Goal: Task Accomplishment & Management: Manage account settings

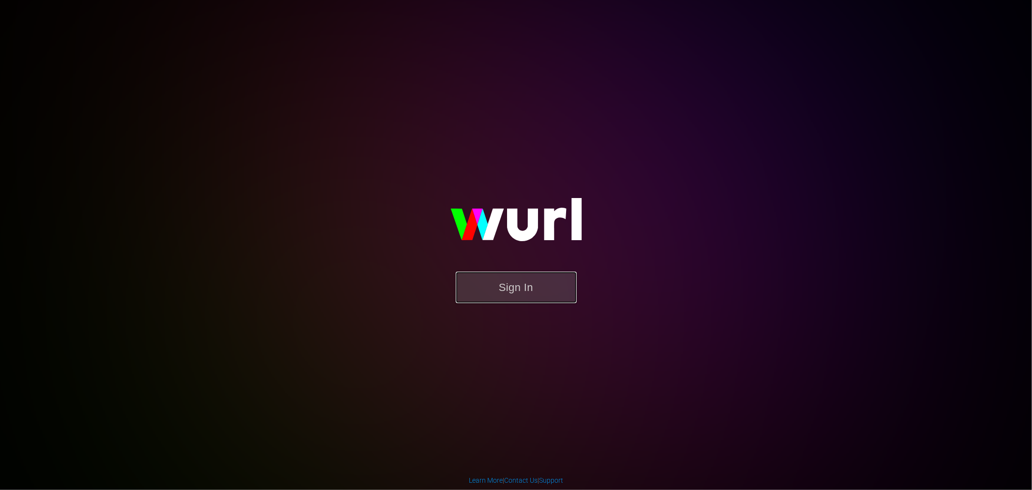
click at [544, 284] on button "Sign In" at bounding box center [516, 287] width 121 height 31
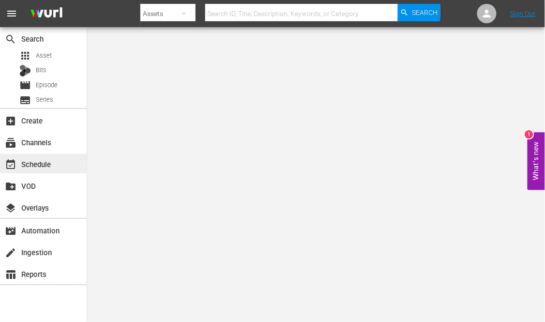
click at [39, 163] on div "event_available Schedule" at bounding box center [27, 162] width 54 height 9
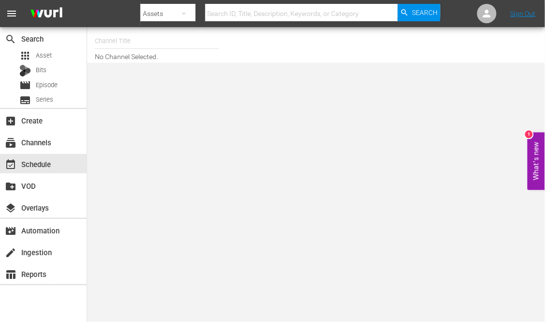
click at [136, 39] on input "text" at bounding box center [157, 41] width 124 height 23
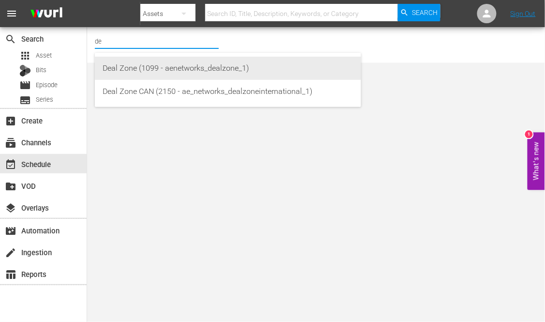
click at [157, 66] on div "Deal Zone (1099 - aenetworks_dealzone_1)" at bounding box center [228, 68] width 251 height 23
type input "Deal Zone (1099 - aenetworks_dealzone_1)"
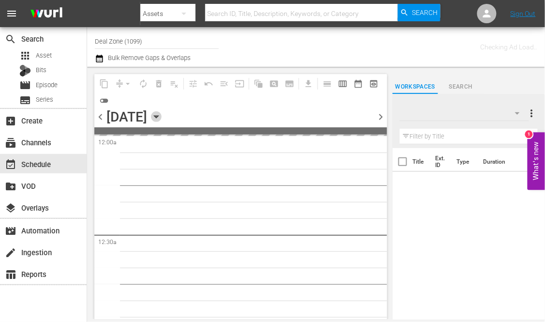
click at [162, 119] on icon "button" at bounding box center [156, 116] width 11 height 11
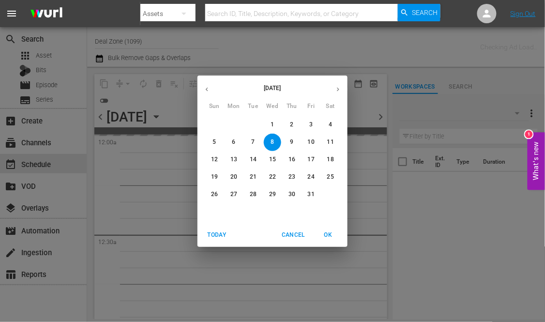
click at [253, 181] on p "21" at bounding box center [253, 177] width 7 height 8
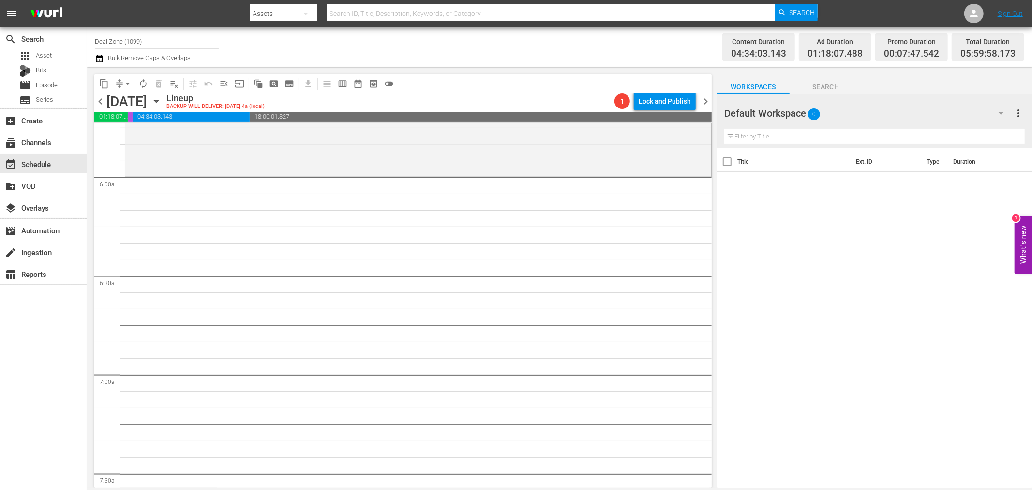
scroll to position [914, 0]
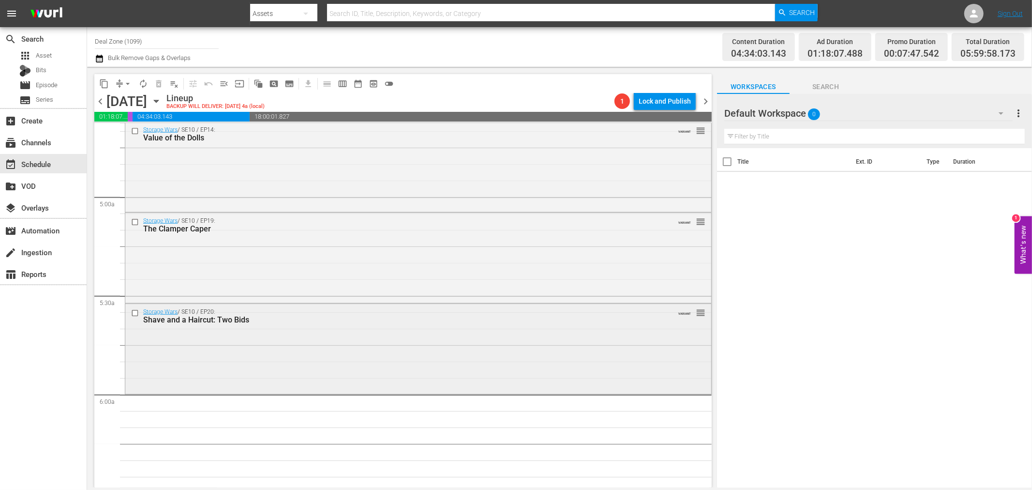
click at [345, 321] on div "Storage Wars / SE10 / EP20: Shave and a Haircut: Two Bids VARIANT reorder" at bounding box center [418, 316] width 586 height 24
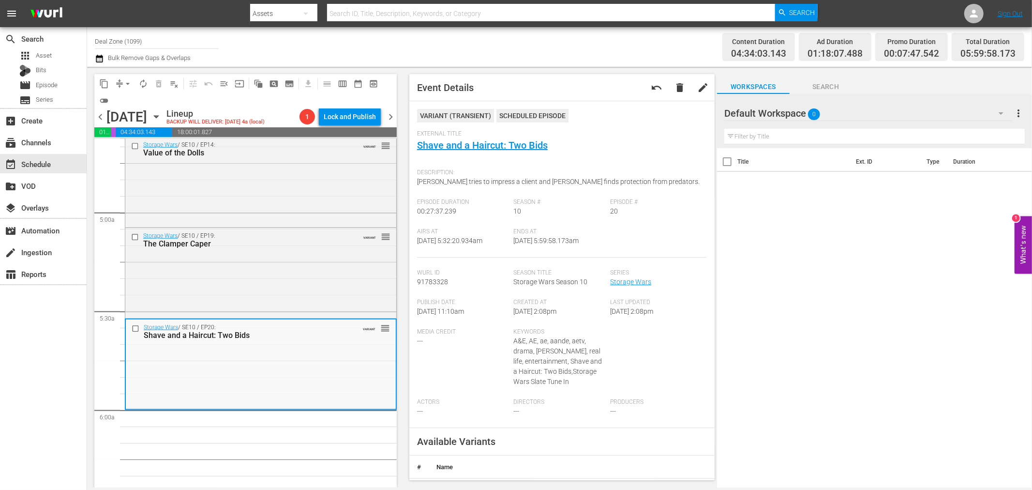
click at [121, 80] on button "arrow_drop_down" at bounding box center [127, 83] width 15 height 15
click at [132, 97] on li "Align to Midnight" at bounding box center [128, 103] width 102 height 16
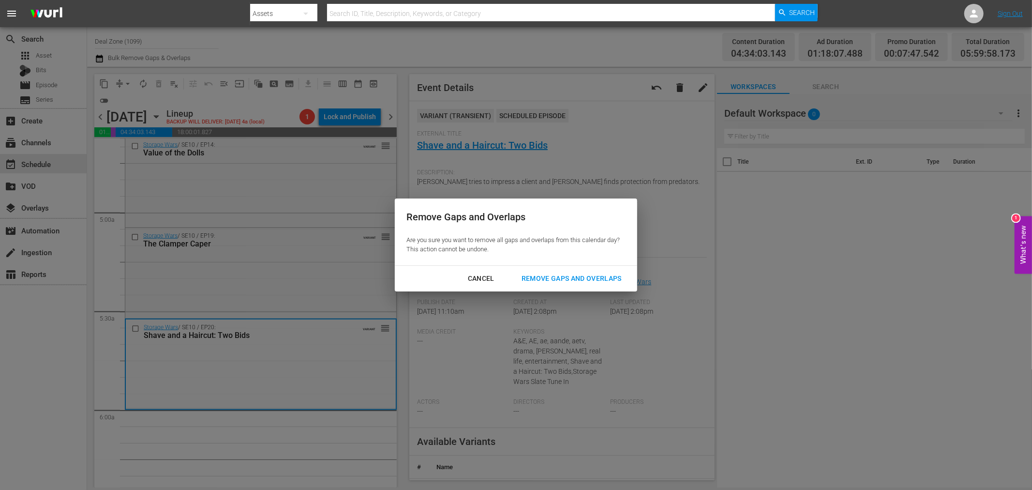
click at [545, 285] on button "Remove Gaps and Overlaps" at bounding box center [571, 279] width 123 height 18
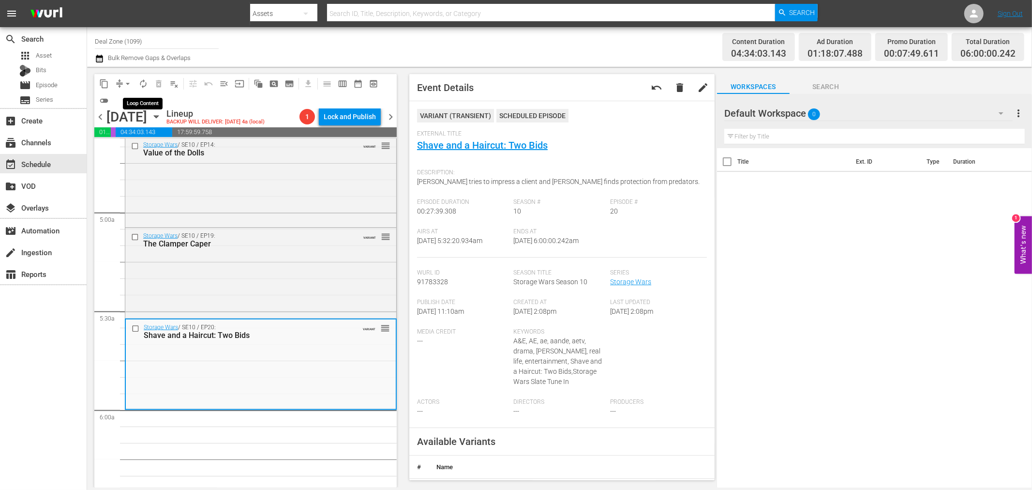
click at [141, 82] on span "autorenew_outlined" at bounding box center [143, 84] width 10 height 10
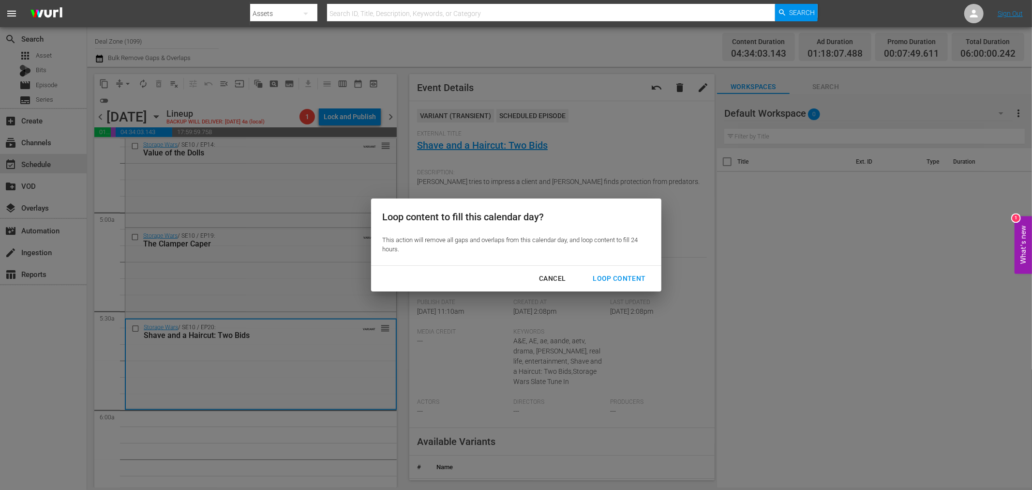
click at [545, 273] on div "Loop Content" at bounding box center [619, 278] width 68 height 12
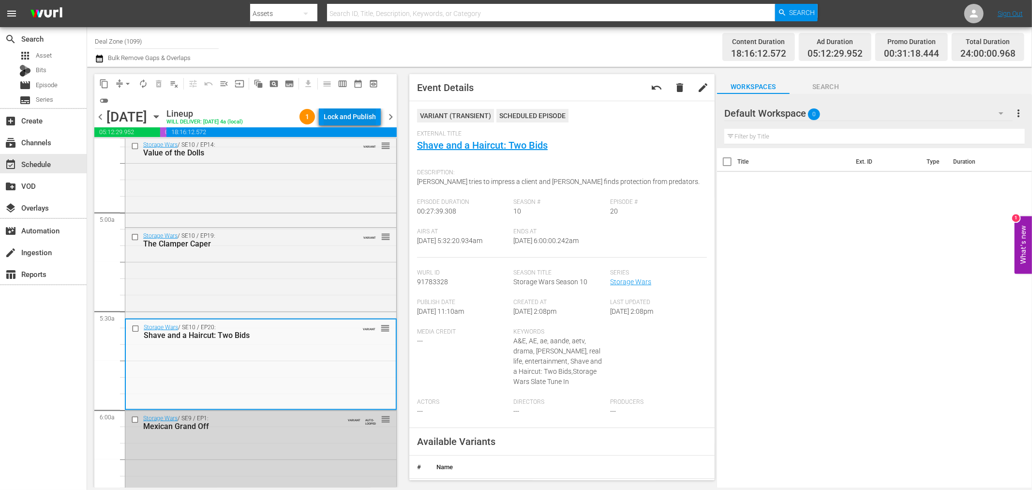
click at [359, 117] on div "Lock and Publish" at bounding box center [350, 116] width 52 height 17
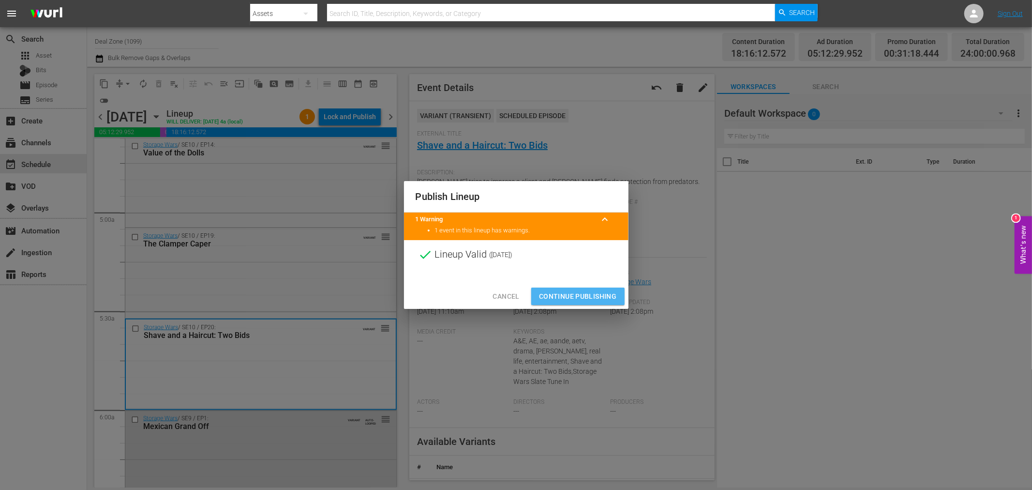
click at [545, 293] on span "Continue Publishing" at bounding box center [578, 296] width 78 height 12
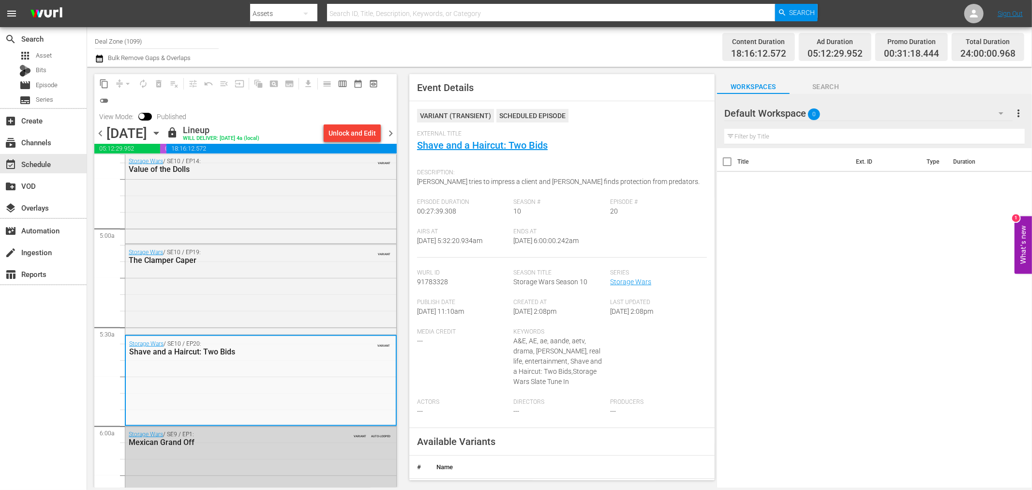
click at [389, 141] on div "chevron_left Tuesday, October 21st October 21st lock Lineup WILL DELIVER: 10/20…" at bounding box center [245, 134] width 303 height 19
click at [389, 138] on span "chevron_right" at bounding box center [391, 133] width 12 height 12
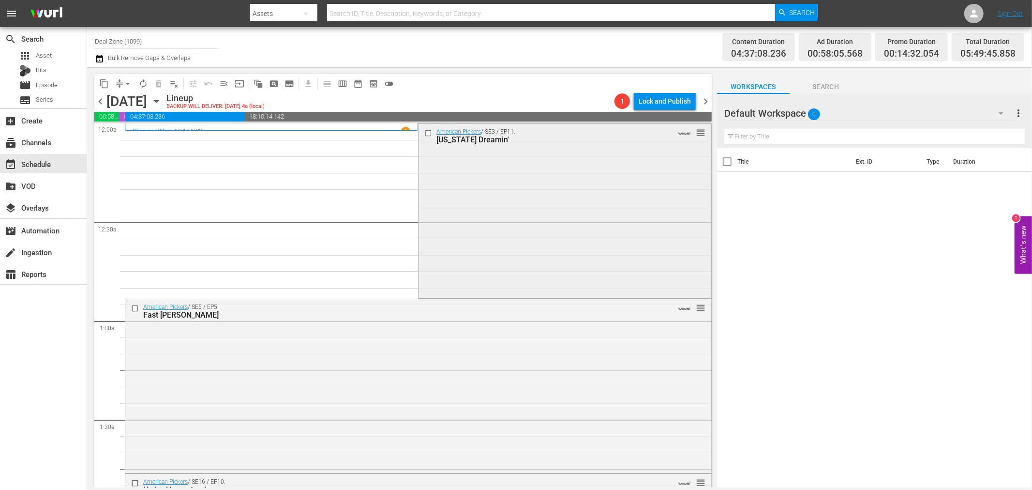
click at [468, 179] on div "American Pickers / SE3 / EP11: California Dreamin' VARIANT reorder" at bounding box center [565, 210] width 292 height 173
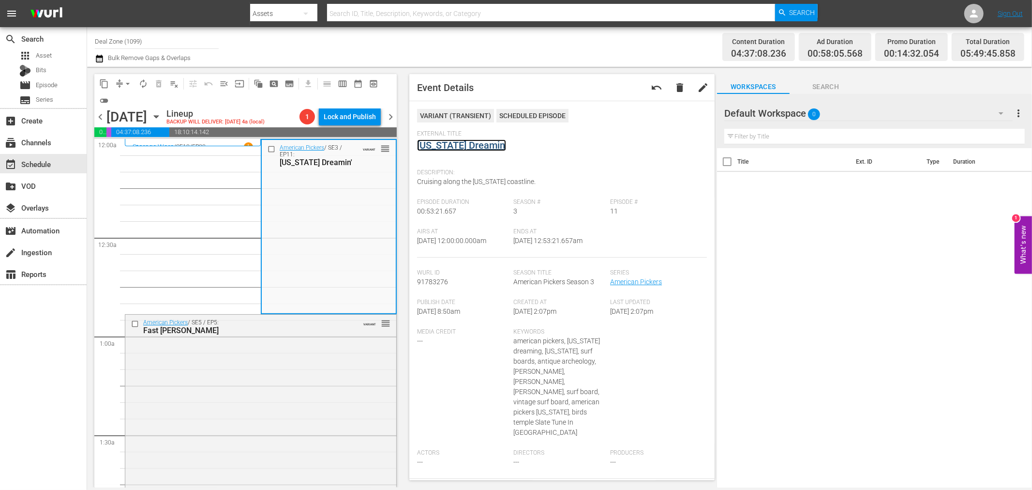
drag, startPoint x: 484, startPoint y: 149, endPoint x: 480, endPoint y: 142, distance: 7.4
click at [228, 321] on div "American Pickers / SE5 / EP5: Fast Eddie VARIANT reorder" at bounding box center [260, 401] width 271 height 172
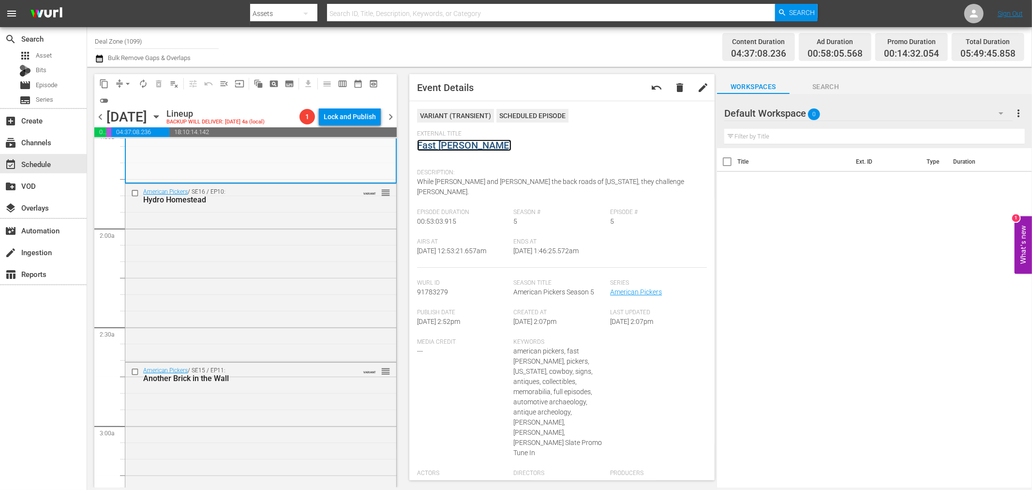
scroll to position [322, 0]
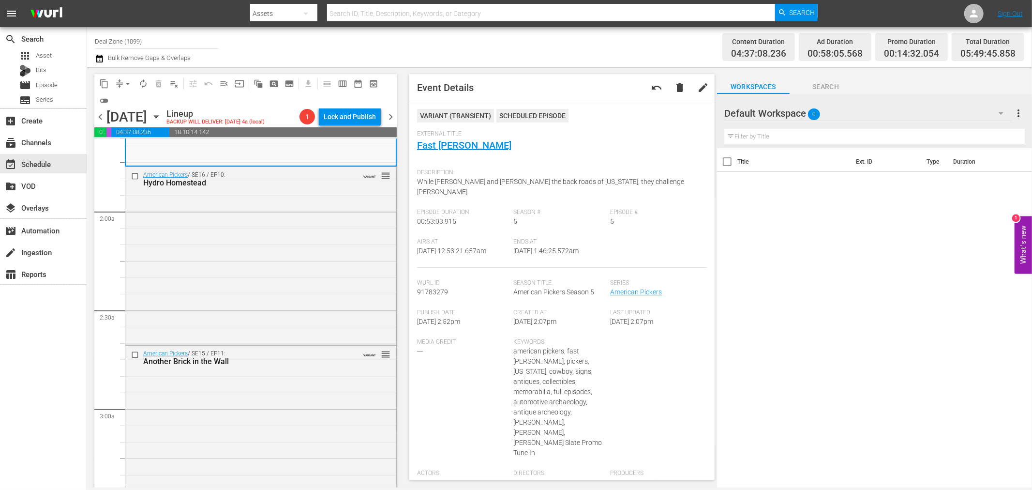
click at [204, 257] on div "American Pickers / SE16 / EP10: Hydro Homestead VARIANT reorder" at bounding box center [260, 255] width 271 height 176
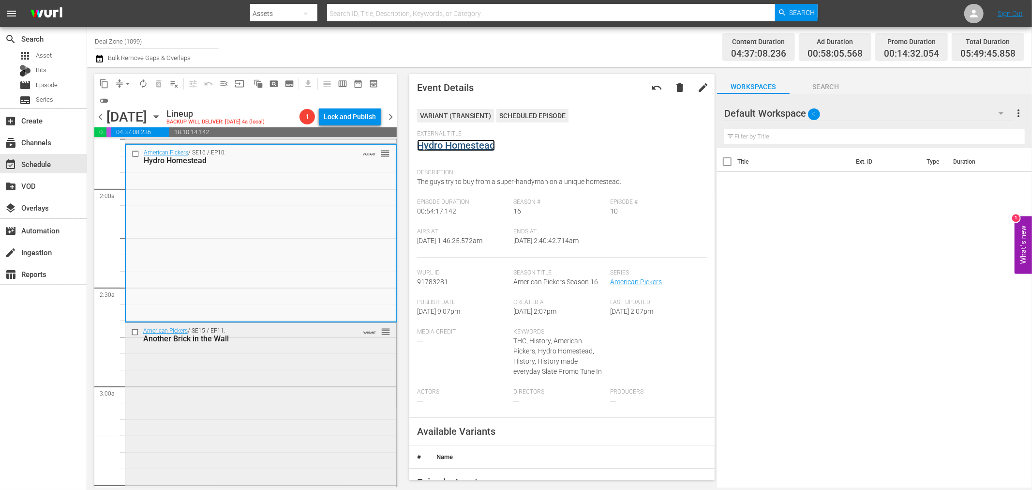
scroll to position [376, 0]
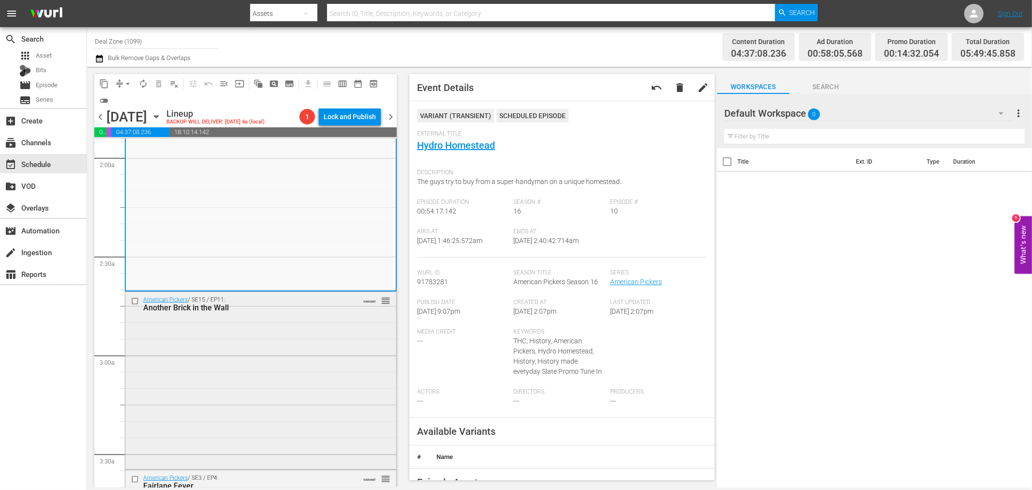
click at [253, 321] on div "American Pickers / SE15 / EP11: Another Brick in the Wall VARIANT reorder" at bounding box center [260, 379] width 271 height 175
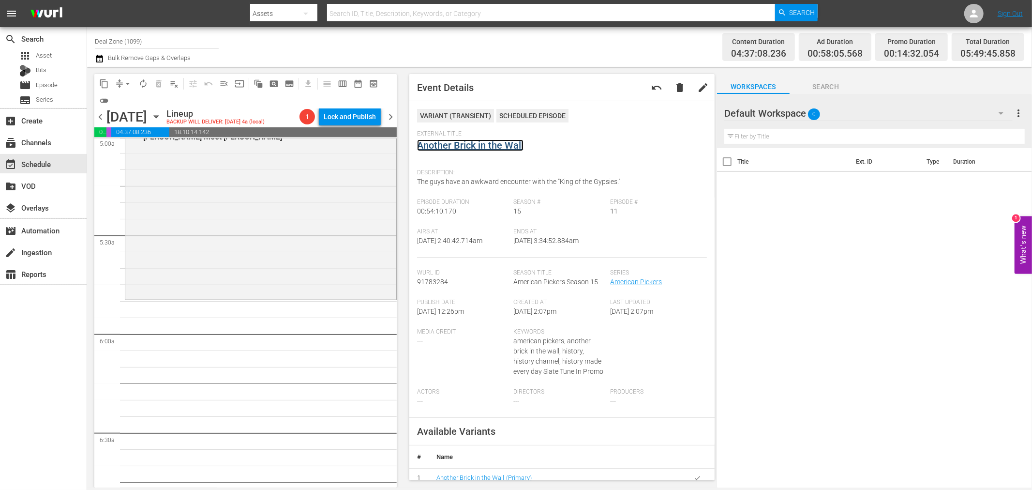
scroll to position [1022, 0]
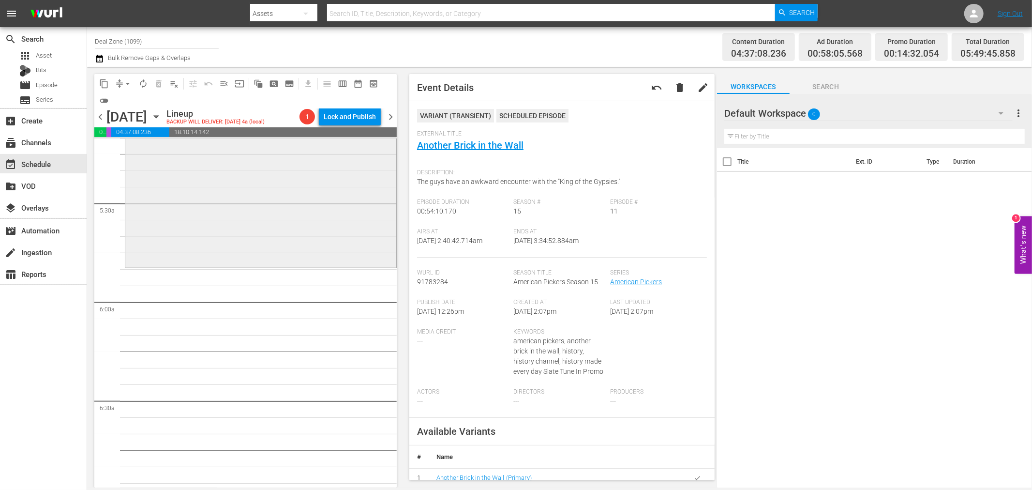
click at [245, 171] on div "American Pickers / SE20 / EP12: Frank Meet Brank VARIANT reorder" at bounding box center [260, 177] width 271 height 177
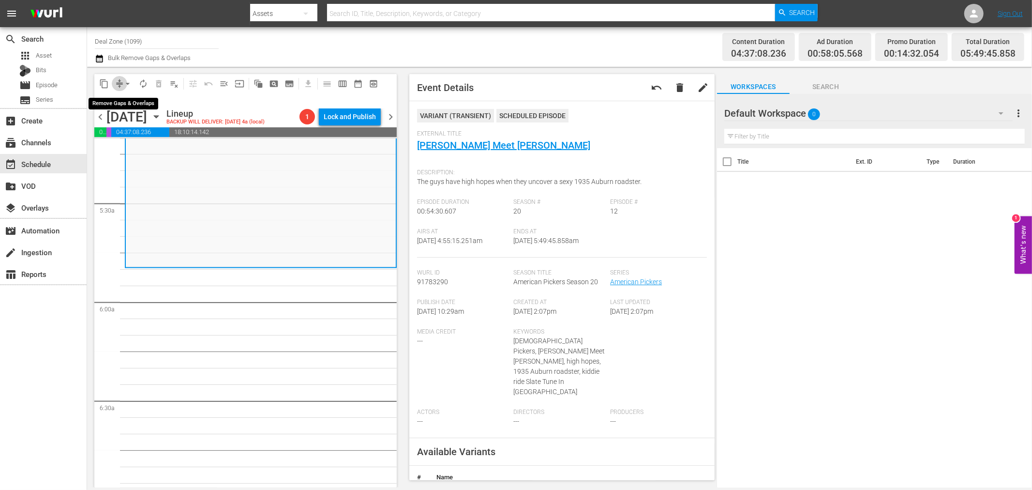
click at [119, 79] on span "compress" at bounding box center [120, 84] width 10 height 10
click at [131, 79] on span "arrow_drop_down" at bounding box center [128, 84] width 10 height 10
click at [130, 102] on li "Align to Midnight" at bounding box center [128, 103] width 102 height 16
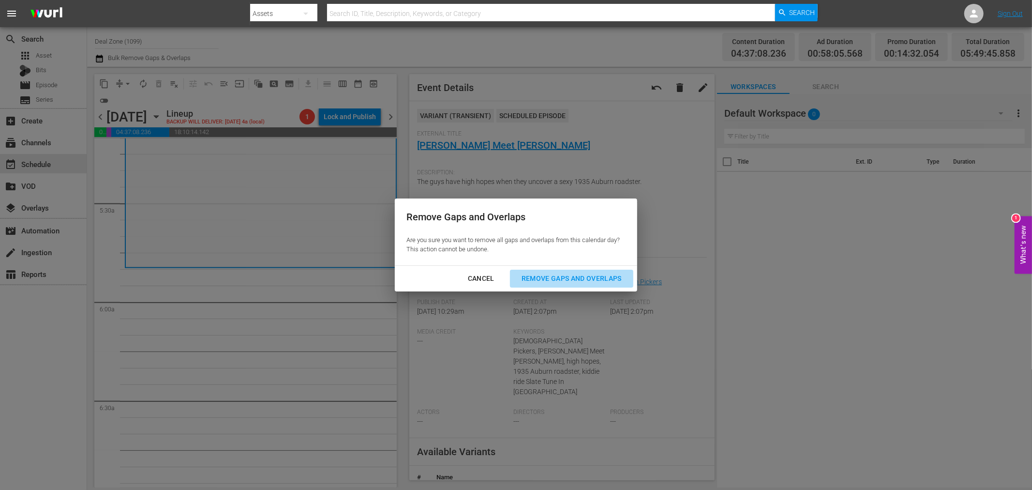
click at [545, 277] on div "Remove Gaps and Overlaps" at bounding box center [572, 278] width 116 height 12
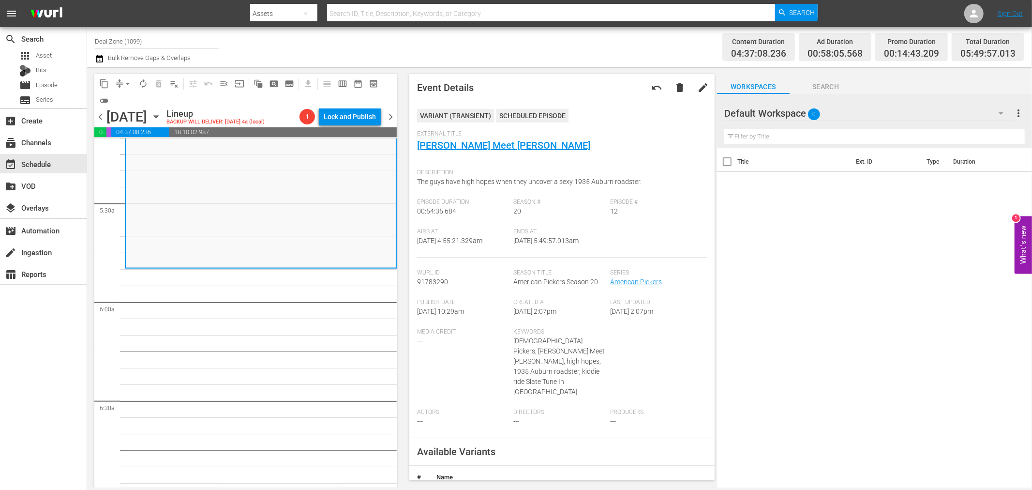
click at [545, 107] on div "Default Workspace 0" at bounding box center [869, 113] width 288 height 27
click at [545, 107] on div "The First 48 & Beyond (0) Crime 24/7 (0) Deal Zone (0) Default Workspace (0)" at bounding box center [516, 245] width 1032 height 490
click at [53, 54] on div "apps Asset" at bounding box center [43, 56] width 87 height 14
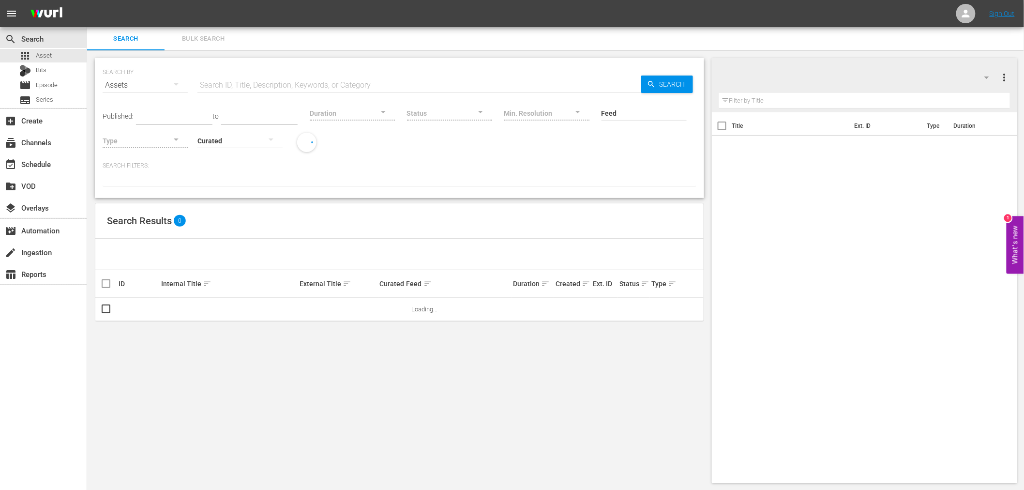
click at [545, 89] on div "Filter by Title" at bounding box center [864, 100] width 291 height 23
click at [212, 40] on span "Bulk Search" at bounding box center [203, 38] width 66 height 11
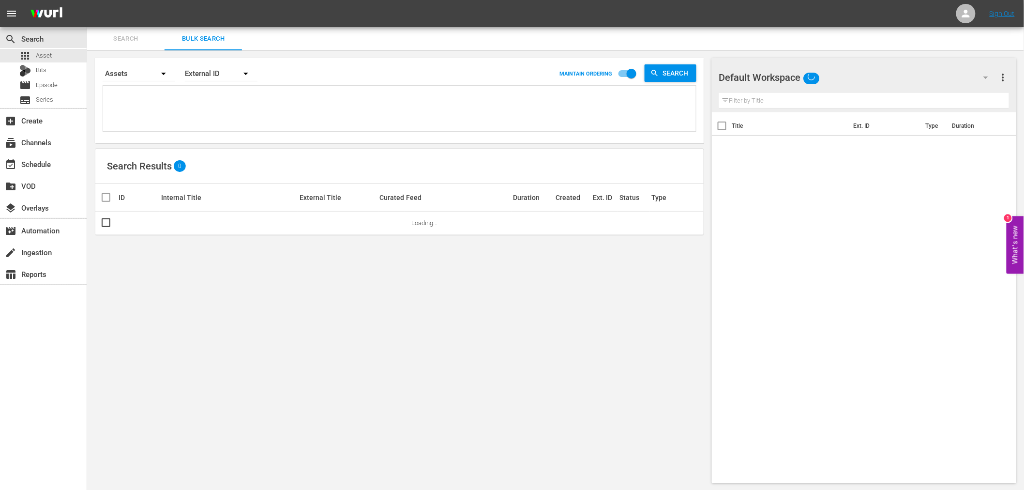
click at [545, 72] on div "Default Workspace" at bounding box center [858, 77] width 278 height 27
click at [545, 132] on div "Deal Zone (13)" at bounding box center [781, 135] width 101 height 15
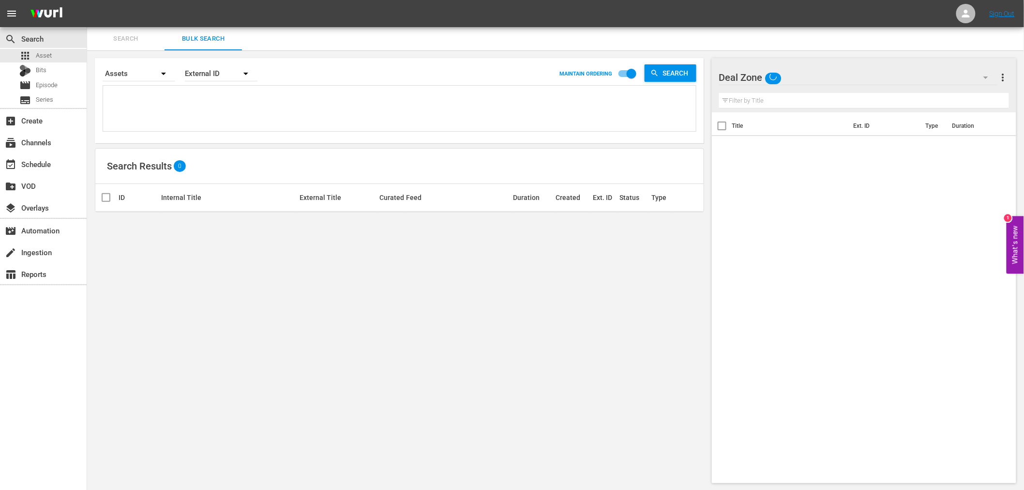
click at [145, 100] on textarea at bounding box center [401, 110] width 590 height 44
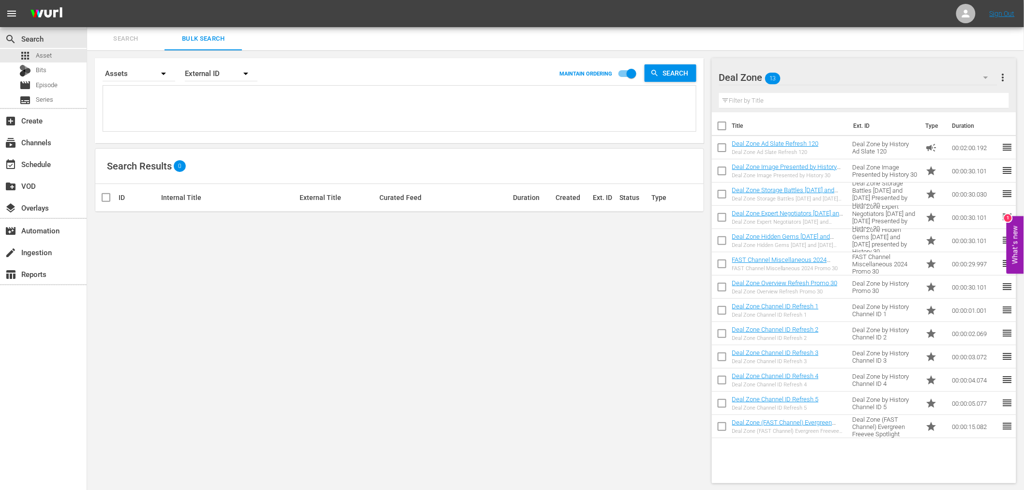
paste textarea "225990"
type textarea "225990"
click at [107, 221] on input "checkbox" at bounding box center [106, 225] width 12 height 12
checkbox input "true"
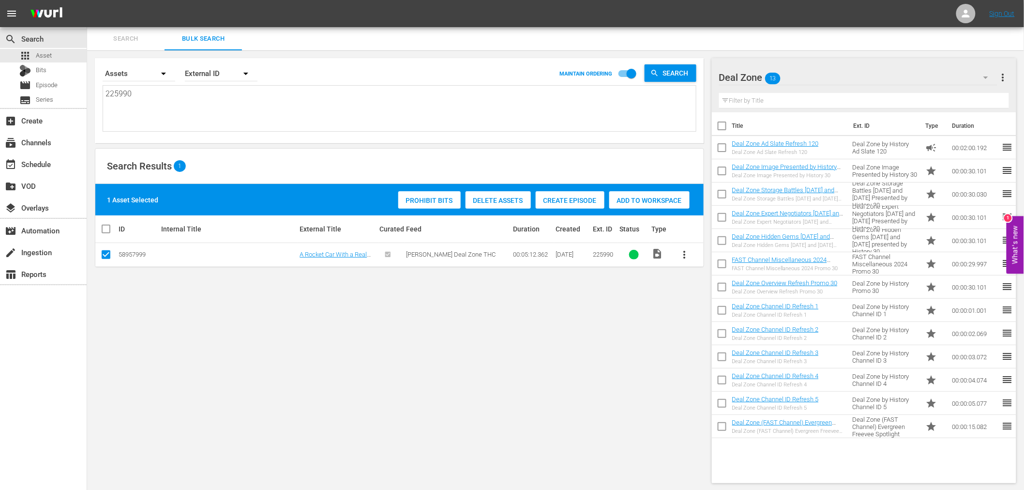
click at [545, 197] on span "Add to Workspace" at bounding box center [649, 201] width 80 height 8
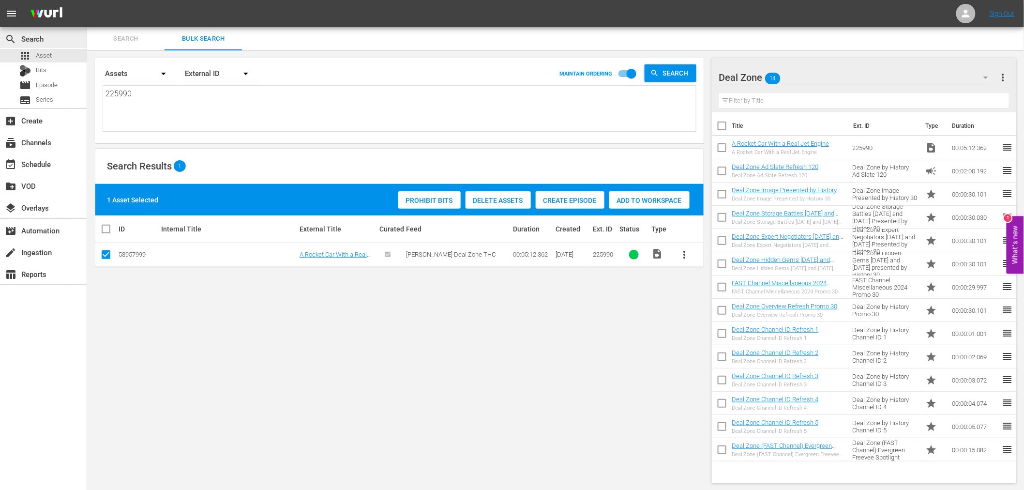
drag, startPoint x: 366, startPoint y: 103, endPoint x: 0, endPoint y: 30, distance: 373.5
click at [87, 0] on div "search Search apps Asset Bits movie Episode subtitles Series add_box Create sub…" at bounding box center [555, 0] width 937 height 0
paste textarea "6003"
type textarea "226003"
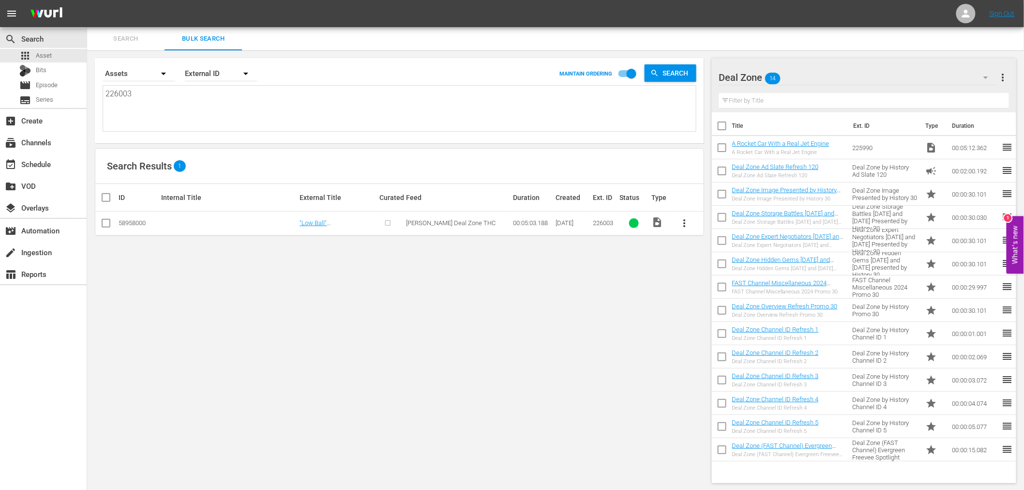
type textarea "226003"
click at [105, 221] on input "checkbox" at bounding box center [106, 225] width 12 height 12
checkbox input "true"
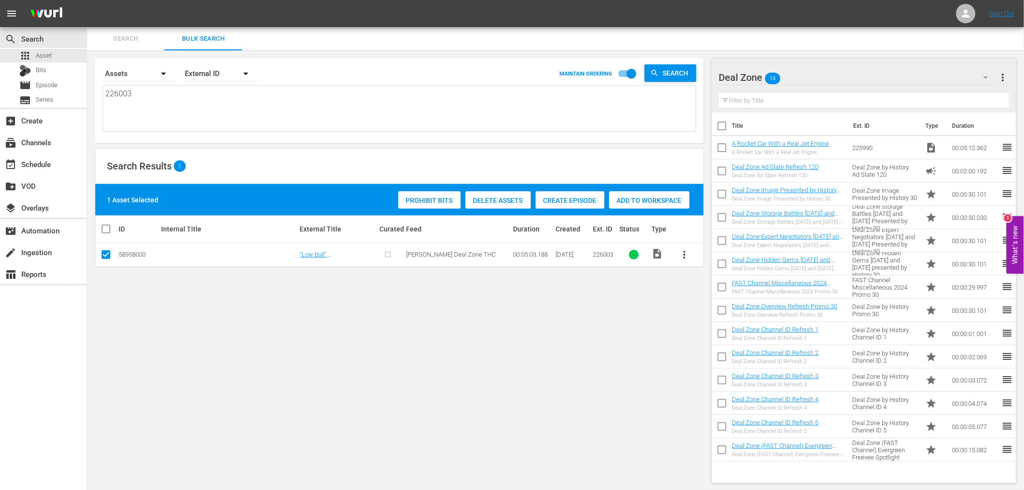
click at [545, 197] on span "Add to Workspace" at bounding box center [649, 201] width 80 height 8
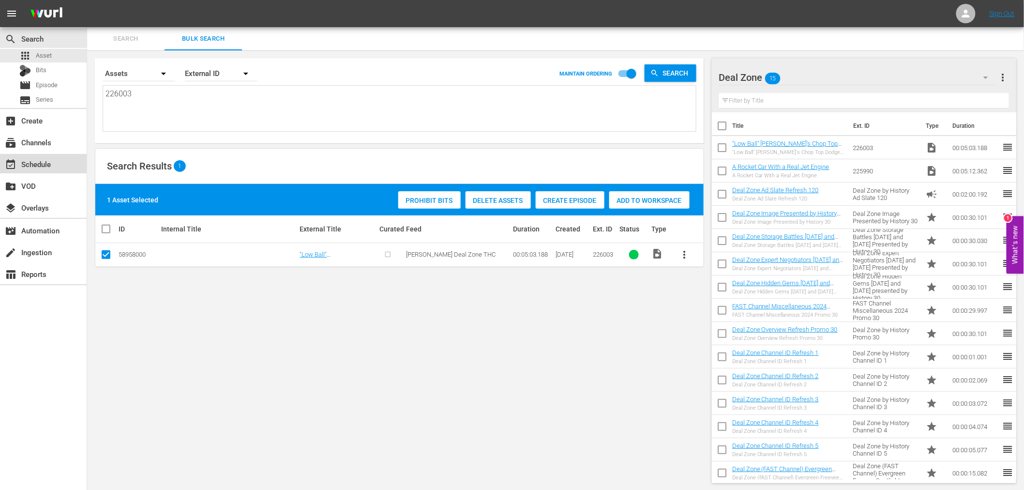
click at [35, 165] on div "event_available Schedule" at bounding box center [27, 162] width 54 height 9
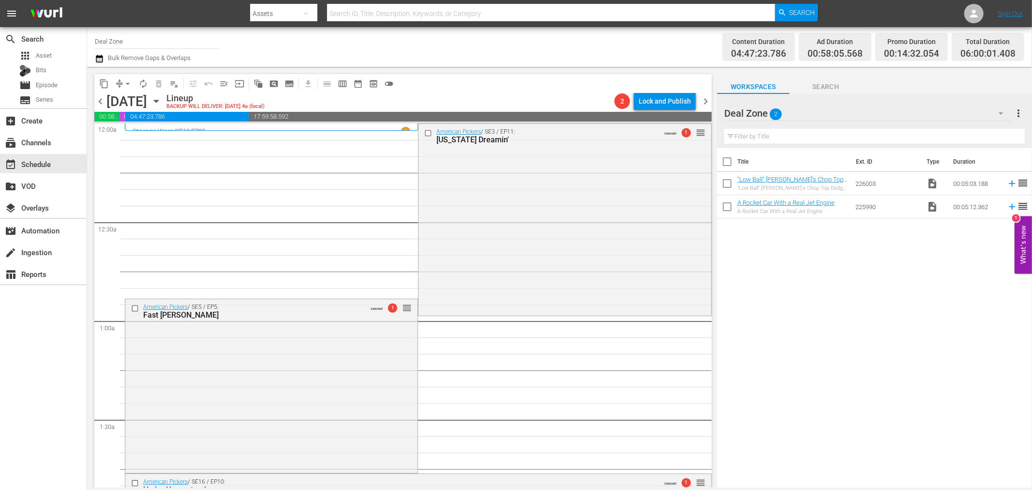
click at [125, 83] on span "arrow_drop_down" at bounding box center [128, 84] width 10 height 10
click at [124, 98] on li "Align to Midnight" at bounding box center [128, 103] width 102 height 16
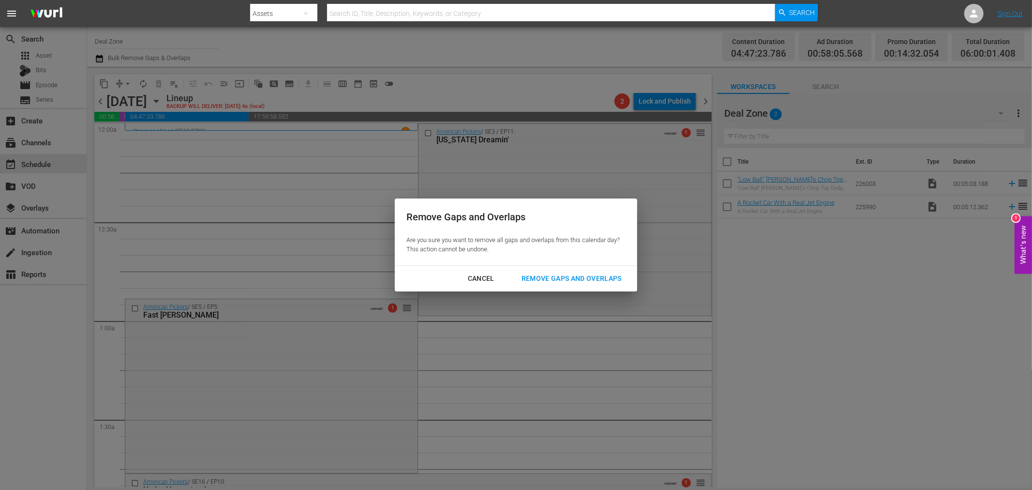
click at [545, 284] on div "Remove Gaps and Overlaps" at bounding box center [572, 278] width 116 height 12
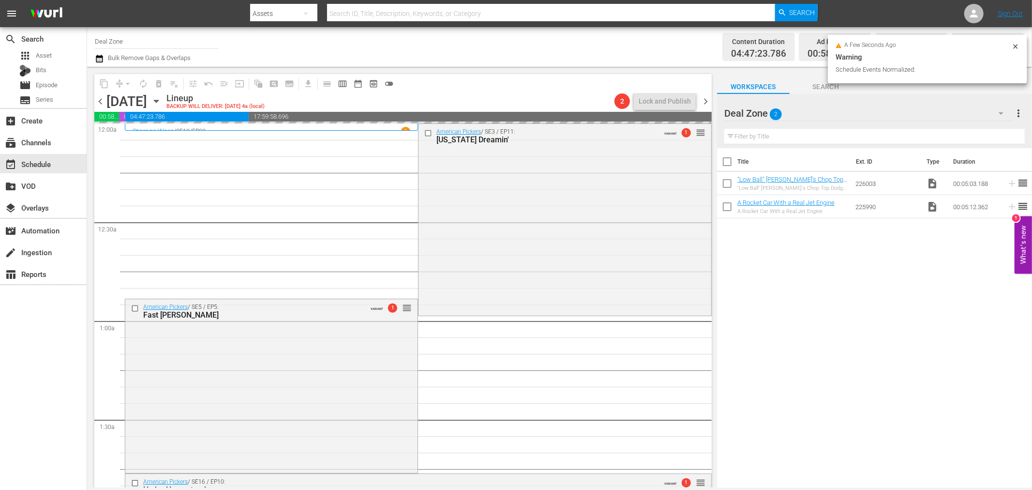
click at [545, 46] on icon at bounding box center [1016, 47] width 8 height 8
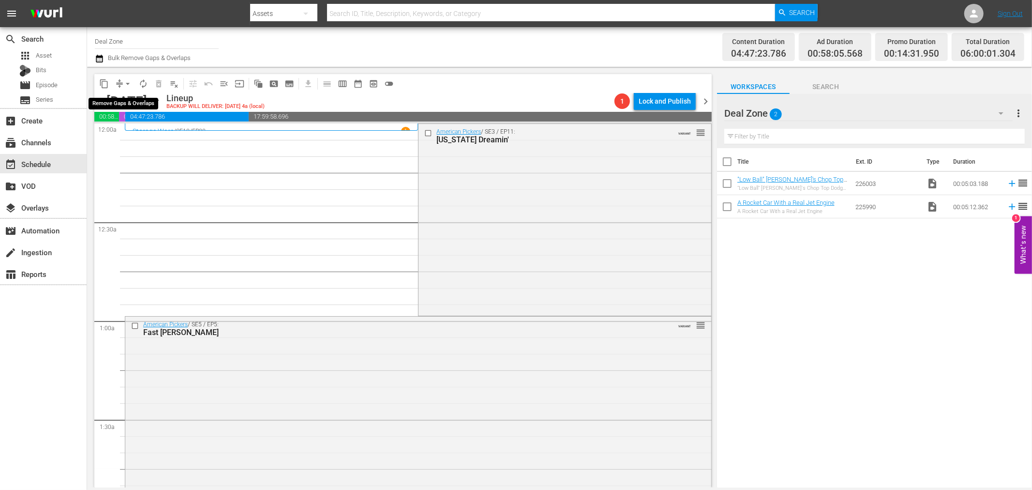
click at [129, 84] on span "arrow_drop_down" at bounding box center [128, 84] width 10 height 10
click at [136, 97] on li "Align to Midnight" at bounding box center [128, 103] width 102 height 16
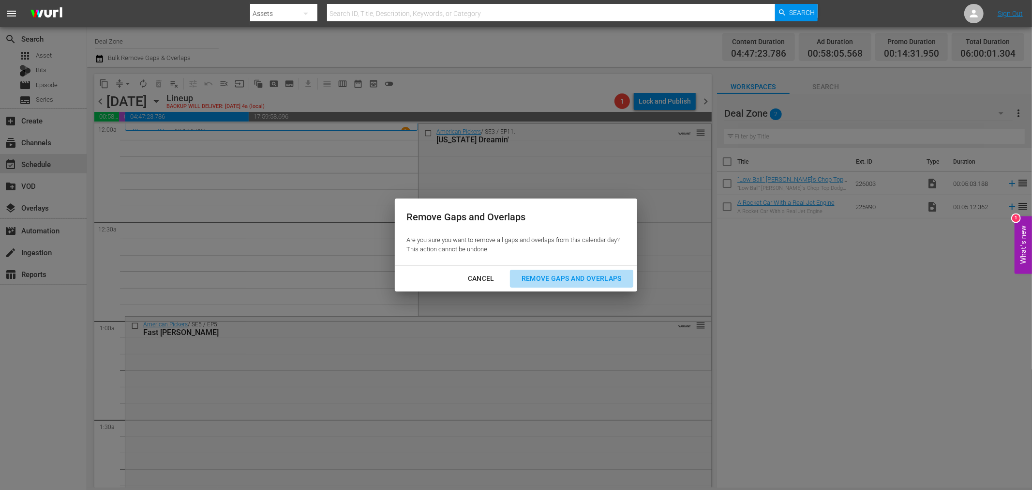
click at [545, 278] on div "Remove Gaps and Overlaps" at bounding box center [572, 278] width 116 height 12
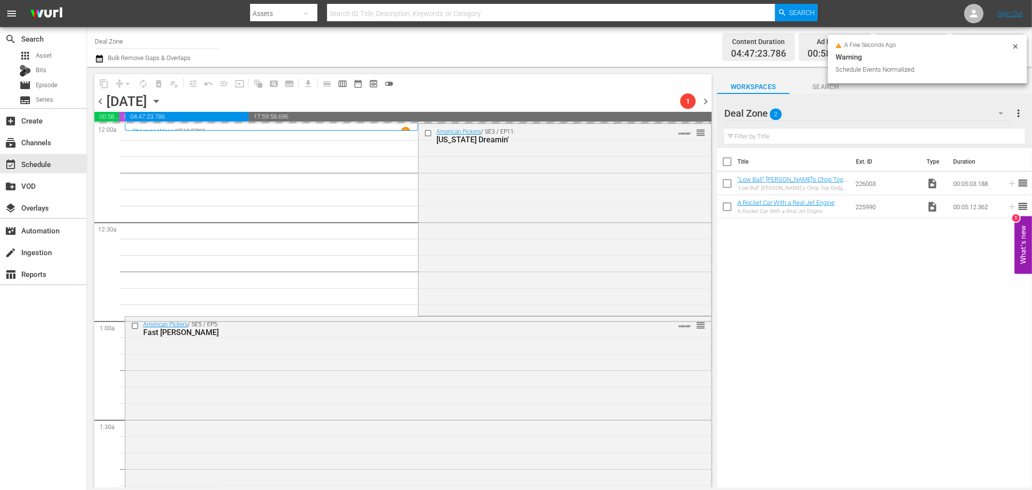
click at [545, 321] on div "Title Ext. ID Type Duration "Low Ball" Lou's Chop Top Dodge A-100 "Low Ball" Lo…" at bounding box center [874, 318] width 315 height 341
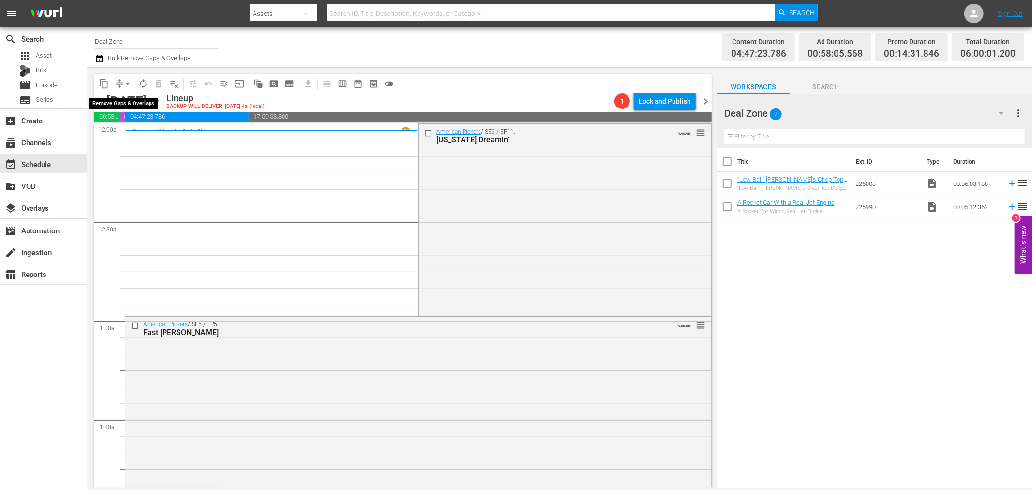
click at [119, 81] on span "compress" at bounding box center [120, 84] width 10 height 10
click at [131, 86] on span "arrow_drop_down" at bounding box center [128, 84] width 10 height 10
click at [129, 99] on li "Align to Midnight" at bounding box center [128, 103] width 102 height 16
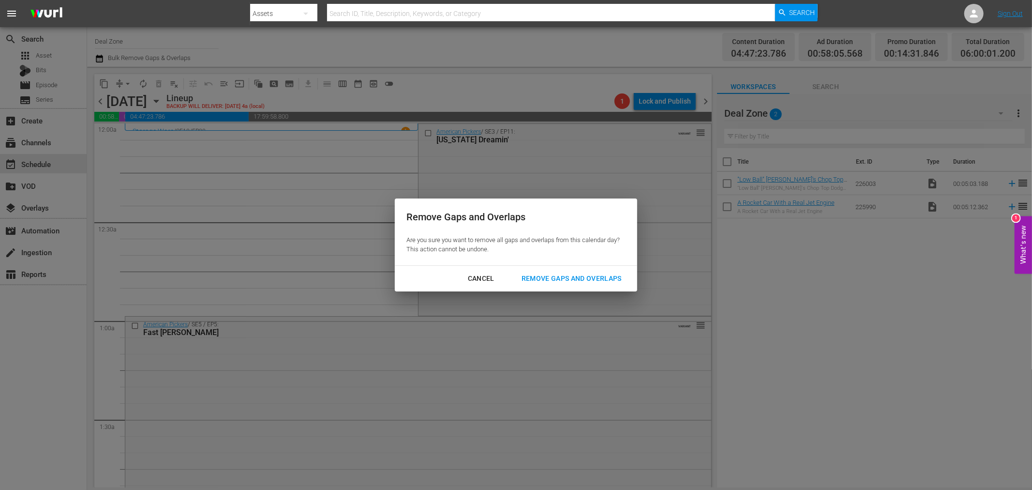
click at [545, 273] on div "Remove Gaps and Overlaps" at bounding box center [572, 278] width 116 height 12
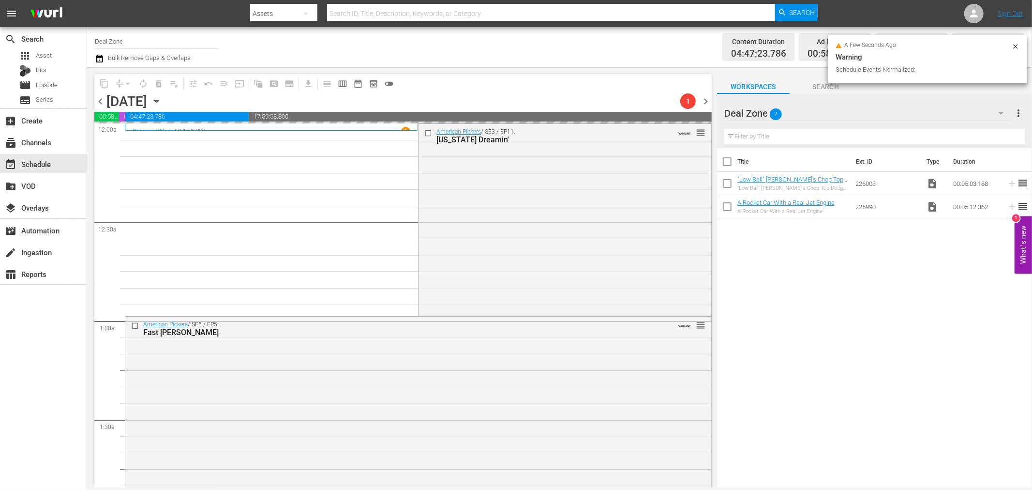
click at [545, 44] on icon at bounding box center [1016, 47] width 8 height 8
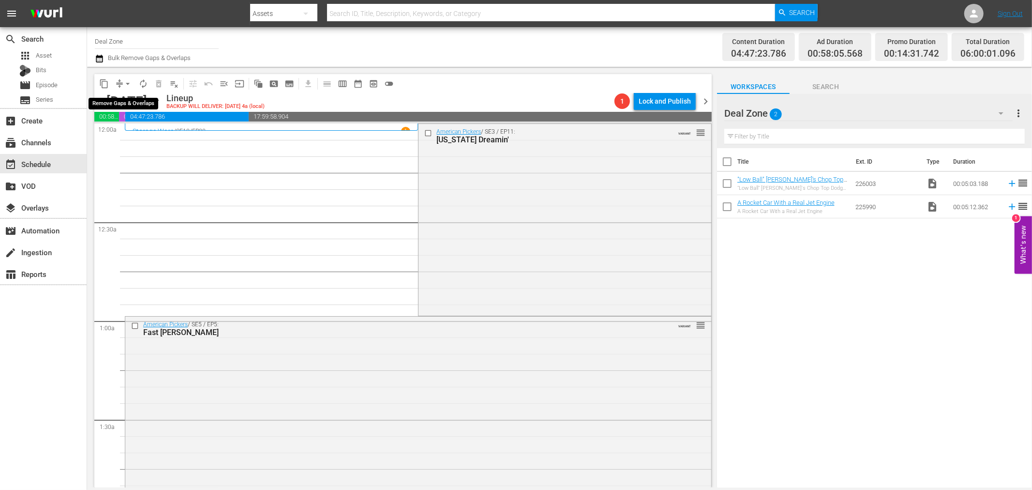
click at [127, 86] on span "arrow_drop_down" at bounding box center [128, 84] width 10 height 10
click at [128, 106] on li "Align to Midnight" at bounding box center [128, 103] width 102 height 16
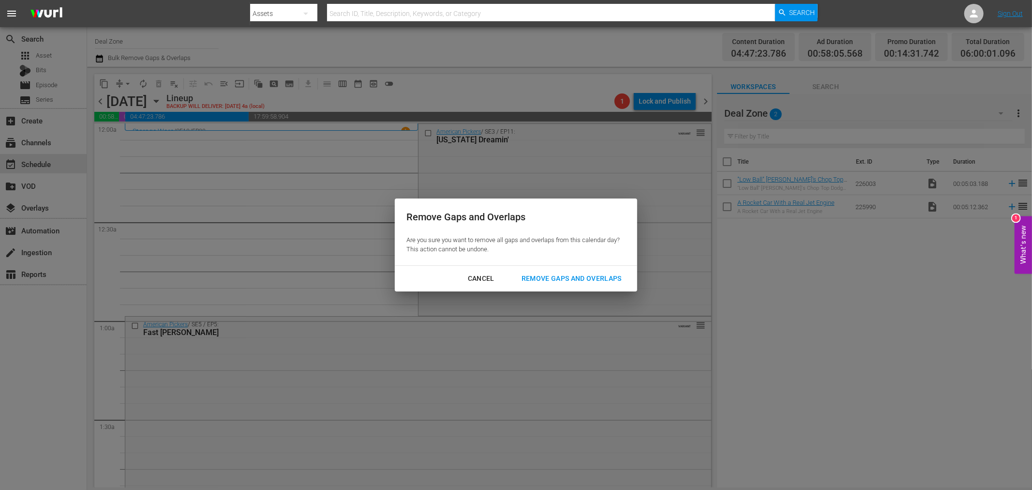
click at [545, 273] on div "Remove Gaps and Overlaps" at bounding box center [572, 278] width 116 height 12
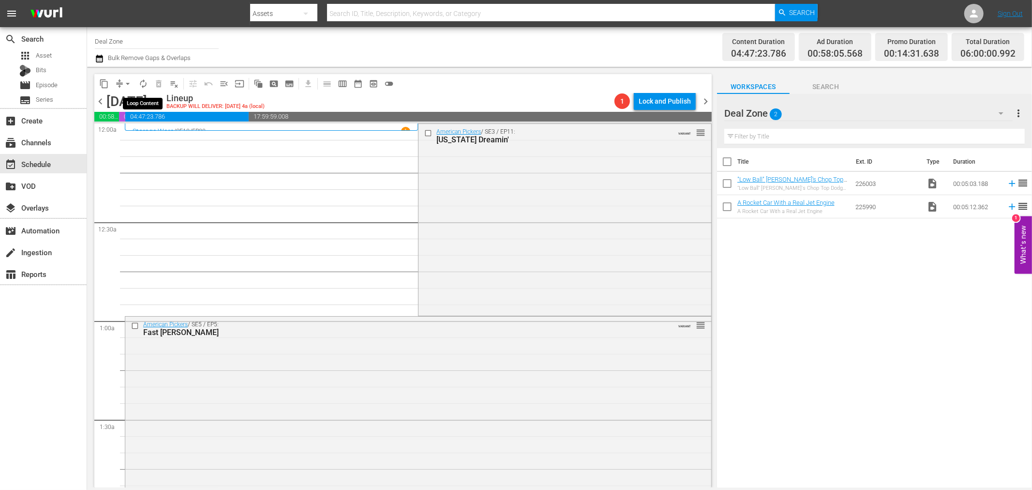
click at [138, 86] on button "autorenew_outlined" at bounding box center [143, 83] width 15 height 15
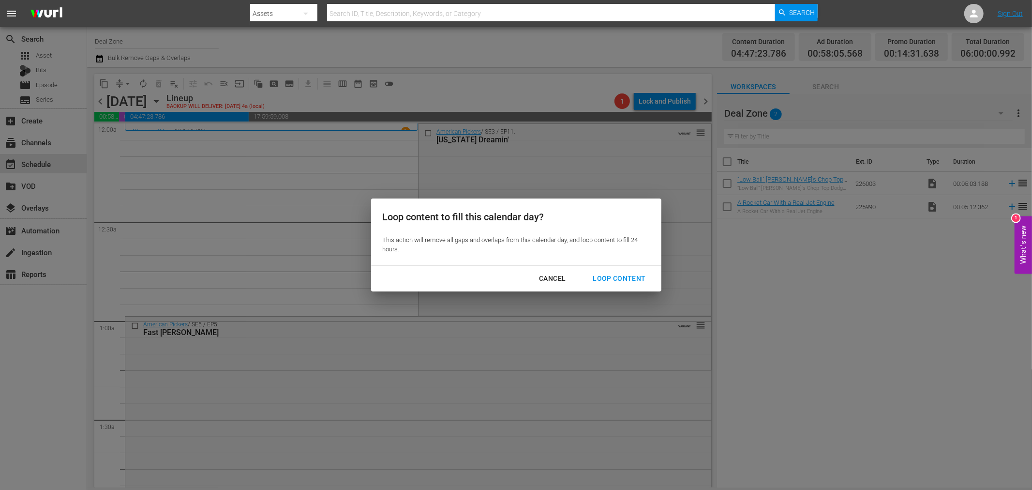
click at [545, 272] on div "Loop Content" at bounding box center [619, 278] width 68 height 12
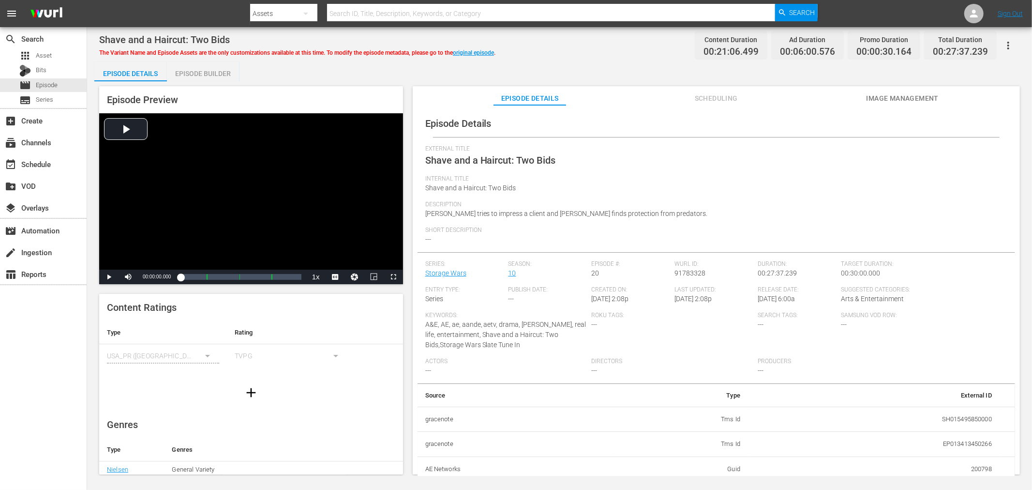
click at [213, 67] on div "Episode Builder" at bounding box center [203, 73] width 73 height 23
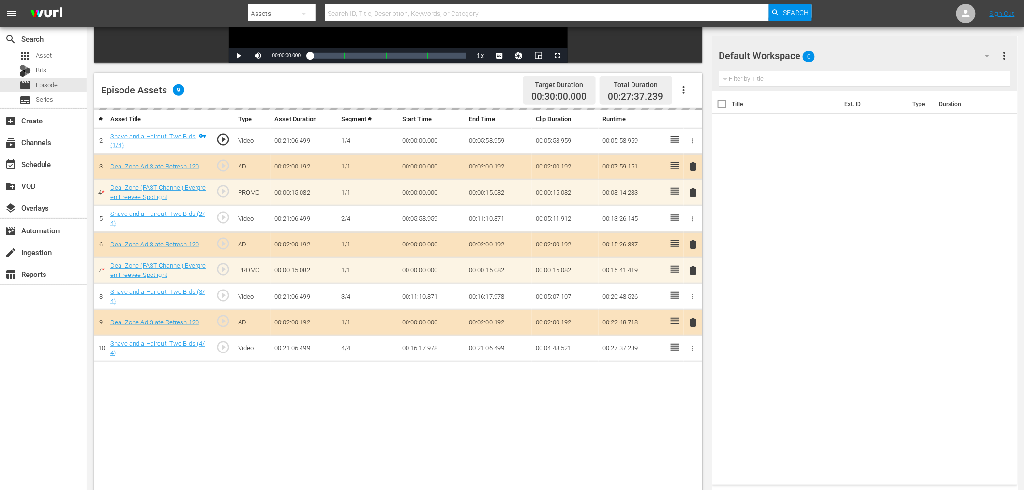
scroll to position [252, 0]
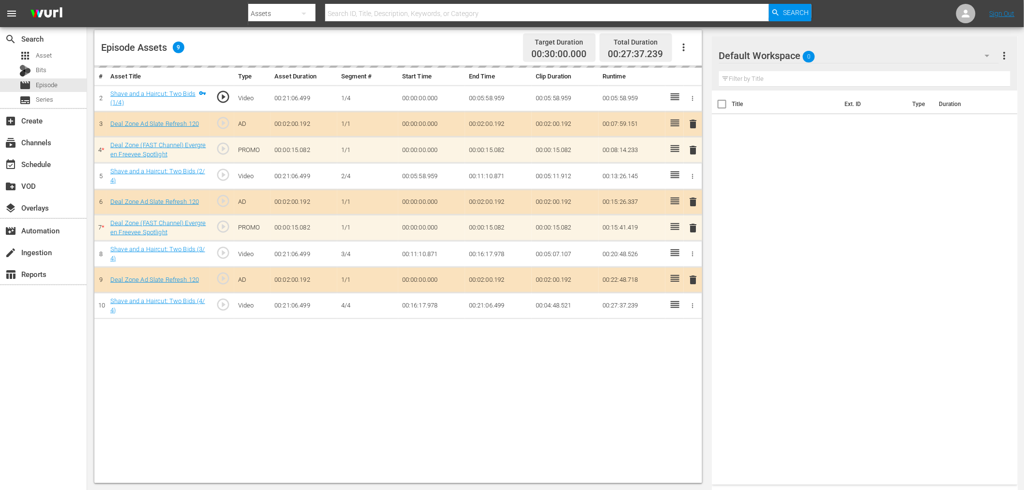
click at [864, 45] on div "Default Workspace 0" at bounding box center [859, 55] width 280 height 27
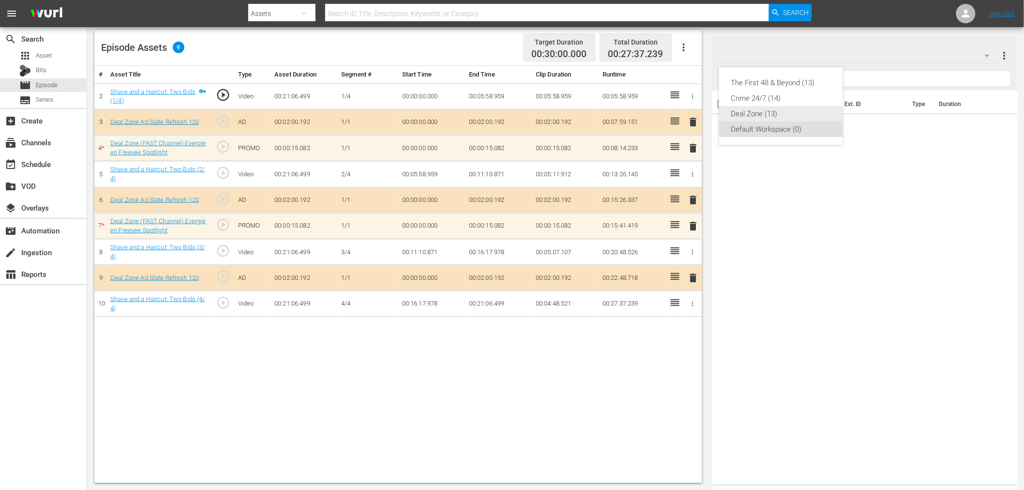
drag, startPoint x: 805, startPoint y: 100, endPoint x: 810, endPoint y: 112, distance: 13.3
click at [810, 112] on div "The First 48 & Beyond (13) Crime 24/7 (14) Deal Zone (13) Default Workspace (0)" at bounding box center [781, 105] width 124 height 77
click at [810, 112] on div "Deal Zone (13)" at bounding box center [781, 113] width 101 height 15
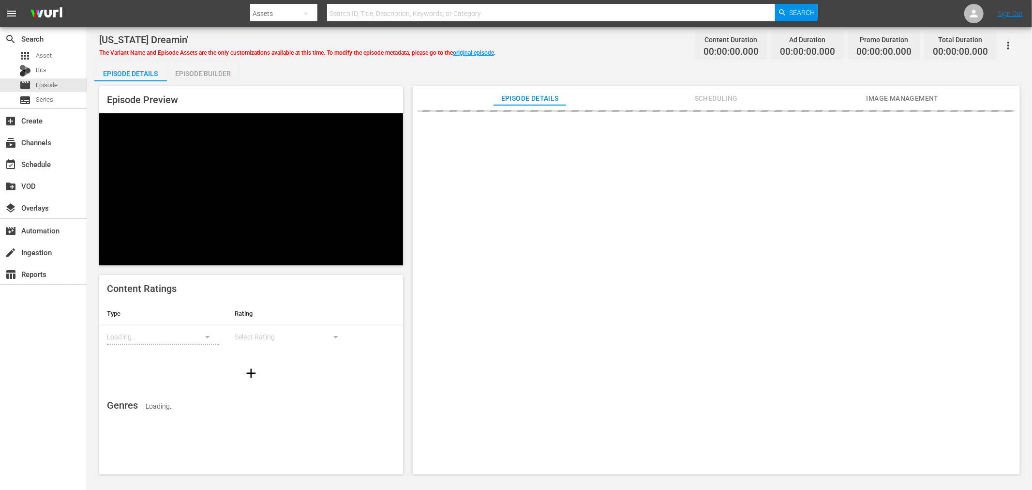
click at [220, 81] on div "Episode Preview Content Ratings Type Rating Loading... Select Rating Genres Loa…" at bounding box center [559, 281] width 931 height 401
click at [220, 73] on div "Episode Builder" at bounding box center [203, 73] width 73 height 23
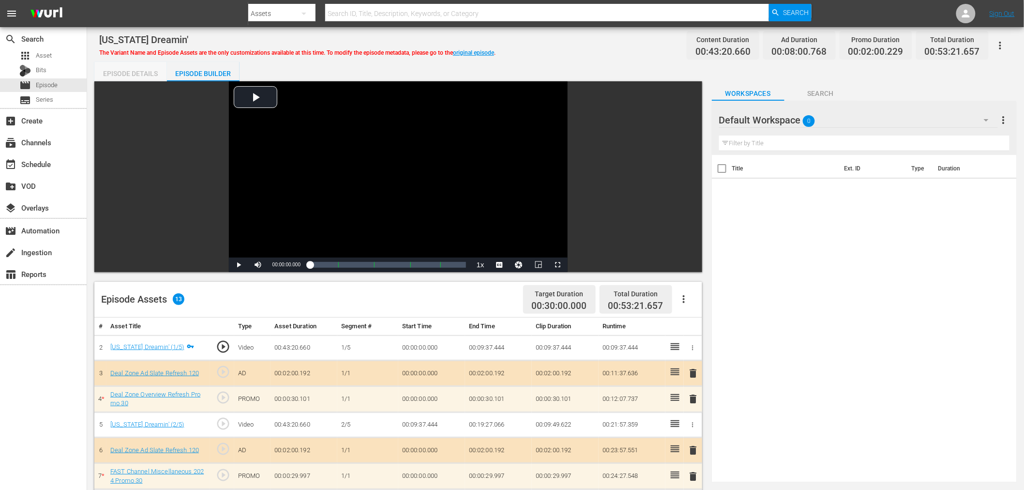
click at [155, 76] on div "Episode Details" at bounding box center [130, 73] width 73 height 23
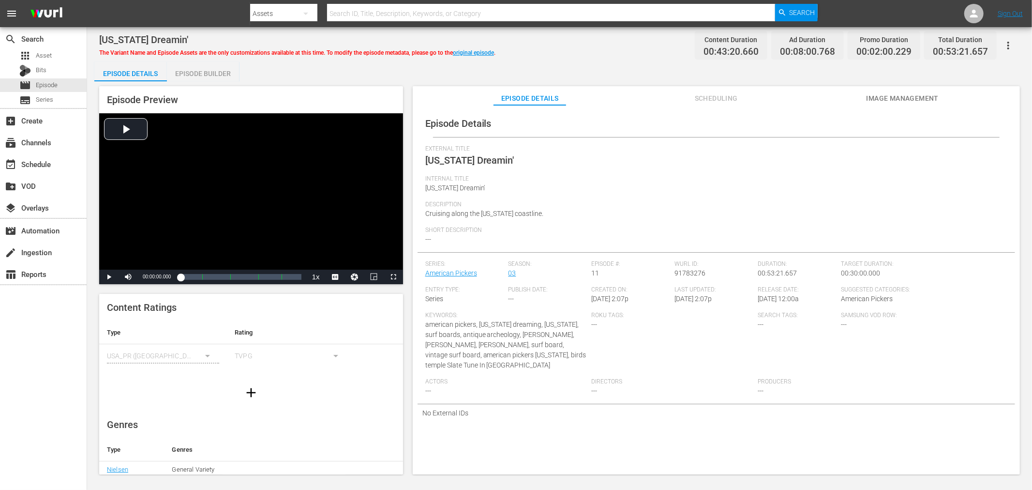
click at [185, 68] on div "Episode Builder" at bounding box center [203, 73] width 73 height 23
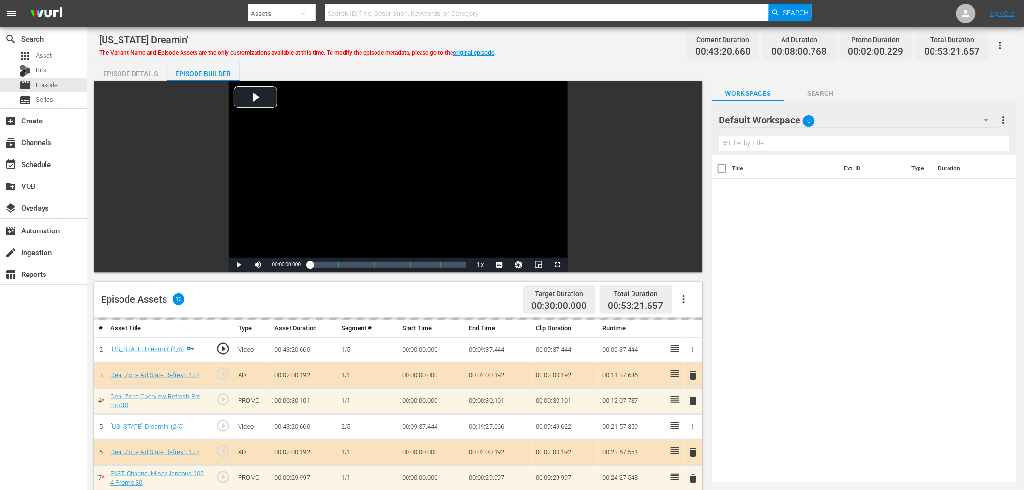
click at [853, 122] on div "Default Workspace 0" at bounding box center [858, 119] width 279 height 27
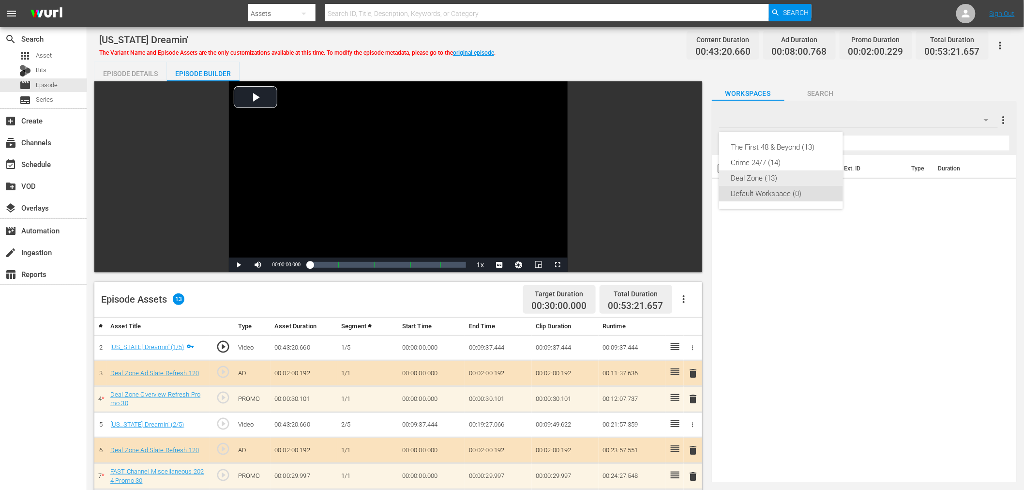
click at [768, 177] on div "Deal Zone (13)" at bounding box center [781, 177] width 101 height 15
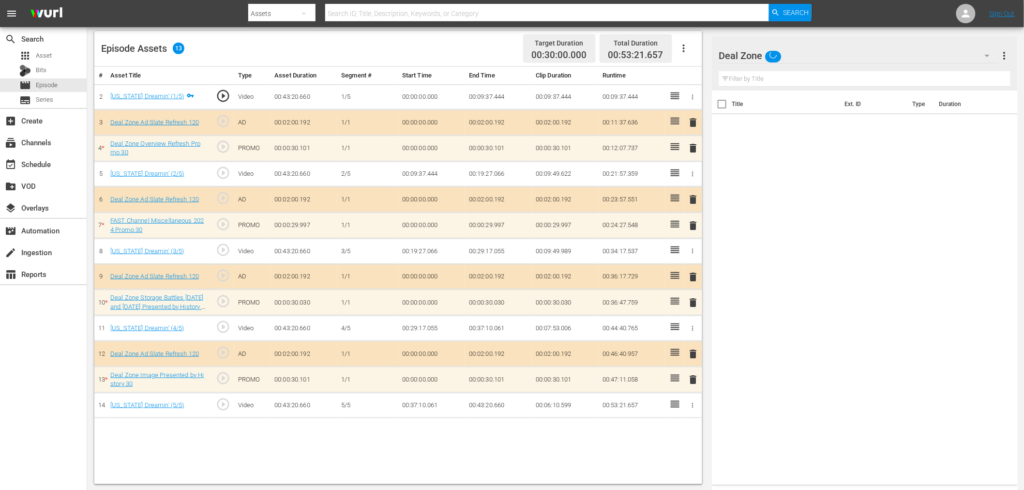
scroll to position [252, 0]
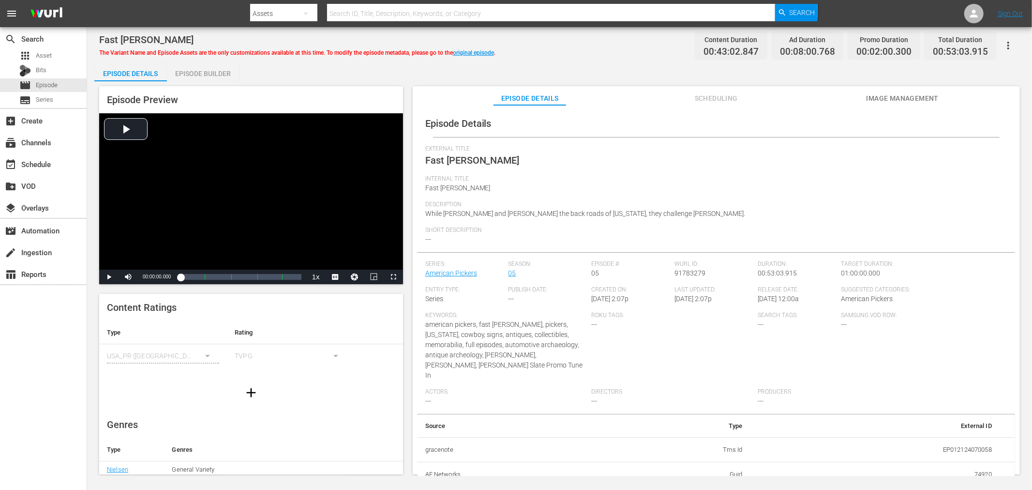
click at [214, 88] on div "Episode Preview Video Player is loading. Play Video Play Mute Current Time 00:0…" at bounding box center [251, 185] width 304 height 198
click at [214, 81] on div "Episode Preview Video Player is loading. Play Video Play Mute Current Time 00:0…" at bounding box center [559, 281] width 931 height 401
click at [215, 78] on div "Episode Builder" at bounding box center [203, 73] width 73 height 23
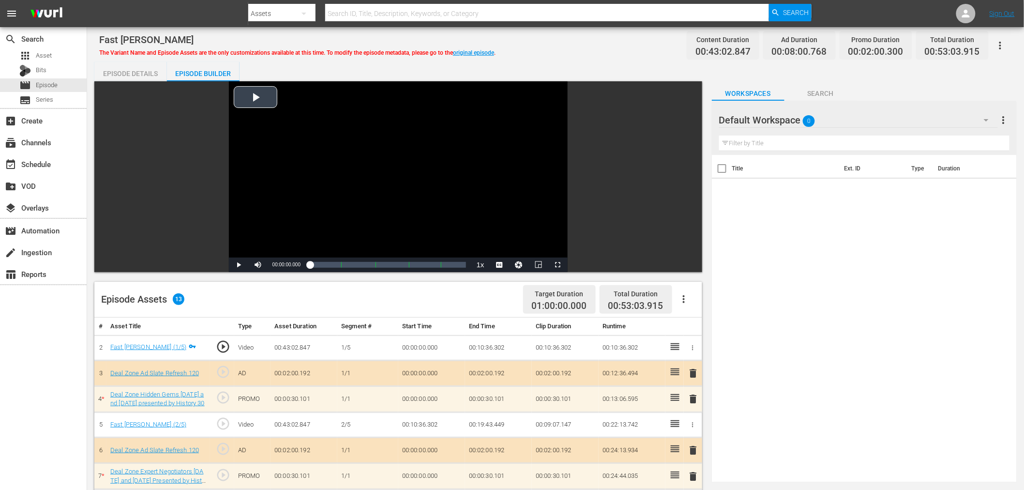
scroll to position [252, 0]
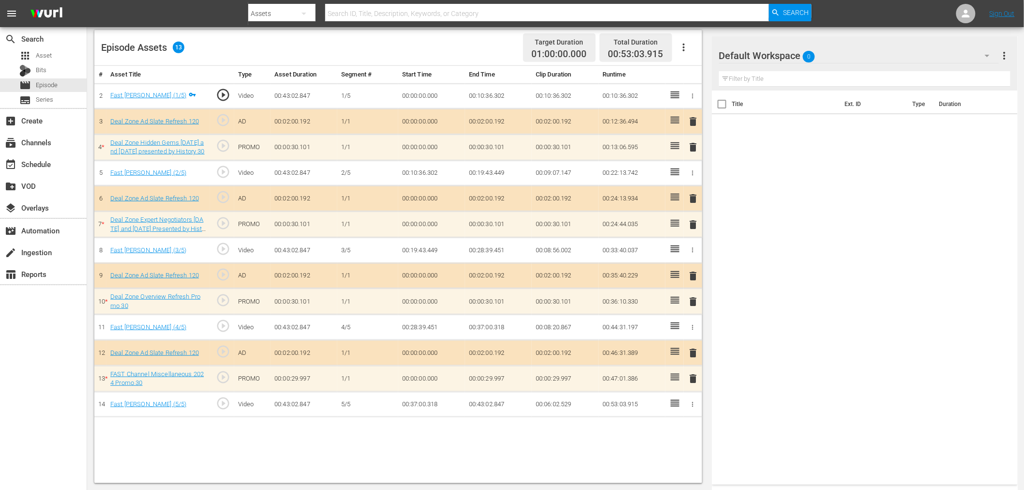
click at [867, 49] on div "Default Workspace 0" at bounding box center [859, 55] width 280 height 27
click at [768, 111] on div "Deal Zone (13)" at bounding box center [781, 113] width 101 height 15
click at [694, 228] on span "delete" at bounding box center [694, 225] width 12 height 12
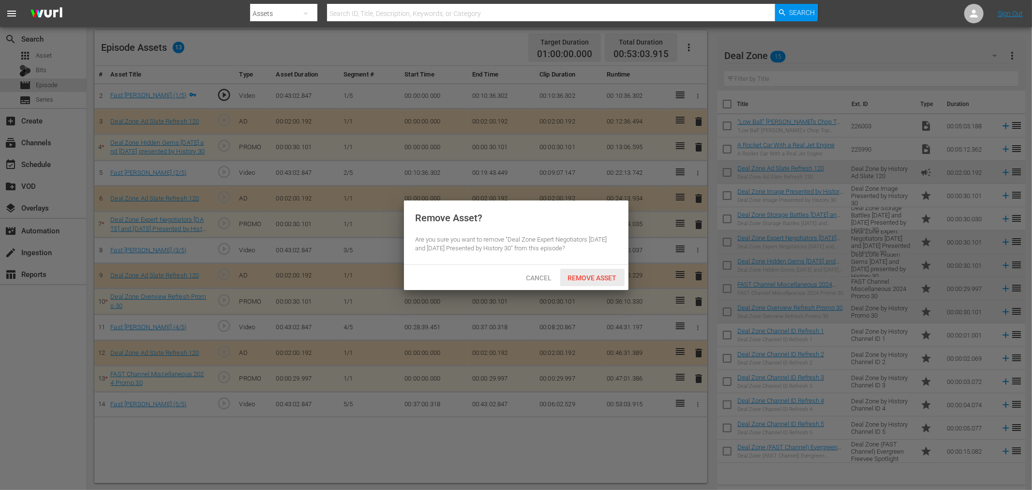
click at [581, 275] on span "Remove Asset" at bounding box center [592, 278] width 64 height 8
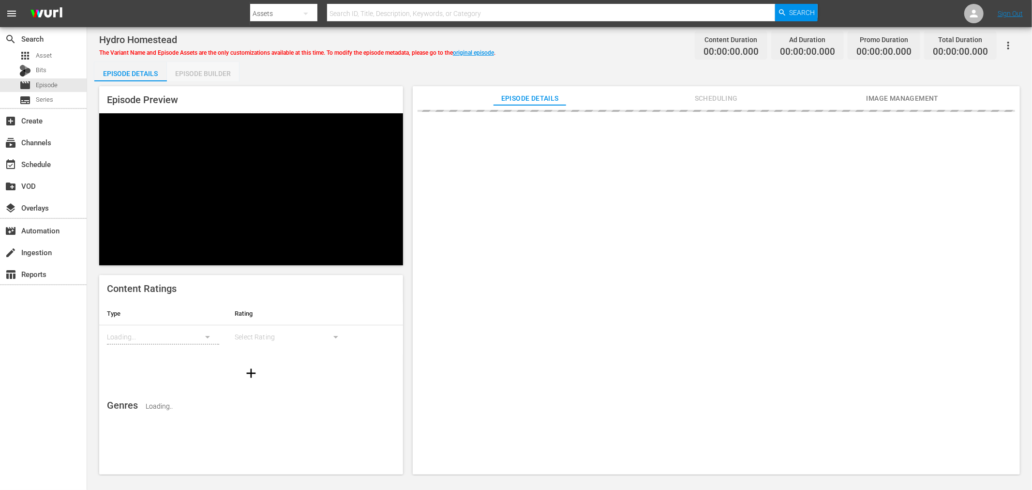
click at [191, 75] on div "Episode Builder" at bounding box center [203, 73] width 73 height 23
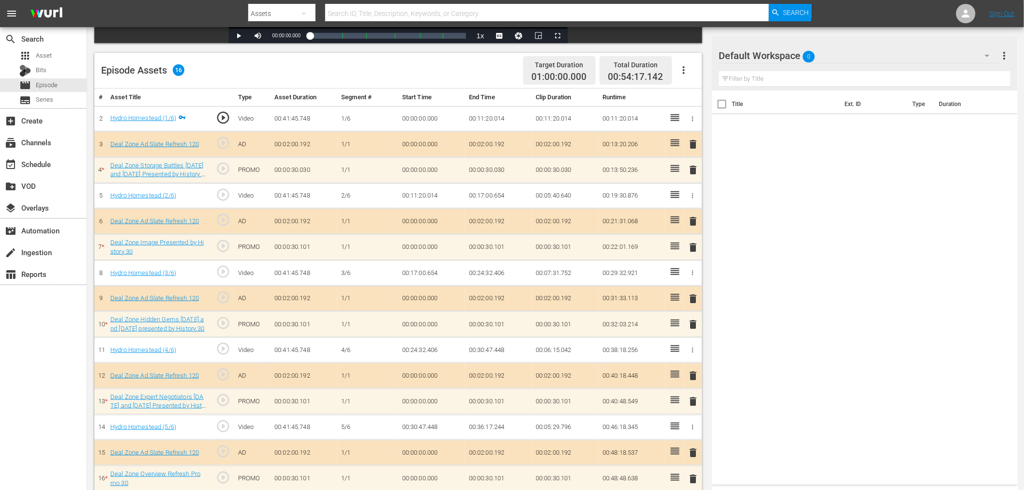
scroll to position [262, 0]
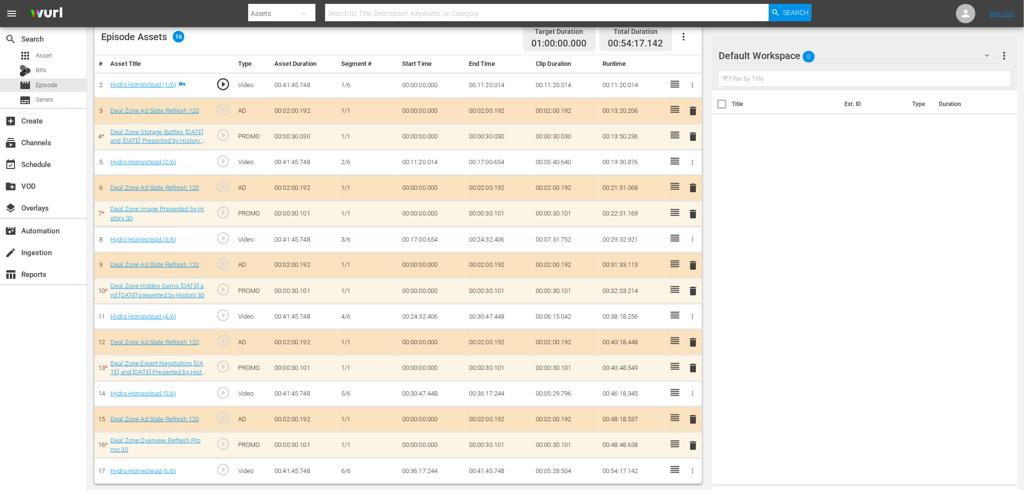
click at [875, 63] on hr at bounding box center [859, 63] width 280 height 0
click at [869, 52] on div "Default Workspace 0" at bounding box center [859, 55] width 280 height 27
click at [780, 113] on div "Deal Zone (13)" at bounding box center [781, 113] width 101 height 15
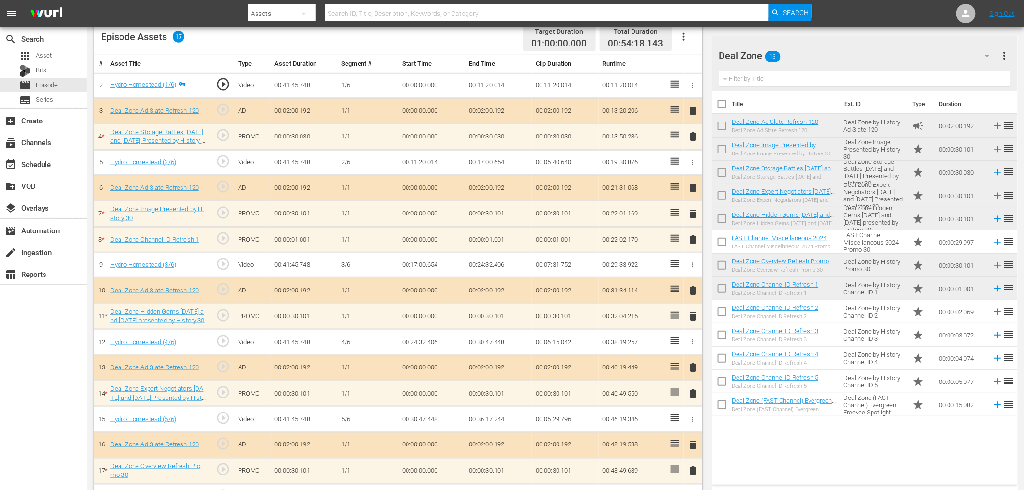
click at [700, 237] on td "delete" at bounding box center [693, 240] width 18 height 26
click at [697, 236] on span "delete" at bounding box center [694, 240] width 12 height 12
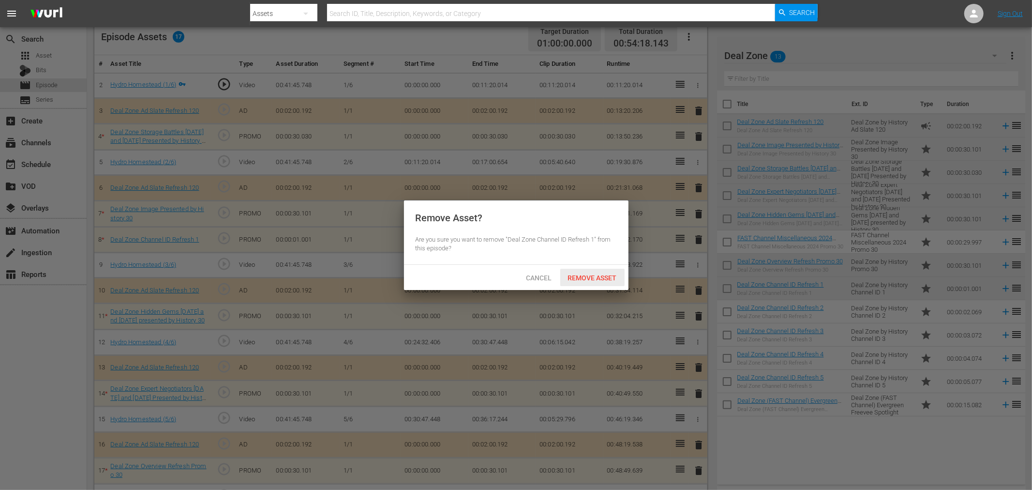
click at [603, 277] on span "Remove Asset" at bounding box center [592, 278] width 64 height 8
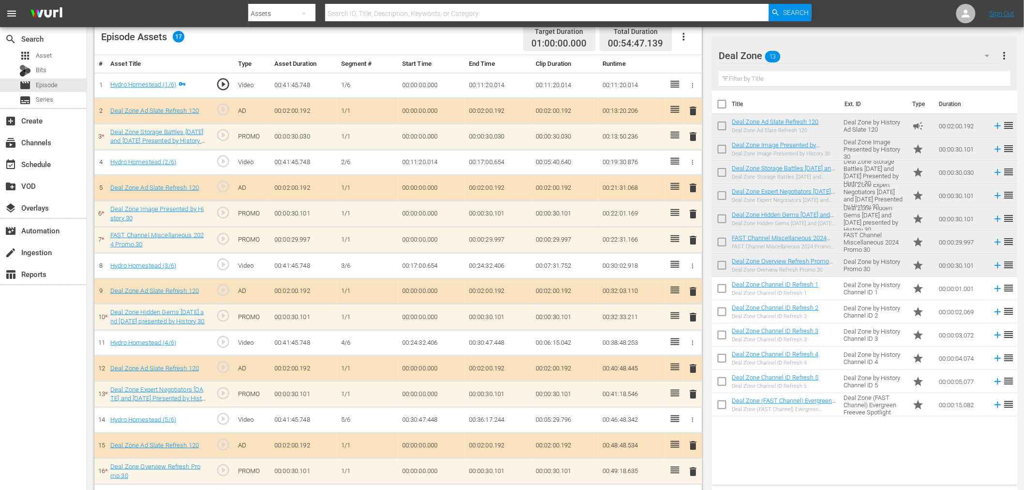
click at [696, 210] on span "delete" at bounding box center [694, 214] width 12 height 12
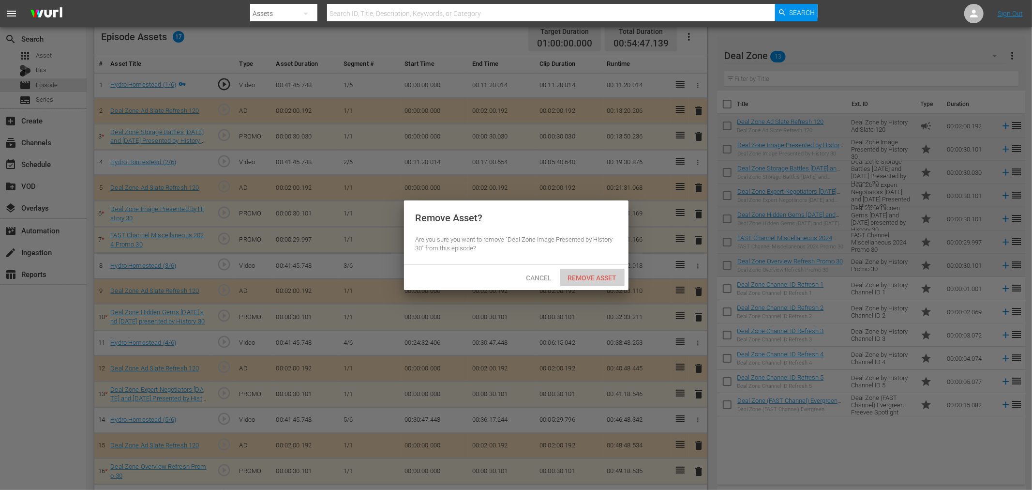
click at [585, 274] on span "Remove Asset" at bounding box center [592, 278] width 64 height 8
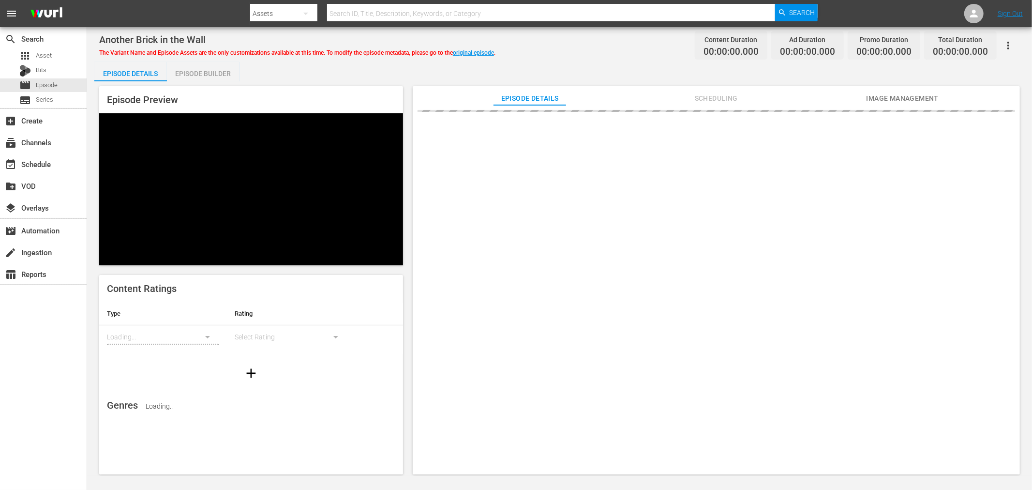
click at [207, 81] on div "Episode Preview Content Ratings Type Rating Loading... Select Rating Genres Loa…" at bounding box center [559, 281] width 931 height 401
click at [207, 70] on div "Episode Builder" at bounding box center [203, 73] width 73 height 23
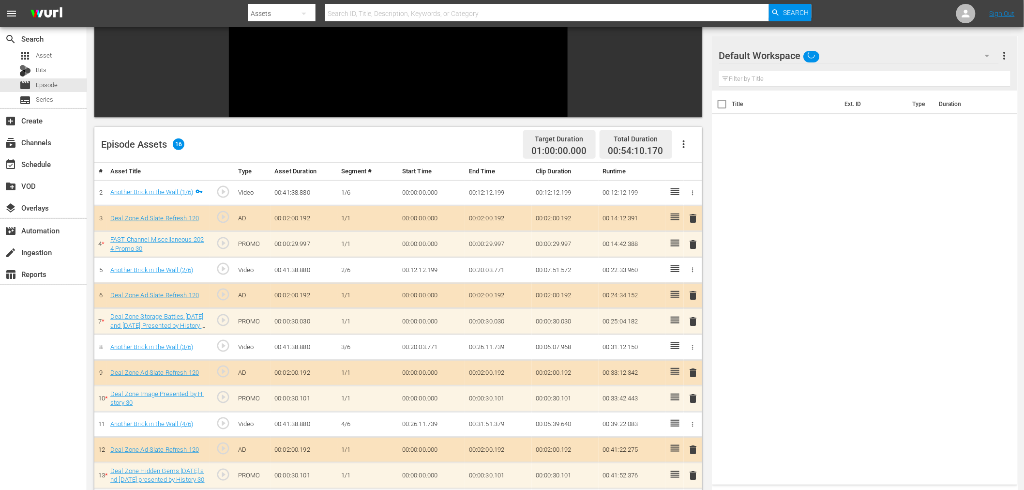
scroll to position [144, 0]
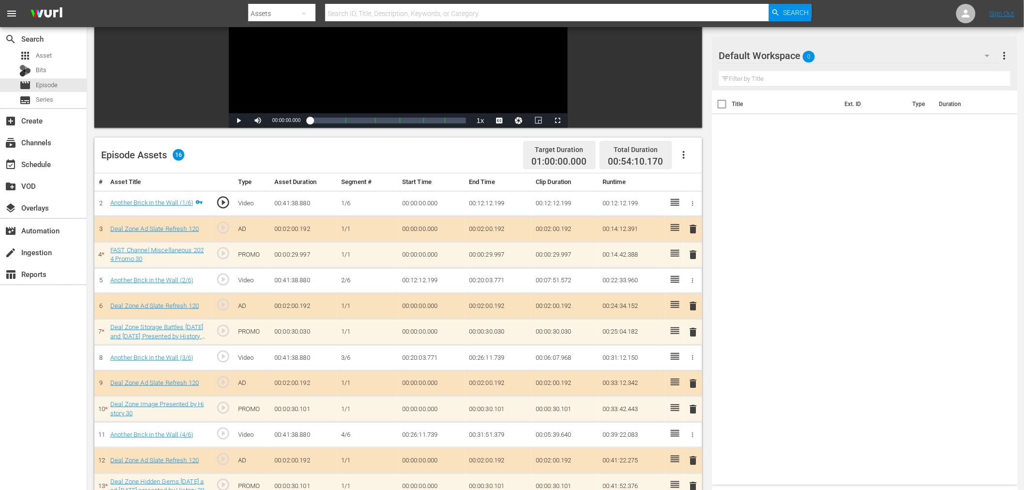
click at [895, 52] on div "Default Workspace 0" at bounding box center [859, 55] width 280 height 27
click at [786, 109] on div "Deal Zone (13)" at bounding box center [781, 113] width 101 height 15
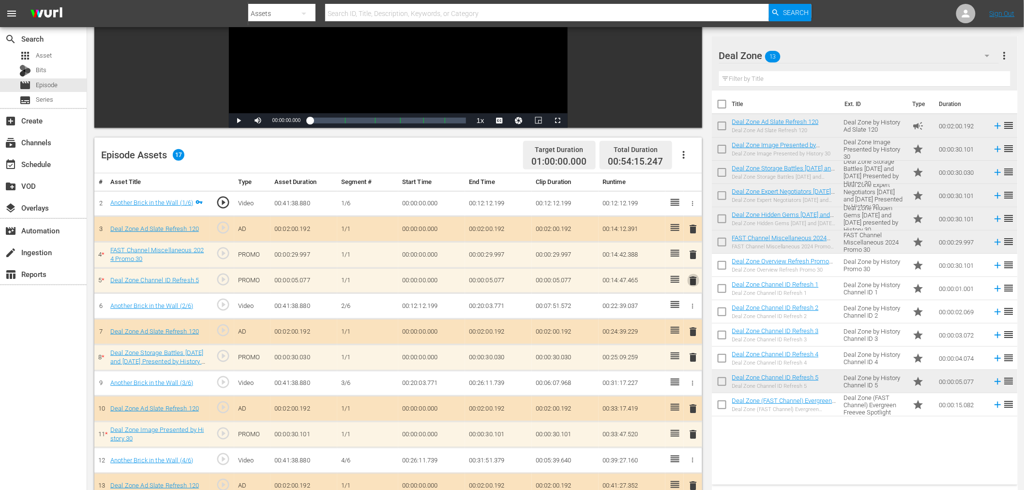
click at [695, 281] on span "delete" at bounding box center [694, 281] width 12 height 12
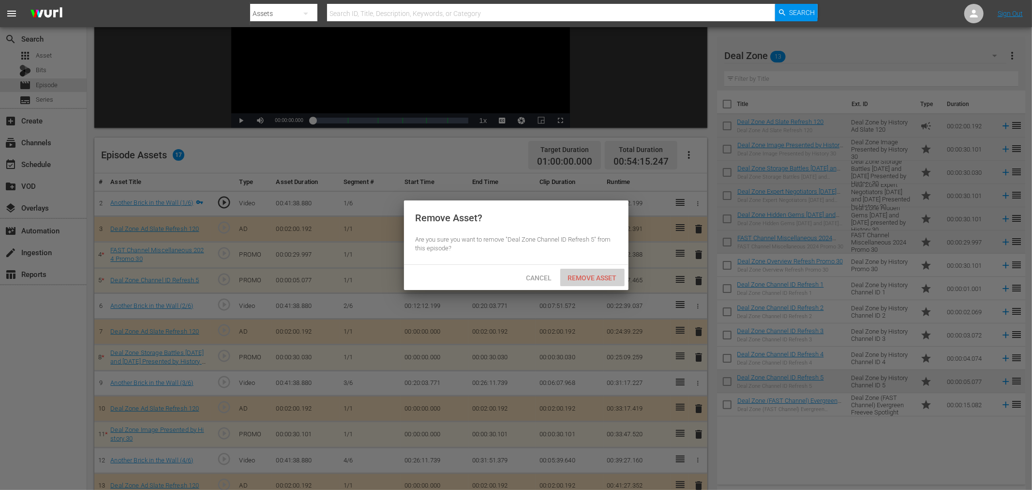
click at [604, 274] on span "Remove Asset" at bounding box center [592, 278] width 64 height 8
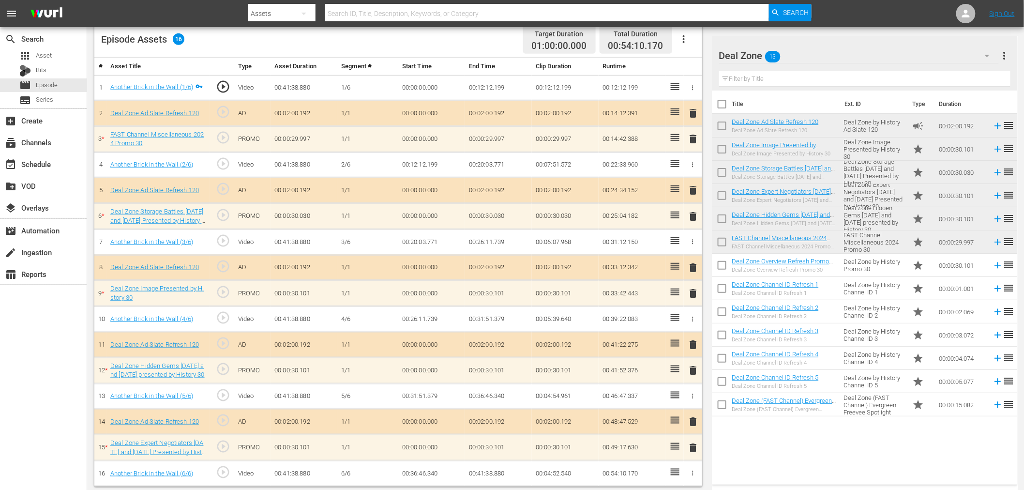
scroll to position [262, 0]
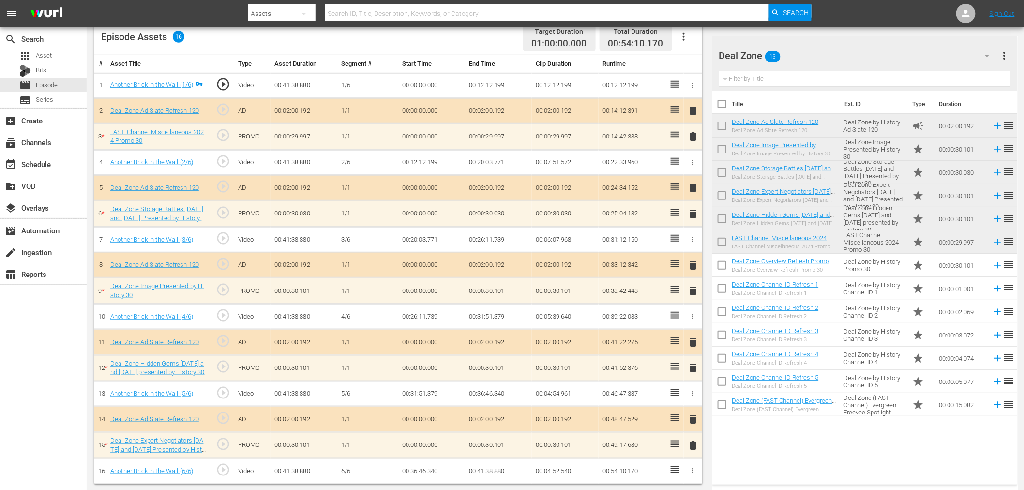
click at [694, 289] on span "delete" at bounding box center [694, 291] width 12 height 12
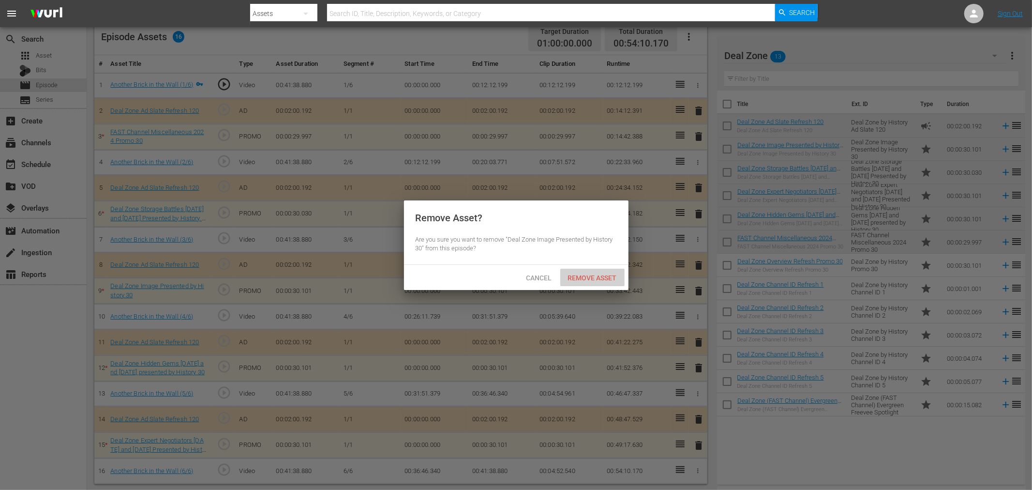
click at [583, 277] on span "Remove Asset" at bounding box center [592, 278] width 64 height 8
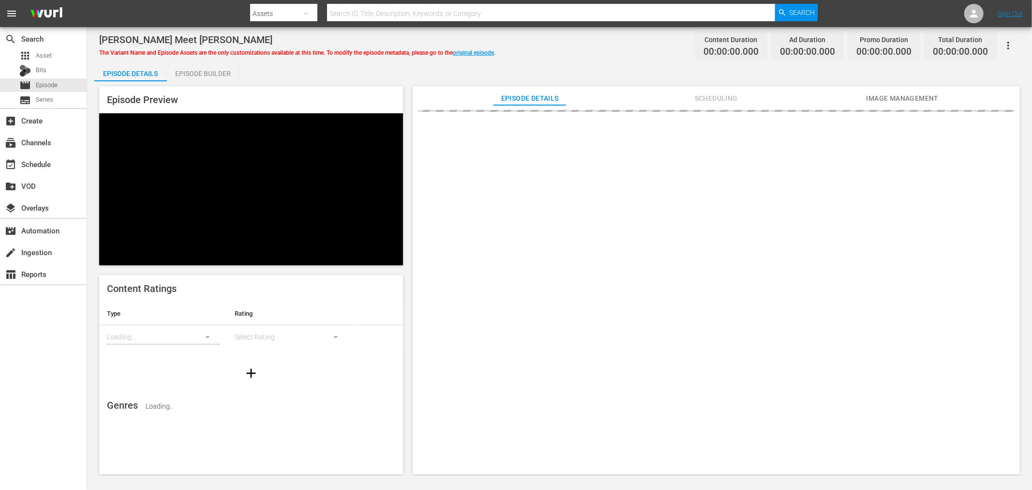
click at [202, 79] on div "Episode Builder" at bounding box center [203, 73] width 73 height 23
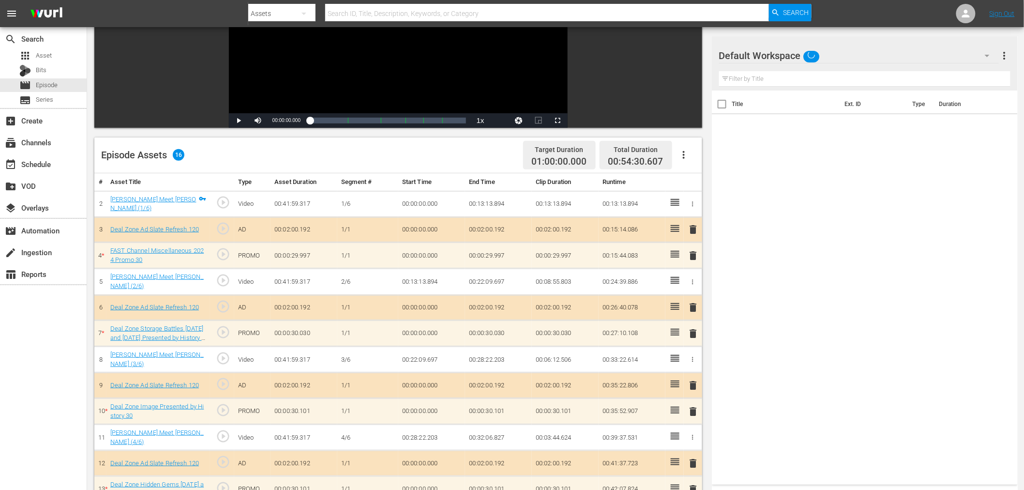
scroll to position [262, 0]
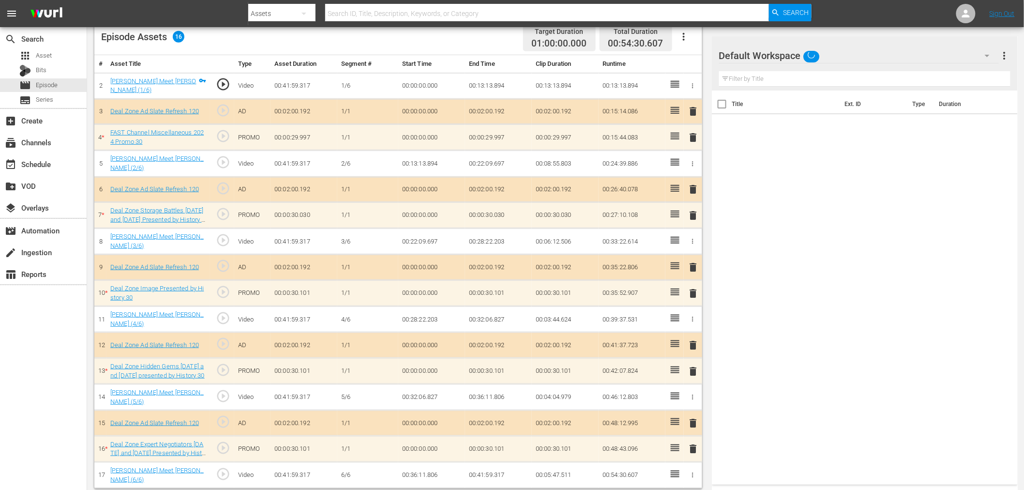
click at [865, 52] on div "Default Workspace" at bounding box center [859, 55] width 280 height 27
click at [794, 116] on div "Deal Zone (13)" at bounding box center [781, 113] width 101 height 15
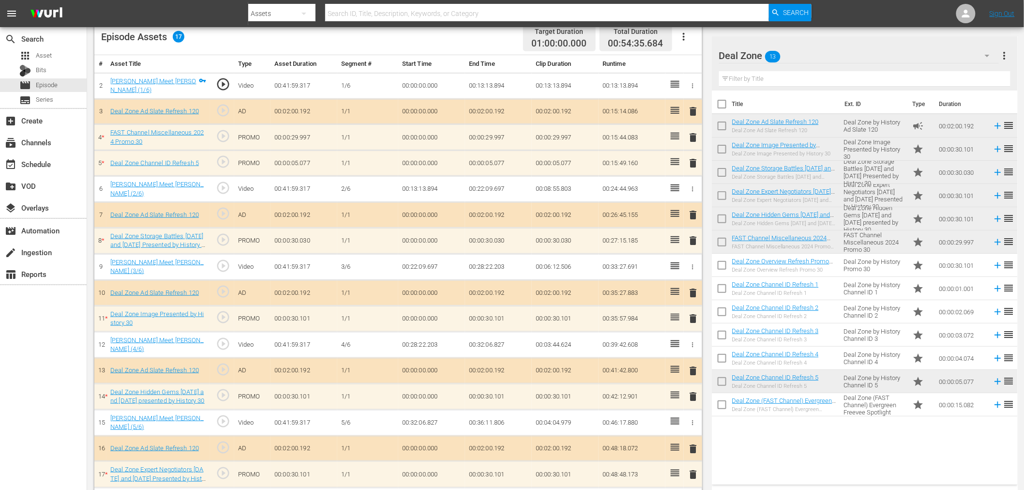
click at [695, 163] on span "delete" at bounding box center [694, 163] width 12 height 12
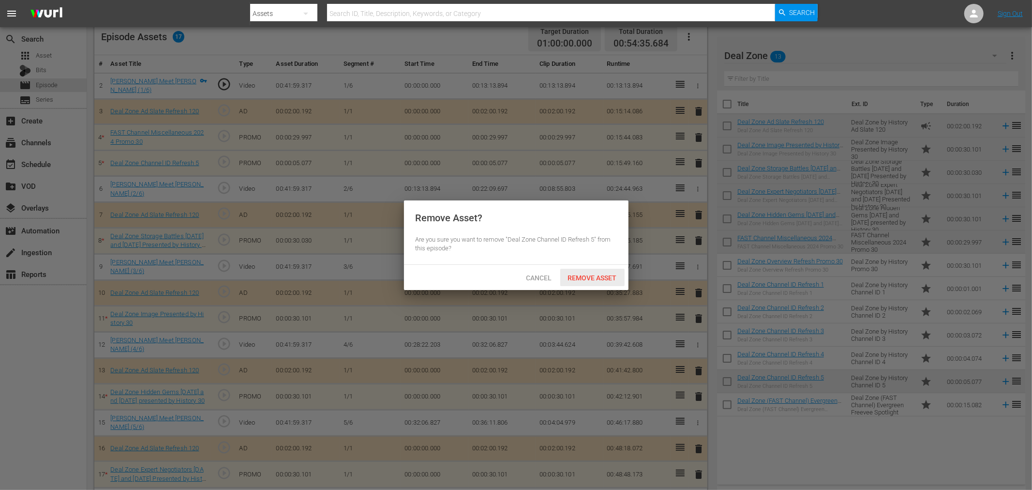
click at [601, 271] on div "Remove Asset" at bounding box center [592, 278] width 64 height 18
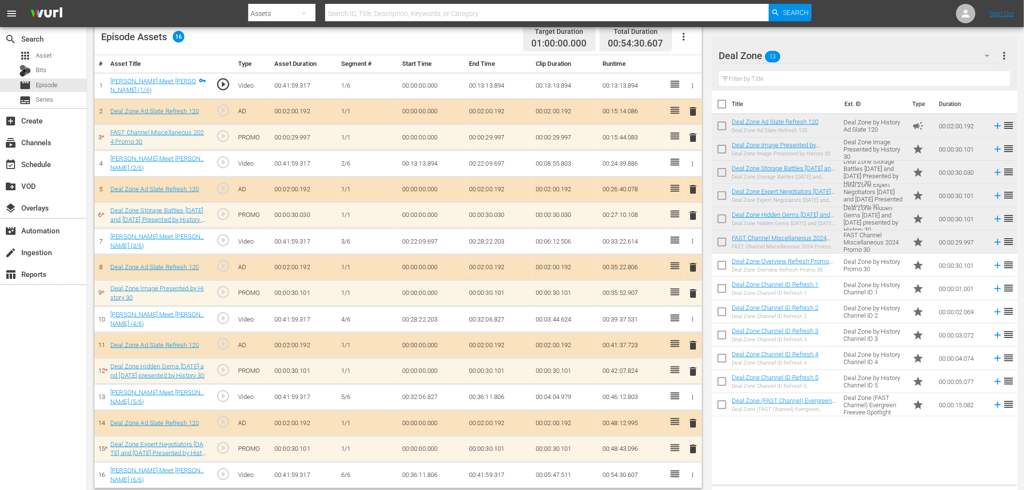
click at [867, 59] on div "Deal Zone 13" at bounding box center [859, 55] width 280 height 27
click at [785, 112] on div "Deal Zone (13)" at bounding box center [781, 113] width 101 height 15
click at [817, 59] on div "Deal Zone 13" at bounding box center [859, 55] width 280 height 27
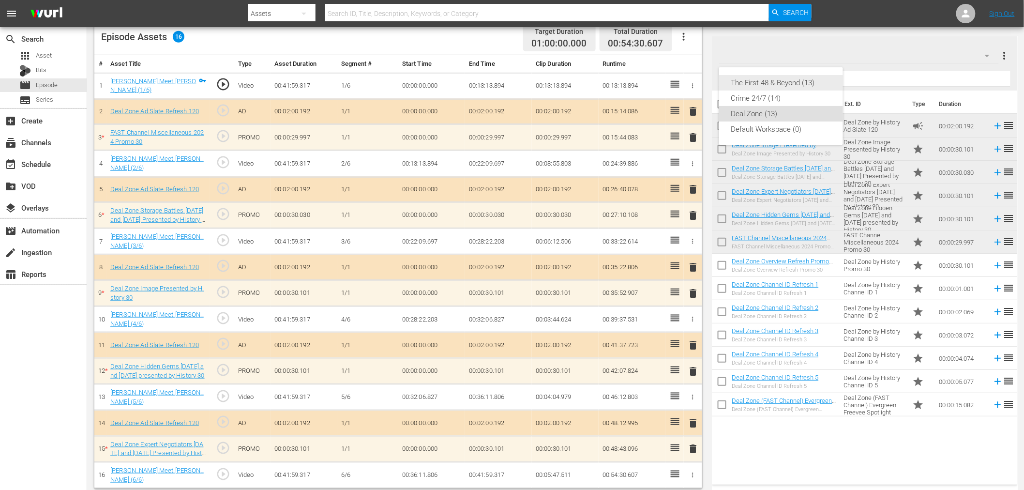
click at [770, 87] on div "The First 48 & Beyond (13)" at bounding box center [781, 82] width 101 height 15
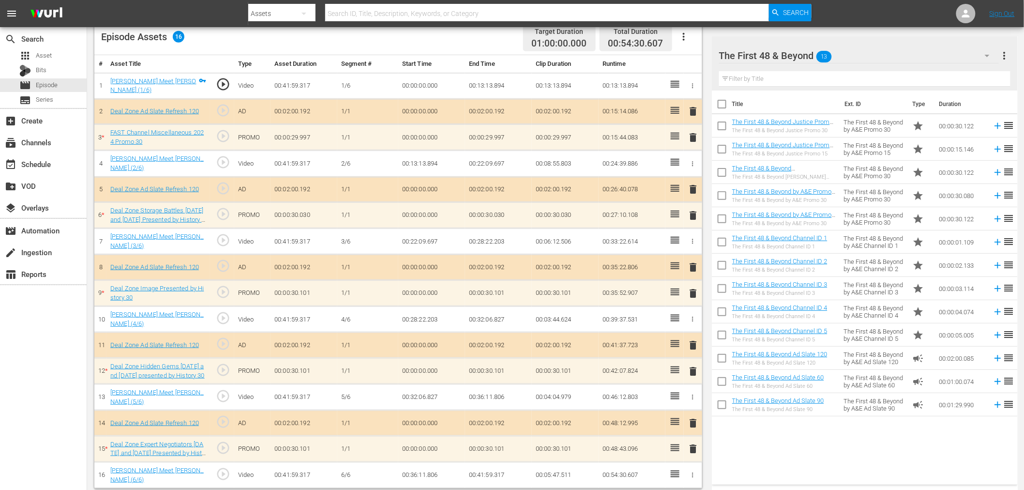
click at [875, 51] on div "The First 48 & Beyond 13" at bounding box center [859, 55] width 280 height 27
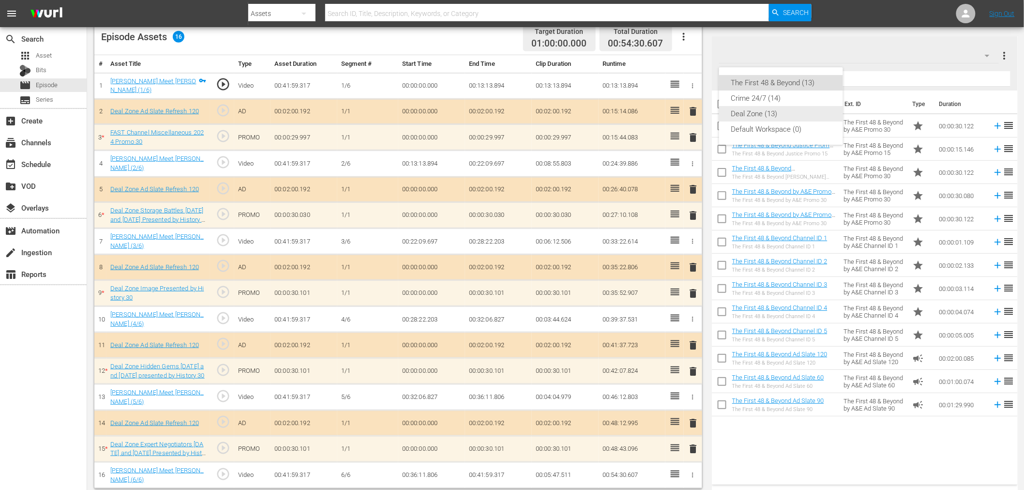
click at [768, 109] on div "Deal Zone (13)" at bounding box center [781, 113] width 101 height 15
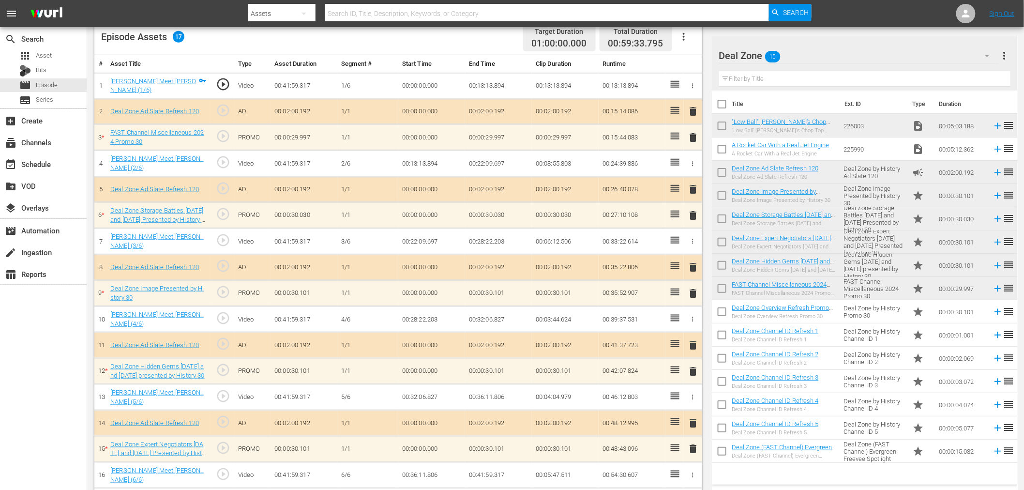
scroll to position [288, 0]
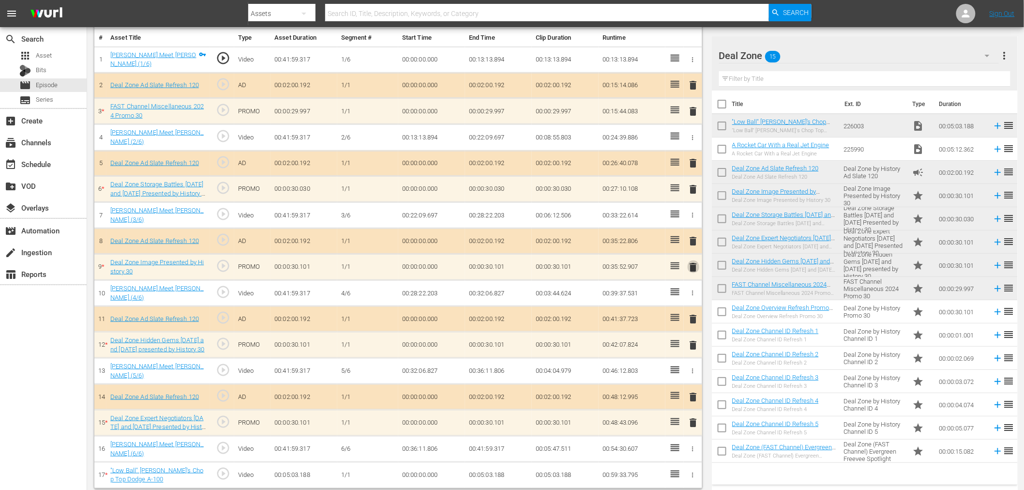
click at [695, 262] on span "delete" at bounding box center [694, 267] width 12 height 12
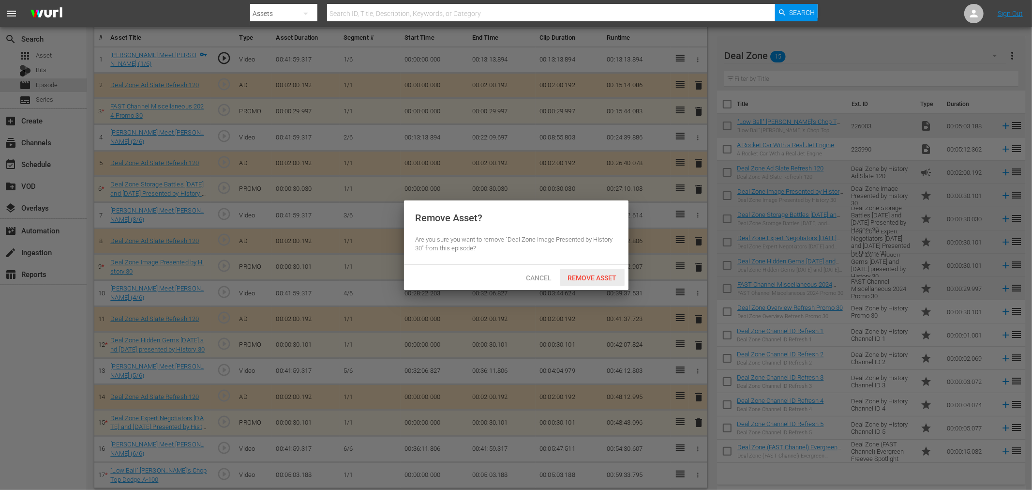
click at [592, 281] on div "Remove Asset" at bounding box center [592, 278] width 64 height 18
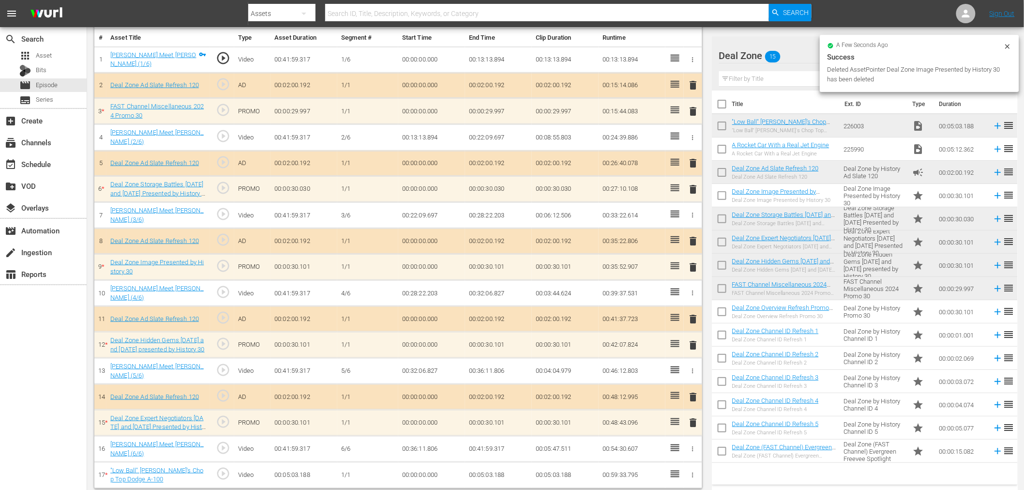
scroll to position [262, 0]
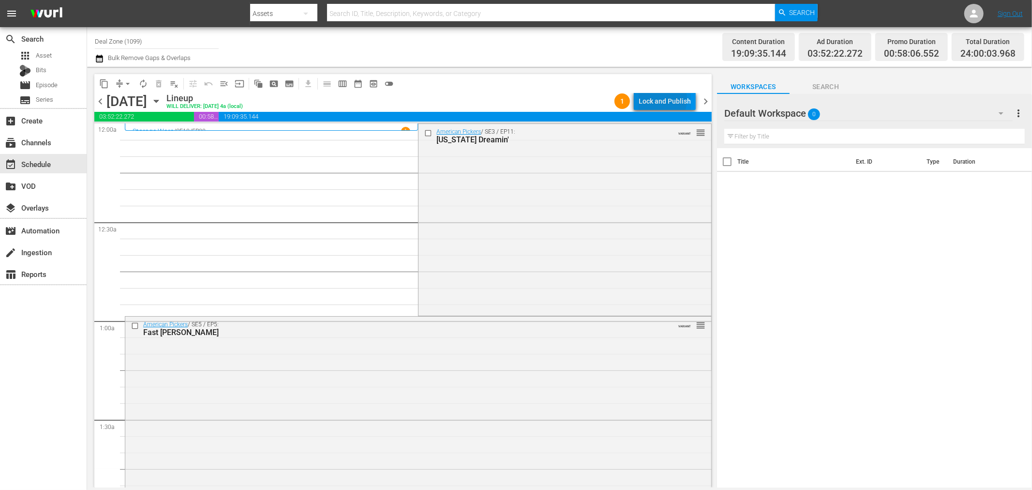
click at [654, 99] on div "Lock and Publish" at bounding box center [665, 100] width 52 height 17
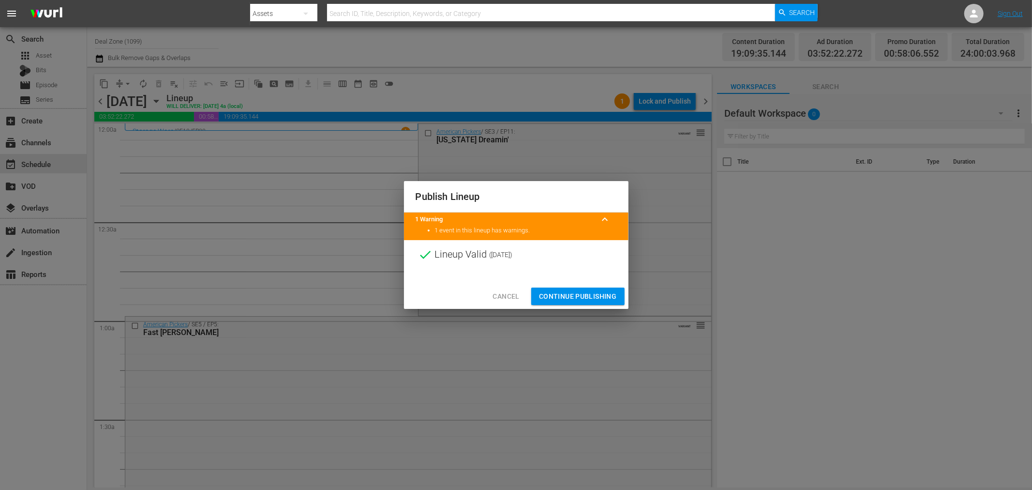
click at [577, 294] on span "Continue Publishing" at bounding box center [578, 296] width 78 height 12
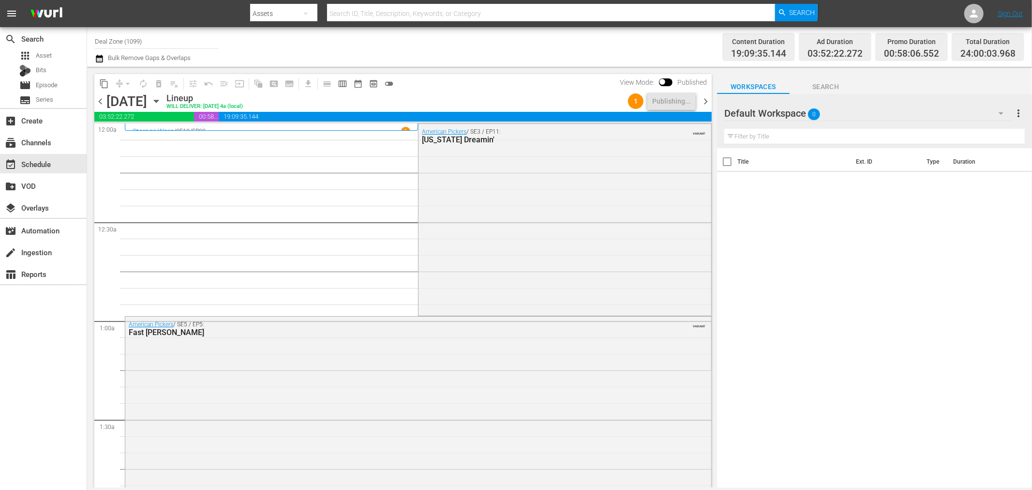
click at [704, 98] on span "chevron_right" at bounding box center [706, 101] width 12 height 12
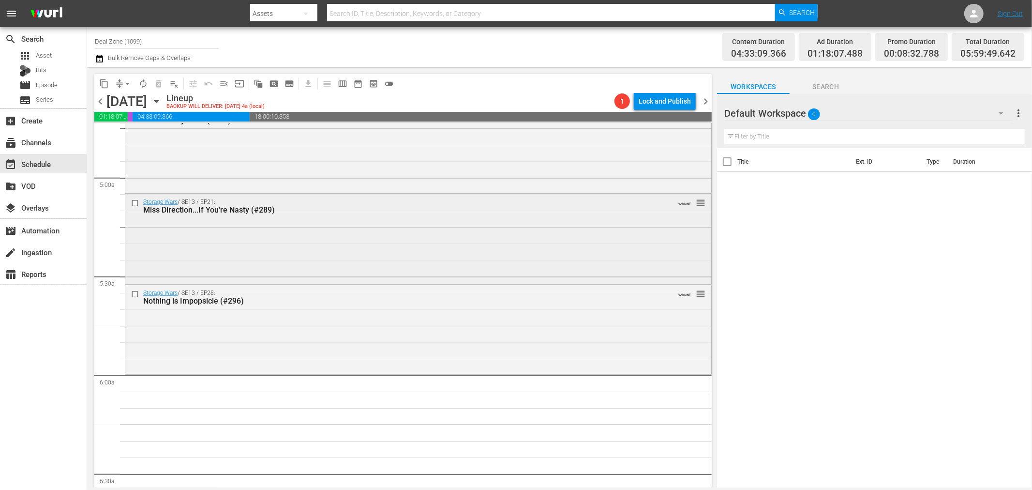
scroll to position [914, 0]
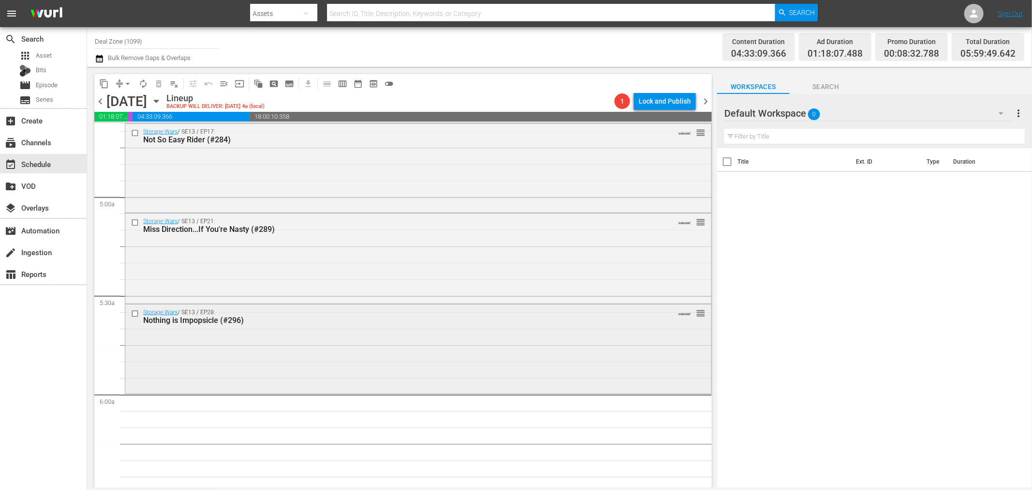
click at [277, 336] on div "Storage Wars / SE13 / EP28: Nothing is Impopsicle (#296) VARIANT reorder" at bounding box center [418, 347] width 586 height 87
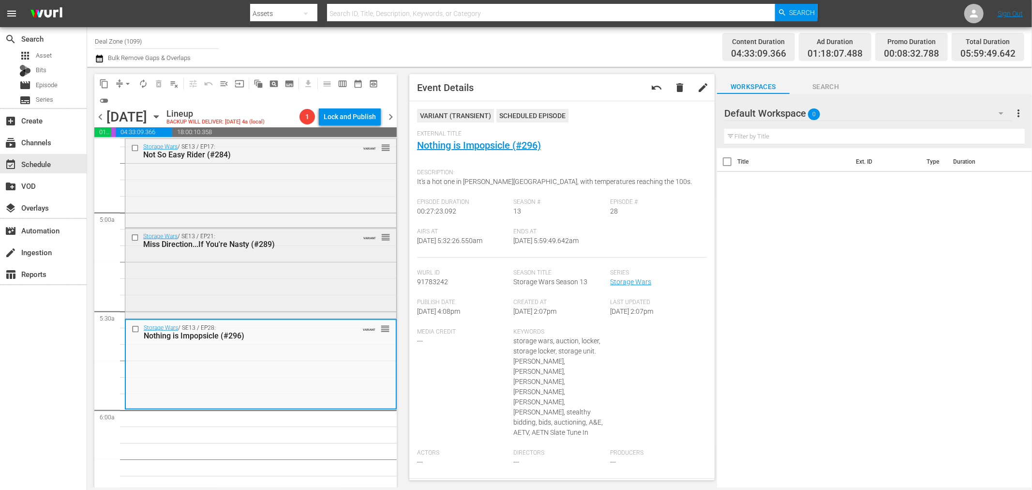
click at [274, 267] on div "Storage Wars / SE13 / EP21: Miss Direction...If You're Nasty (#289) VARIANT reo…" at bounding box center [260, 272] width 271 height 88
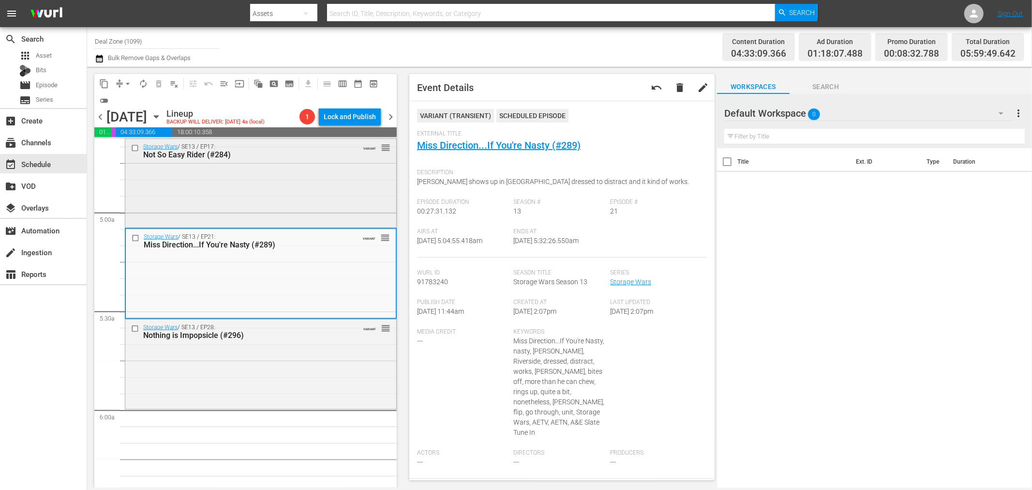
click at [291, 160] on div "Storage Wars / SE13 / EP17: Not So Easy Rider (#284) VARIANT reorder" at bounding box center [260, 151] width 271 height 24
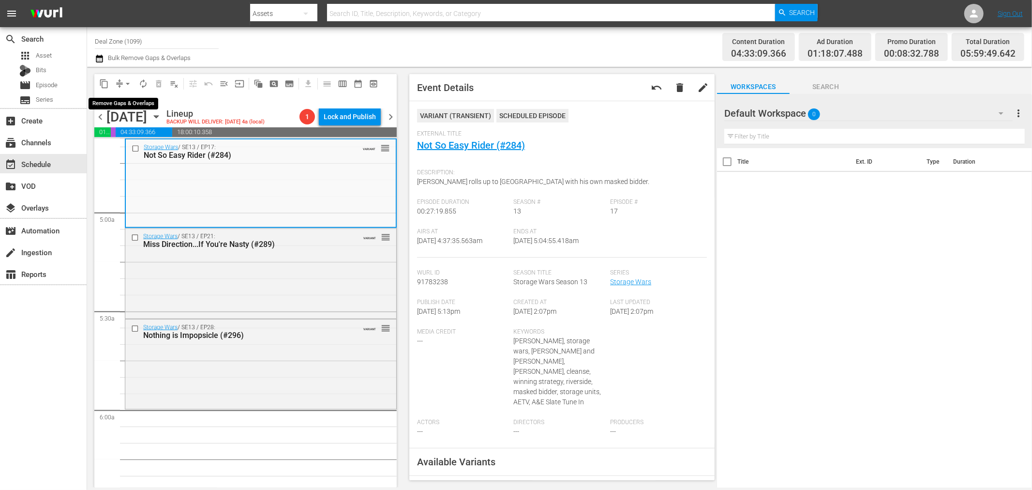
click at [128, 81] on span "arrow_drop_down" at bounding box center [128, 84] width 10 height 10
click at [126, 102] on li "Align to Midnight" at bounding box center [128, 103] width 102 height 16
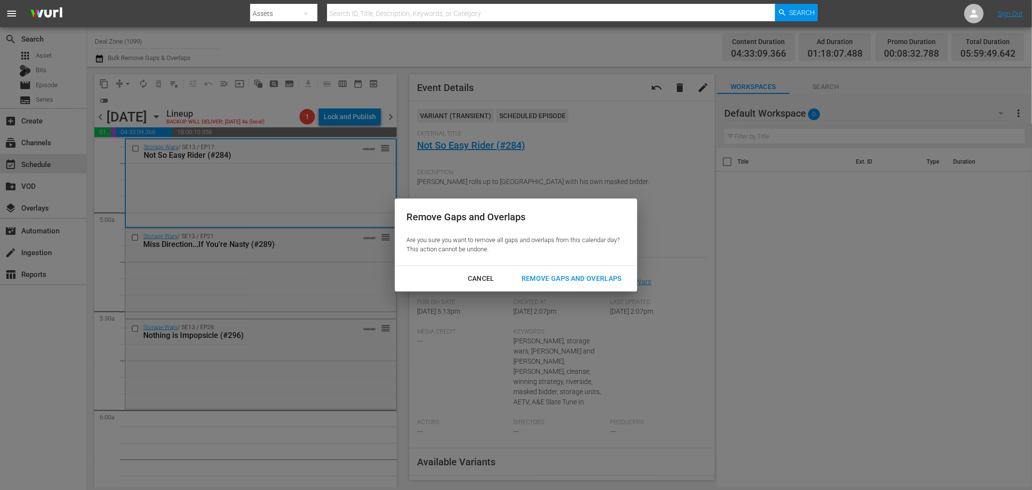
click at [581, 272] on button "Remove Gaps and Overlaps" at bounding box center [571, 279] width 123 height 18
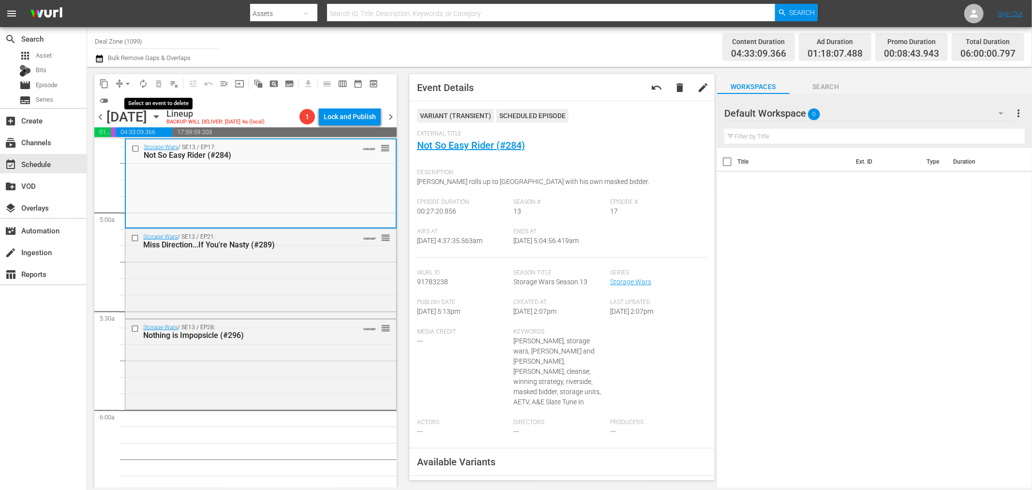
click at [144, 82] on span "autorenew_outlined" at bounding box center [143, 84] width 10 height 10
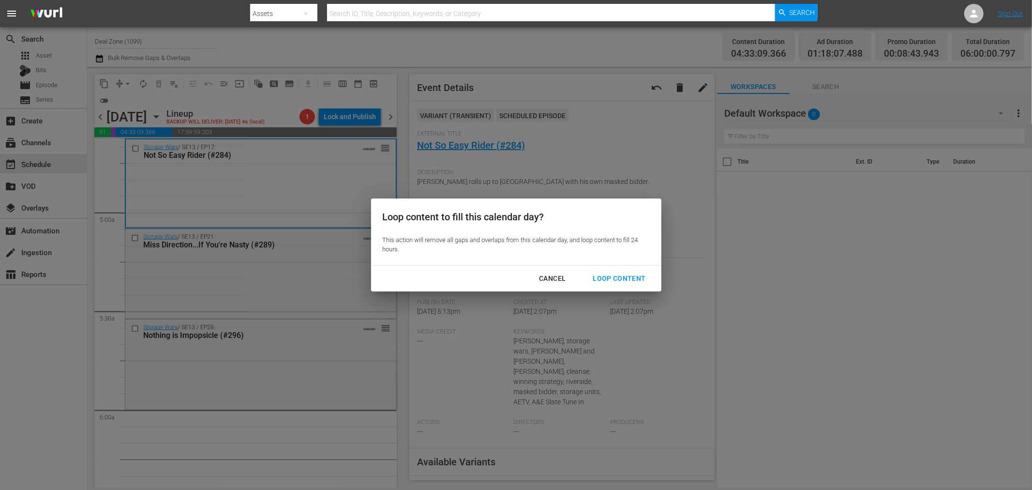
click at [612, 283] on div "Loop Content" at bounding box center [619, 278] width 68 height 12
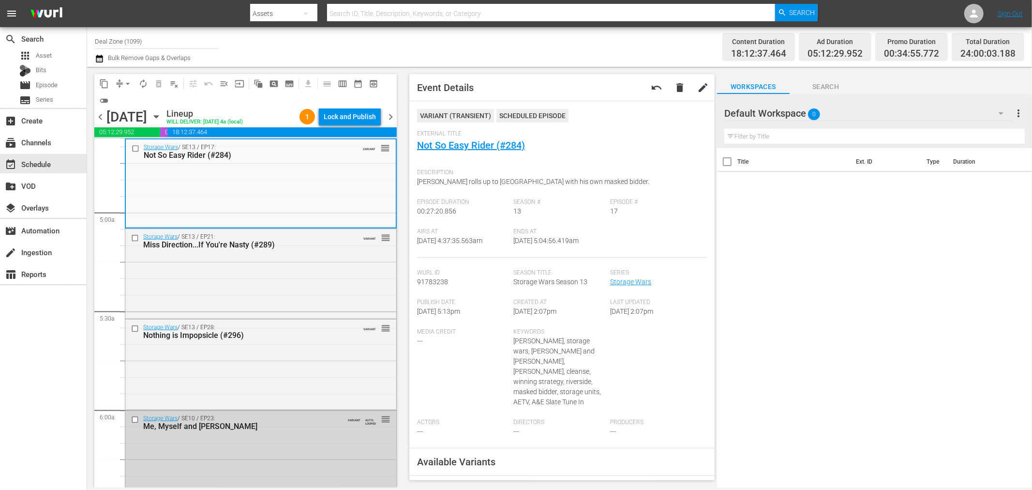
click at [378, 113] on button "Lock and Publish" at bounding box center [350, 116] width 62 height 17
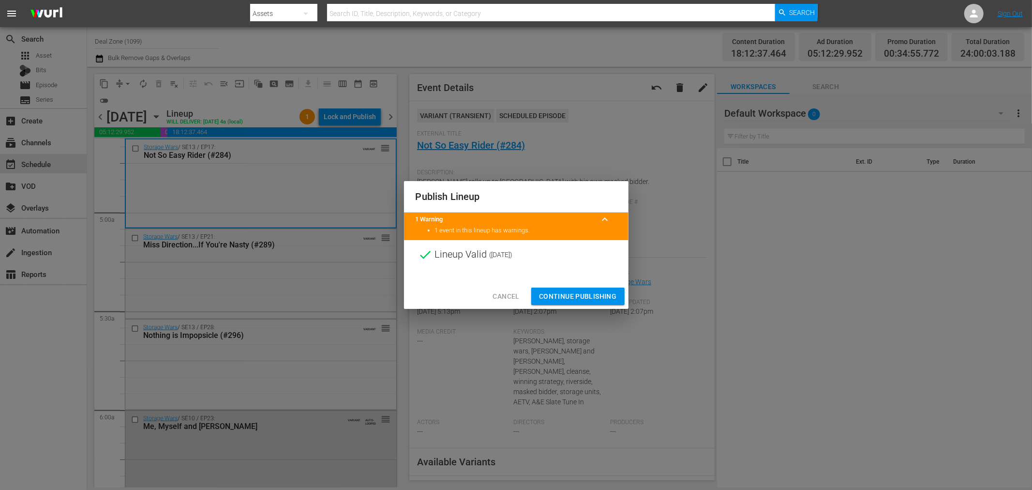
click at [603, 287] on div "Cancel Continue Publishing" at bounding box center [516, 297] width 225 height 26
click at [602, 290] on span "Continue Publishing" at bounding box center [578, 296] width 78 height 12
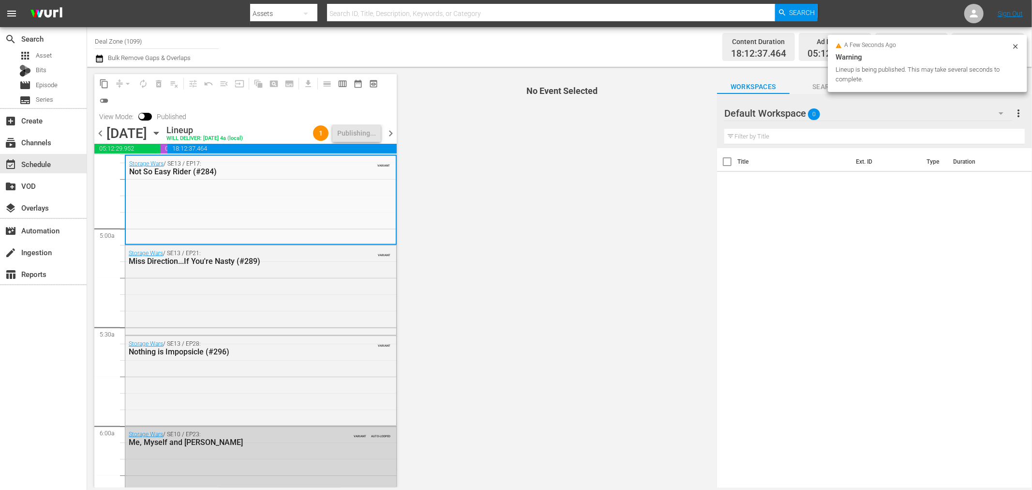
click at [391, 136] on span "chevron_right" at bounding box center [391, 133] width 12 height 12
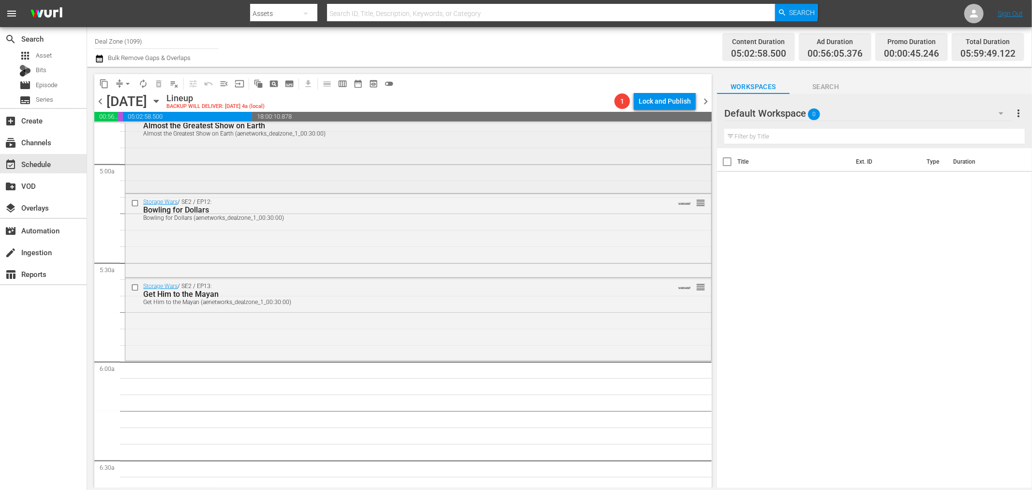
scroll to position [976, 0]
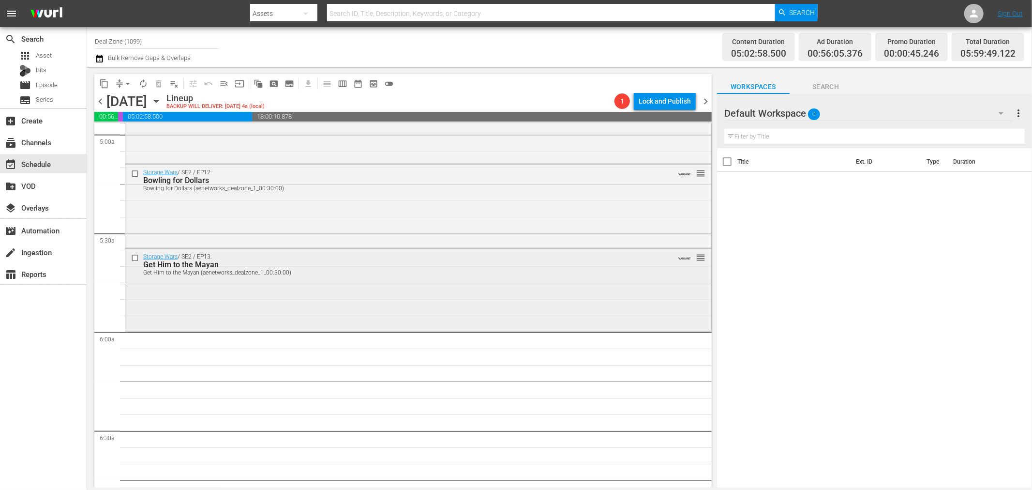
click at [312, 297] on div "Storage Wars / SE2 / EP13: Get Him to the Mayan Get Him to the Mayan (aenetwork…" at bounding box center [418, 289] width 586 height 80
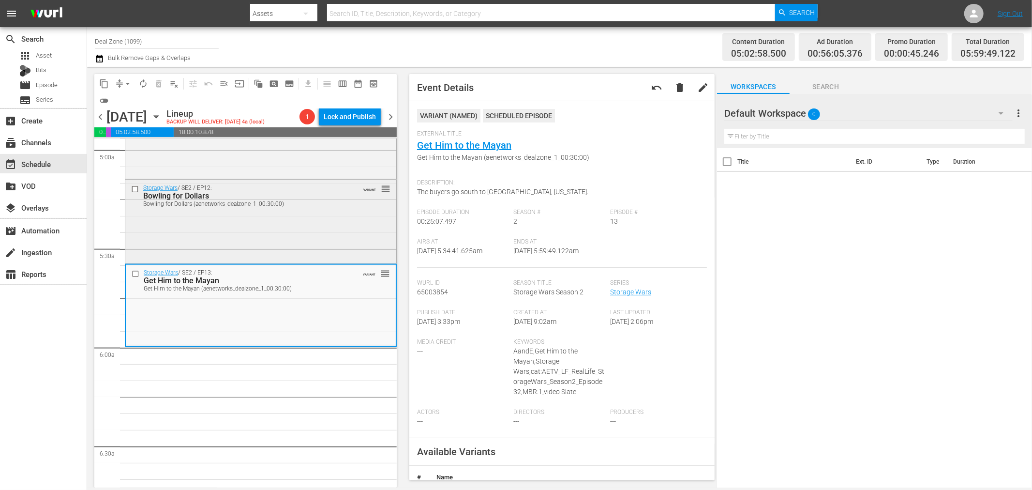
click at [332, 220] on div "Storage Wars / SE2 / EP12: Bowling for Dollars Bowling for Dollars (aenetworks_…" at bounding box center [260, 221] width 271 height 82
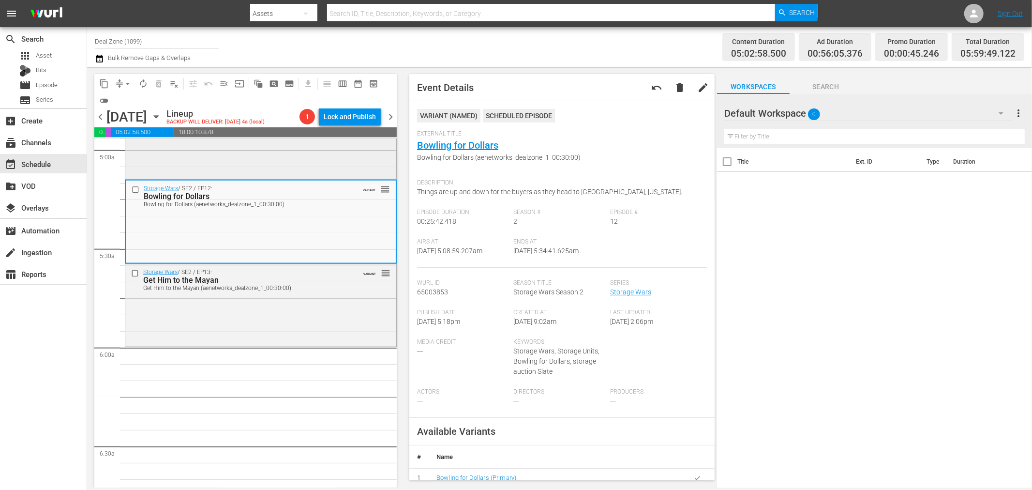
click at [341, 153] on div "Storage Wars / SE2 / EP11: Almost the Greatest Show on Earth Almost the Greates…" at bounding box center [260, 136] width 271 height 81
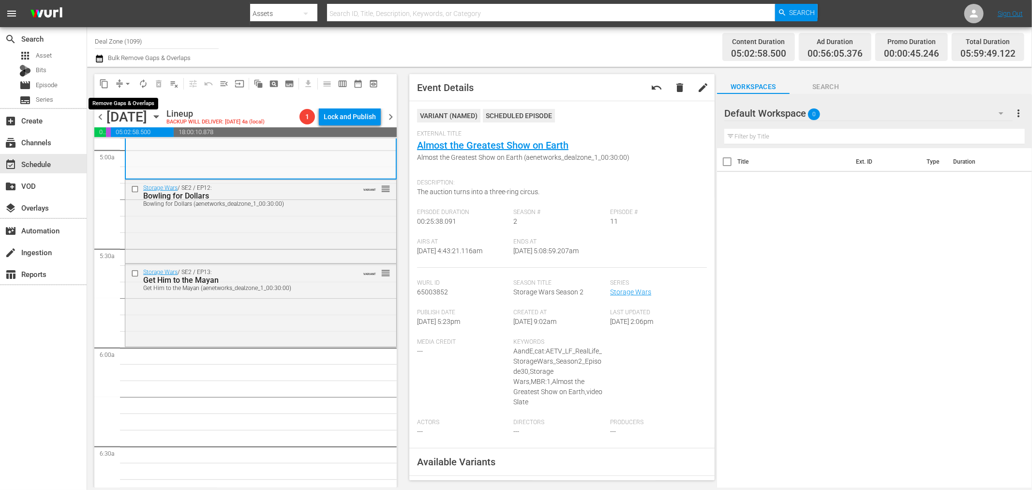
click at [131, 79] on span "arrow_drop_down" at bounding box center [128, 84] width 10 height 10
click at [128, 94] on ul "Align to Midnight Align to First Episode Align to End of Previous Day" at bounding box center [128, 119] width 102 height 56
click at [127, 101] on li "Align to Midnight" at bounding box center [128, 103] width 102 height 16
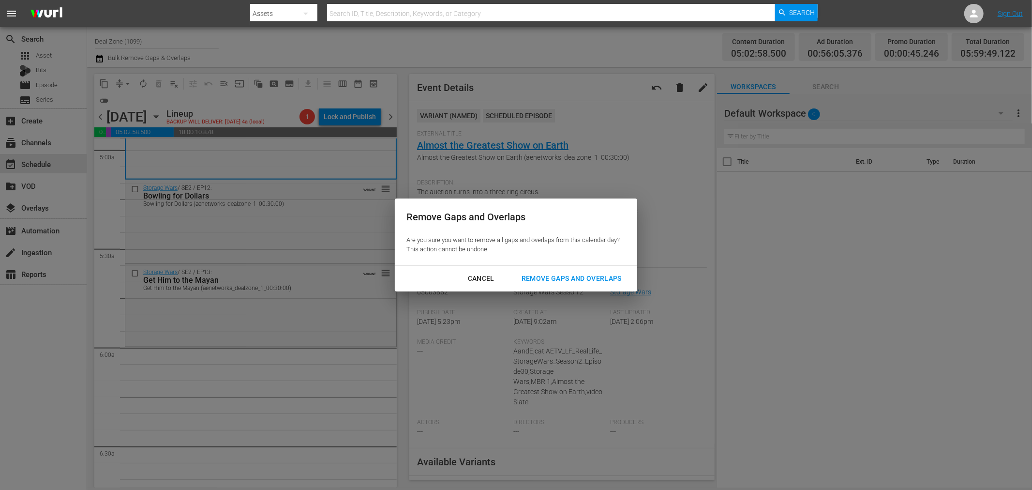
click at [569, 279] on div "Remove Gaps and Overlaps" at bounding box center [572, 278] width 116 height 12
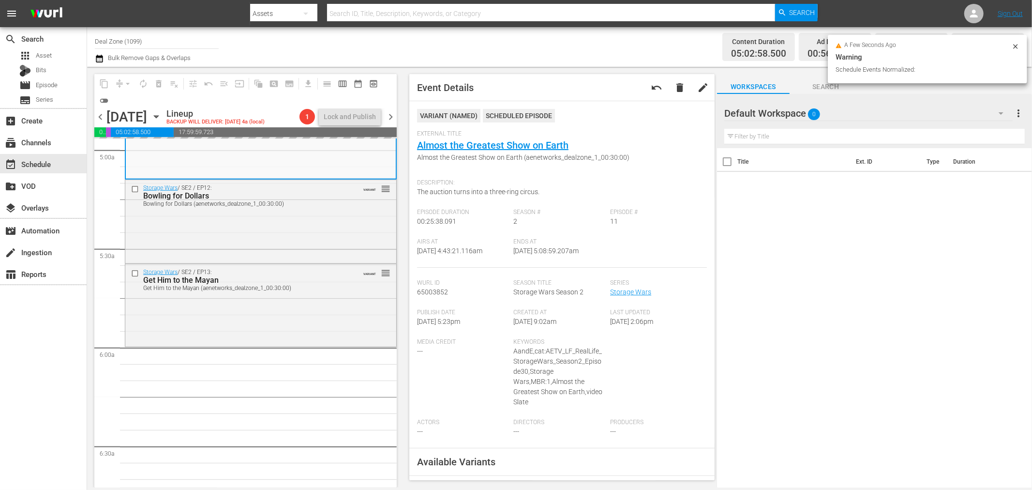
click at [1015, 44] on icon at bounding box center [1016, 47] width 8 height 8
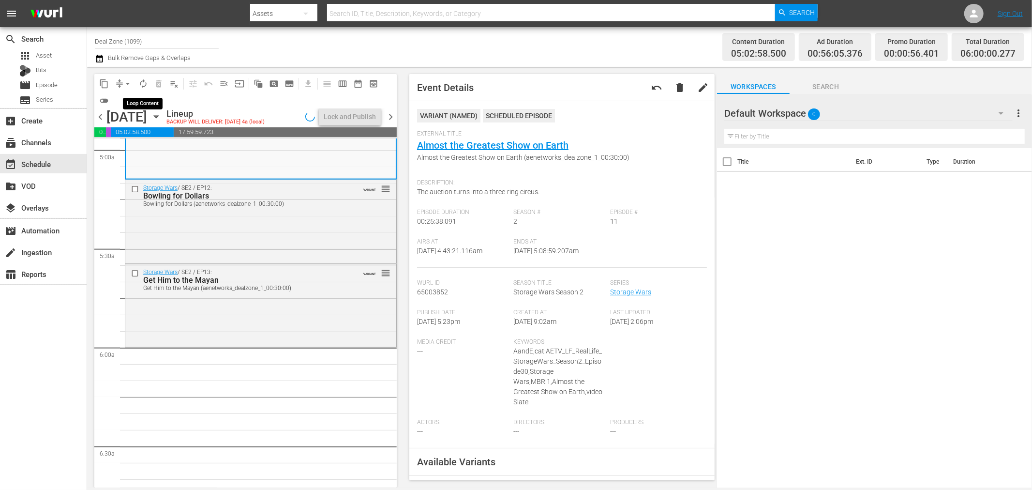
click at [142, 83] on span "autorenew_outlined" at bounding box center [143, 84] width 10 height 10
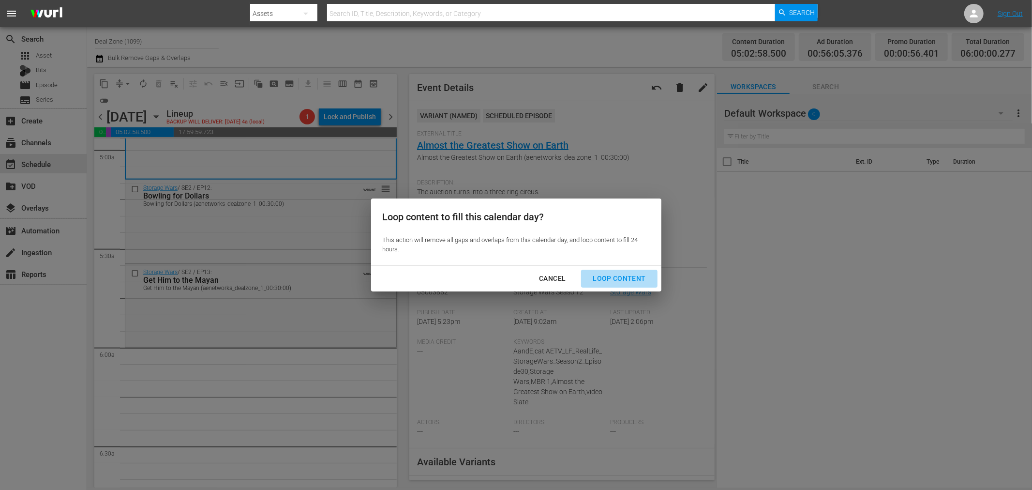
click at [640, 272] on div "Loop Content" at bounding box center [619, 278] width 68 height 12
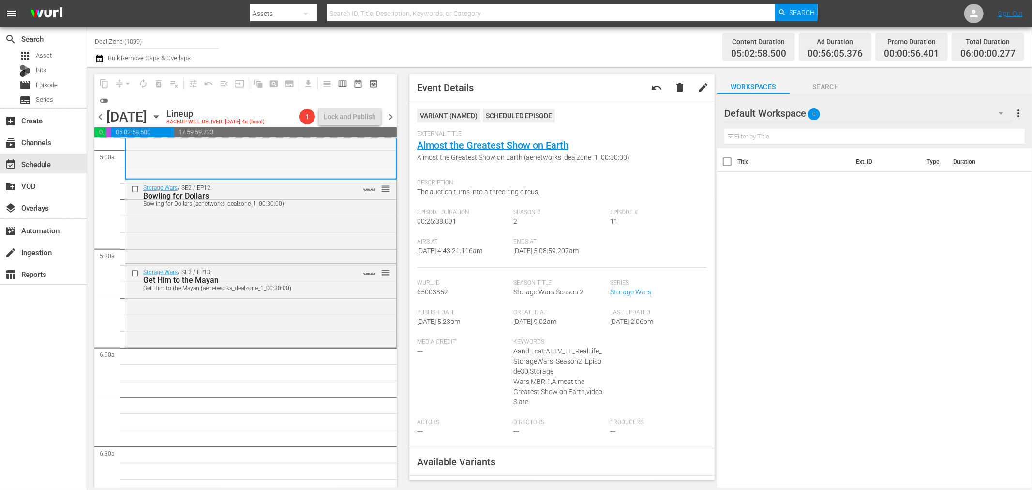
drag, startPoint x: 122, startPoint y: 4, endPoint x: 162, endPoint y: 159, distance: 159.8
click at [162, 159] on div "Storage Wars / SE2 / EP11: Almost the Greatest Show on Earth Almost the Greates…" at bounding box center [261, 136] width 270 height 81
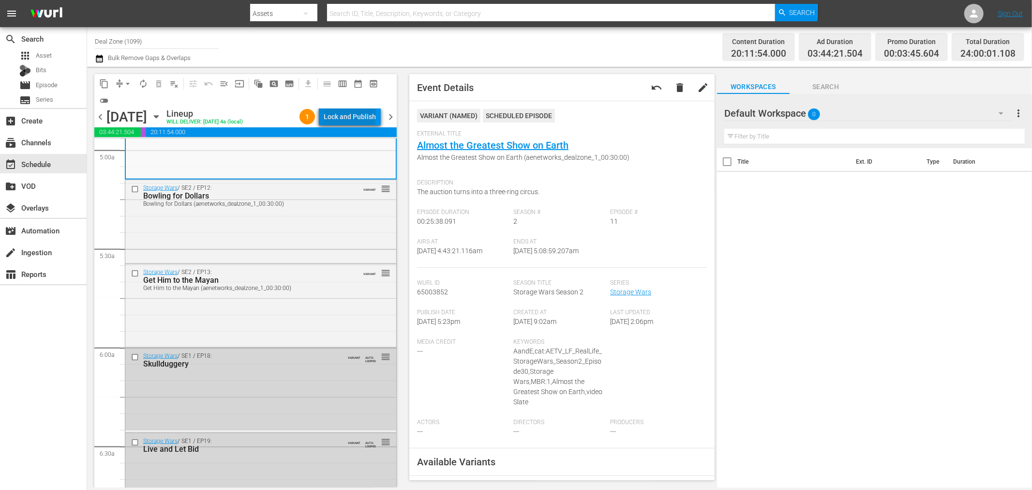
click at [351, 114] on div "Lock and Publish" at bounding box center [350, 116] width 52 height 17
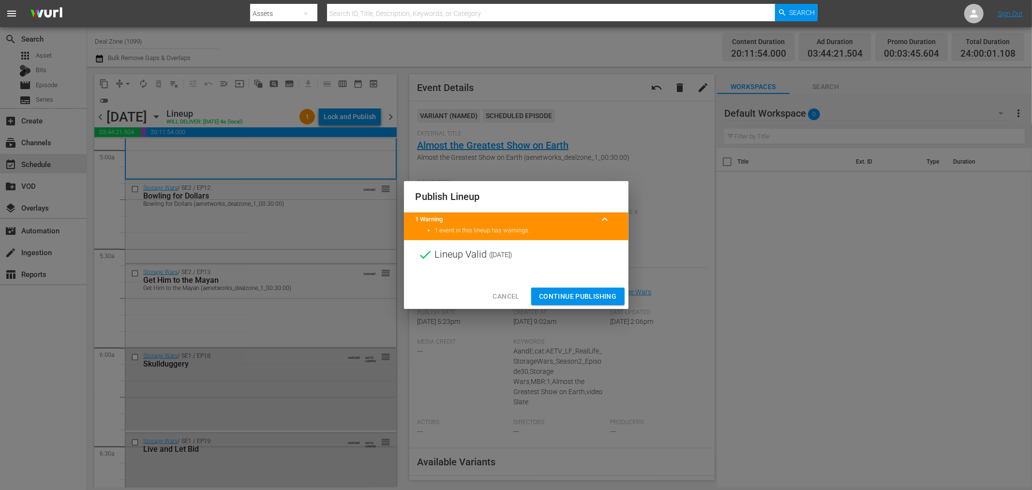
click at [577, 301] on span "Continue Publishing" at bounding box center [578, 296] width 78 height 12
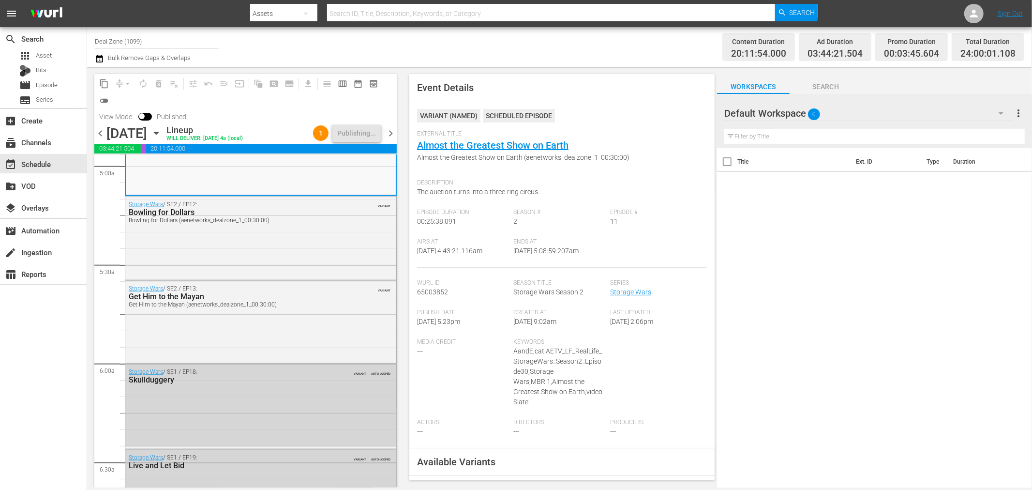
click at [389, 136] on span "chevron_right" at bounding box center [391, 133] width 12 height 12
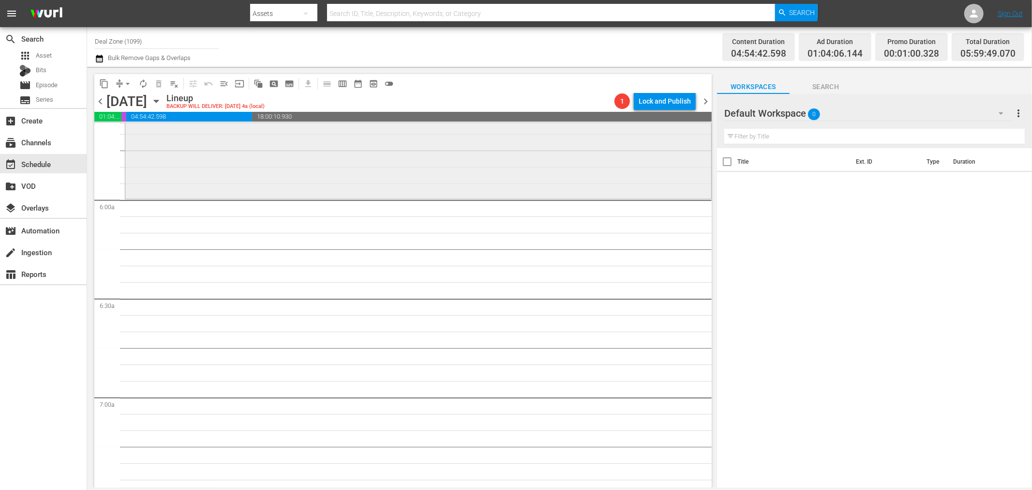
scroll to position [1026, 0]
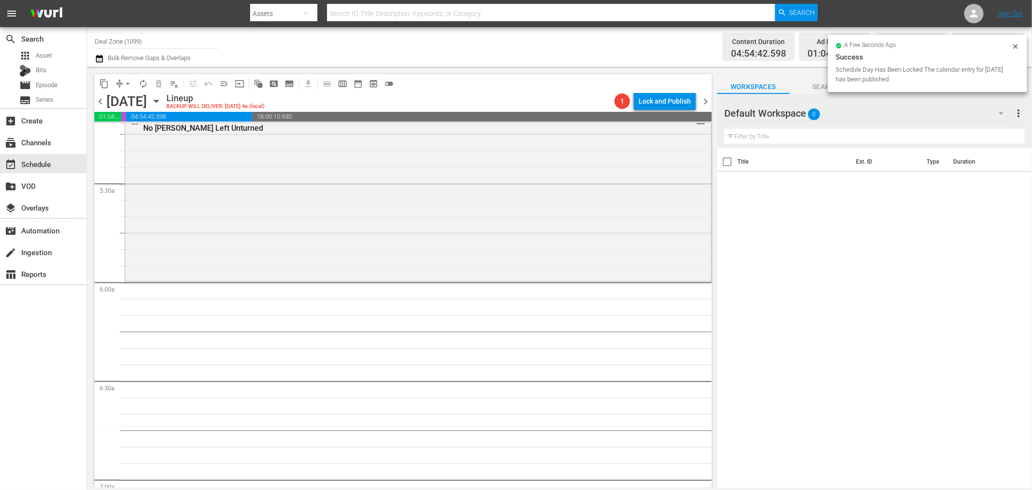
click at [1018, 46] on icon at bounding box center [1016, 47] width 8 height 8
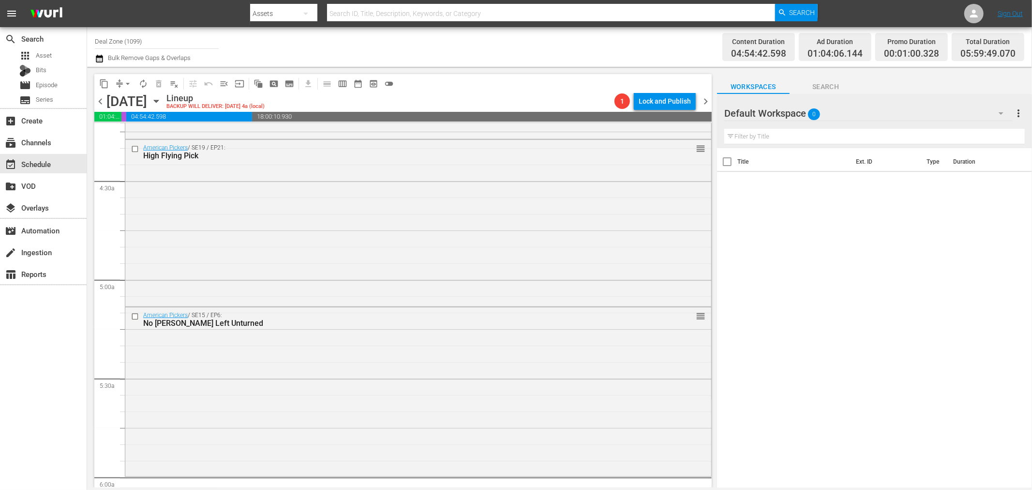
scroll to position [811, 0]
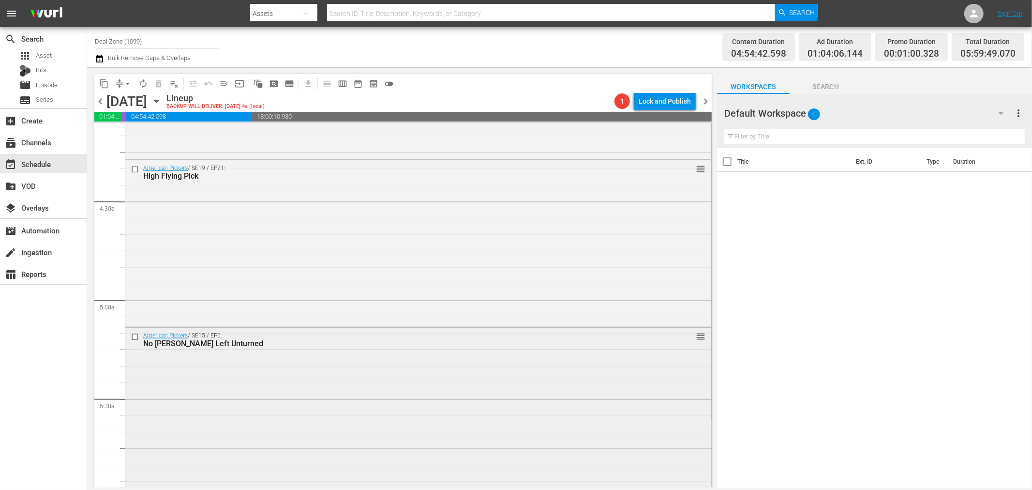
click at [467, 419] on div "American Pickers / SE15 / EP6: No Stoner Left Unturned reorder" at bounding box center [418, 411] width 586 height 166
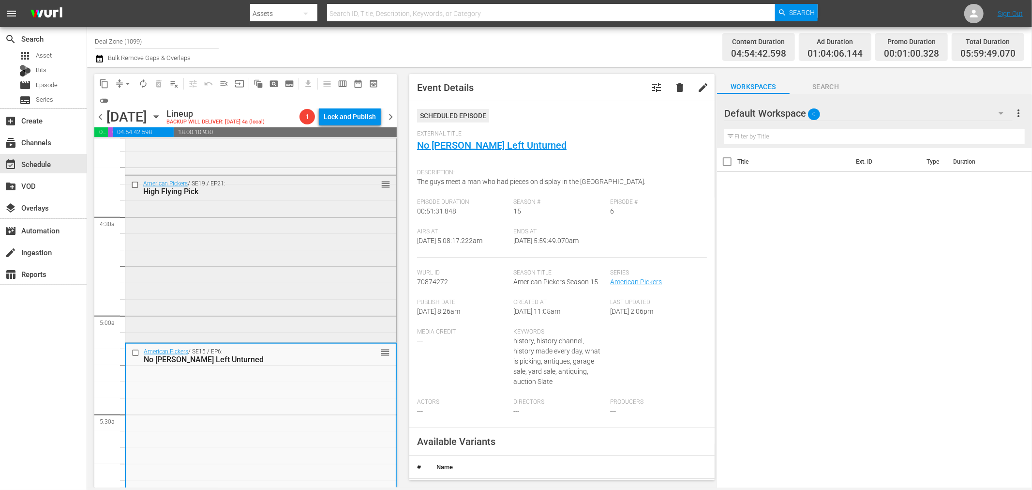
click at [269, 309] on div "American Pickers / SE19 / EP21: High Flying Pick reorder" at bounding box center [260, 258] width 271 height 165
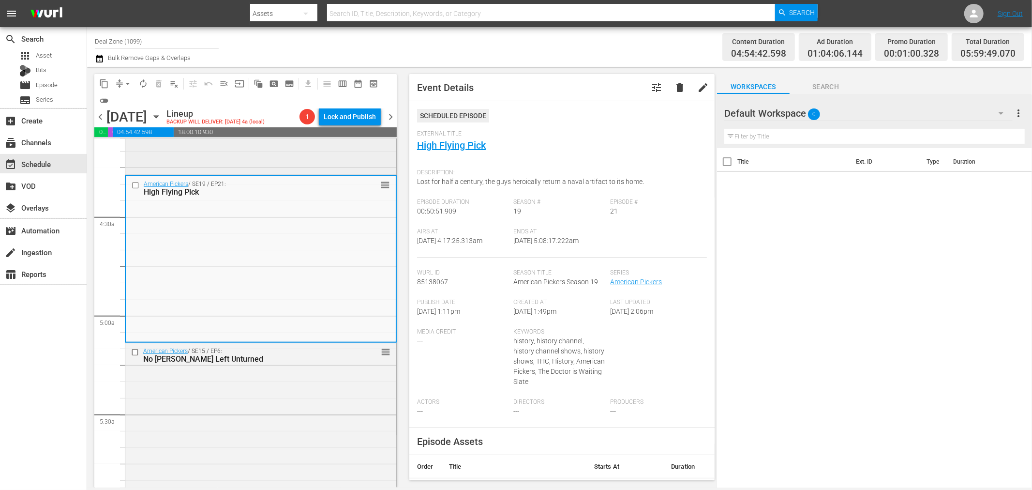
click at [338, 155] on div "American Pickers / SE2 / EP5: Getting the Boot reorder" at bounding box center [260, 88] width 271 height 167
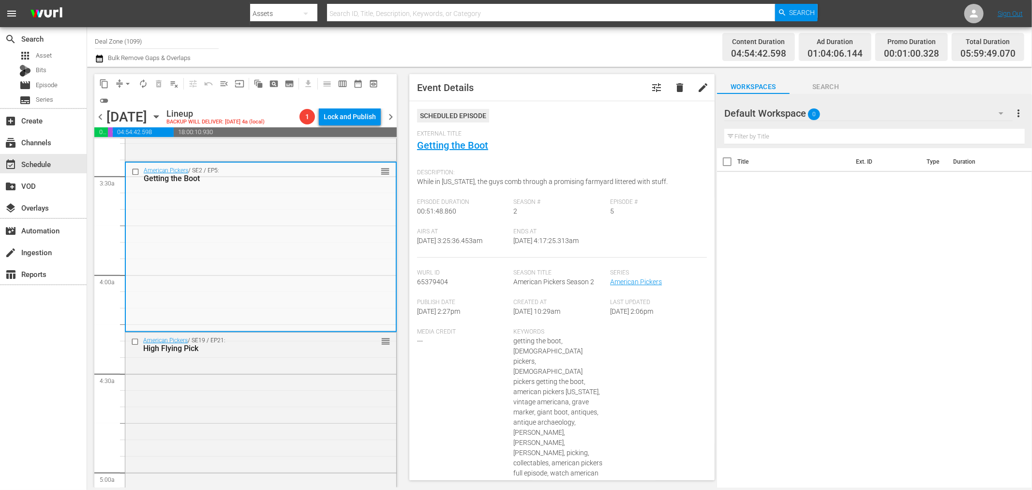
scroll to position [650, 0]
click at [133, 80] on button "arrow_drop_down" at bounding box center [127, 83] width 15 height 15
click at [136, 98] on li "Align to Midnight" at bounding box center [128, 103] width 80 height 16
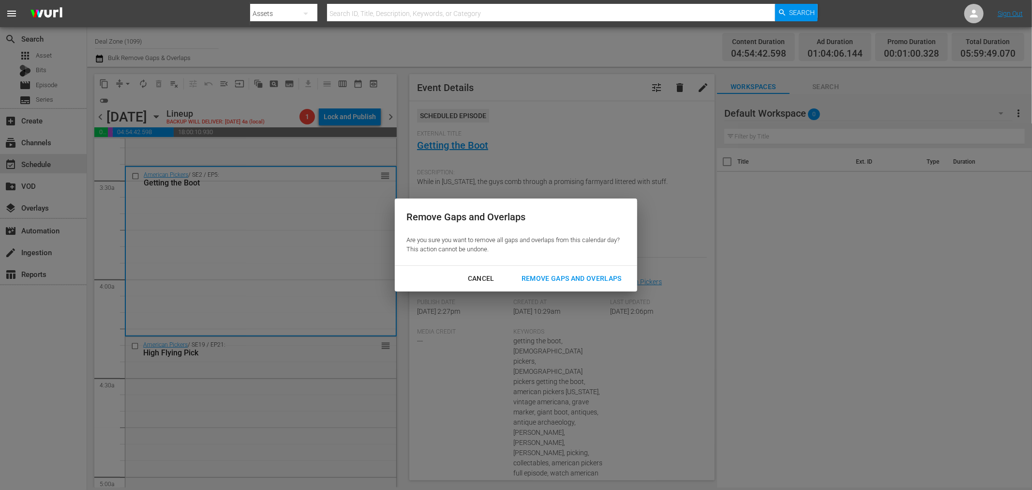
click at [596, 278] on div "Remove Gaps and Overlaps" at bounding box center [572, 278] width 116 height 12
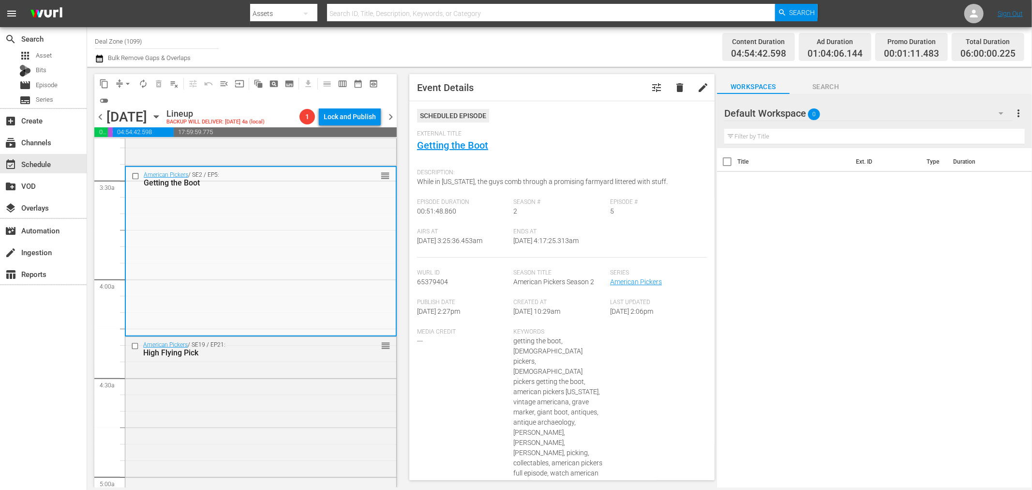
scroll to position [633, 0]
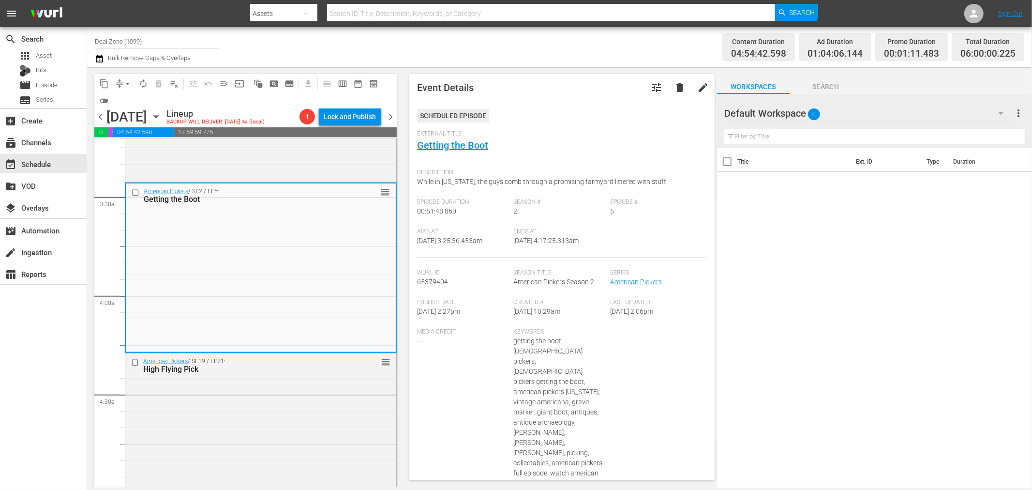
click at [140, 87] on span "autorenew_outlined" at bounding box center [143, 84] width 10 height 10
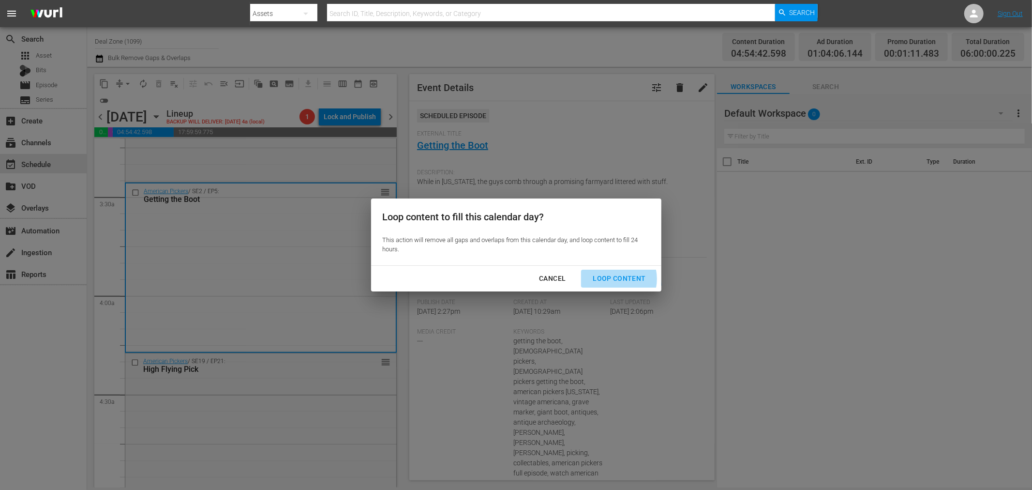
click at [612, 279] on div "Loop Content" at bounding box center [619, 278] width 68 height 12
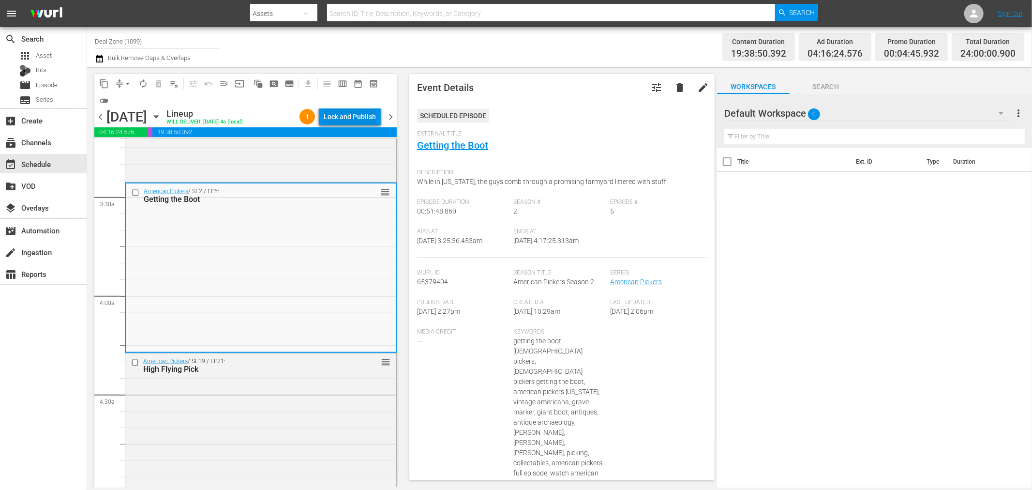
click at [360, 115] on div "Lock and Publish" at bounding box center [350, 116] width 52 height 17
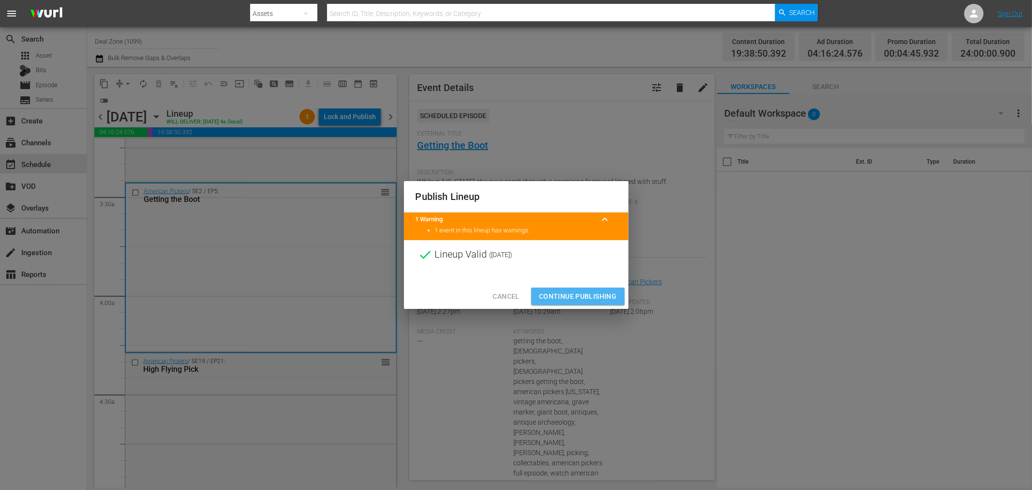
click at [583, 287] on button "Continue Publishing" at bounding box center [577, 296] width 93 height 18
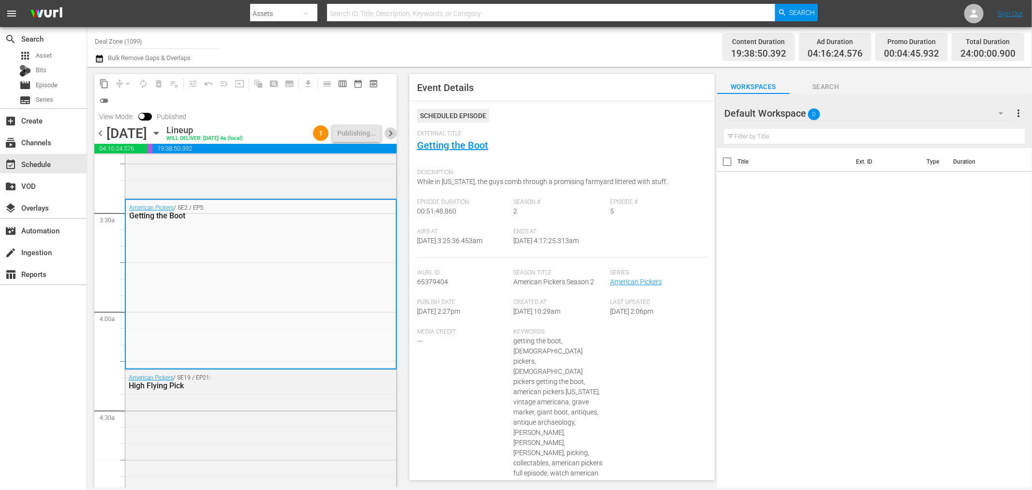
click at [387, 134] on span "chevron_right" at bounding box center [391, 133] width 12 height 12
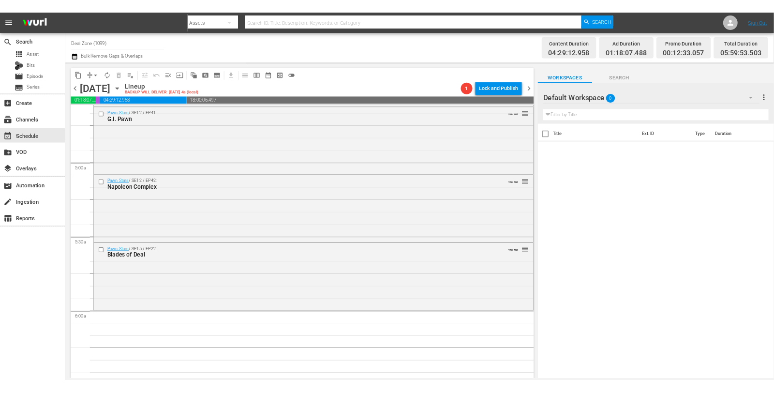
scroll to position [914, 0]
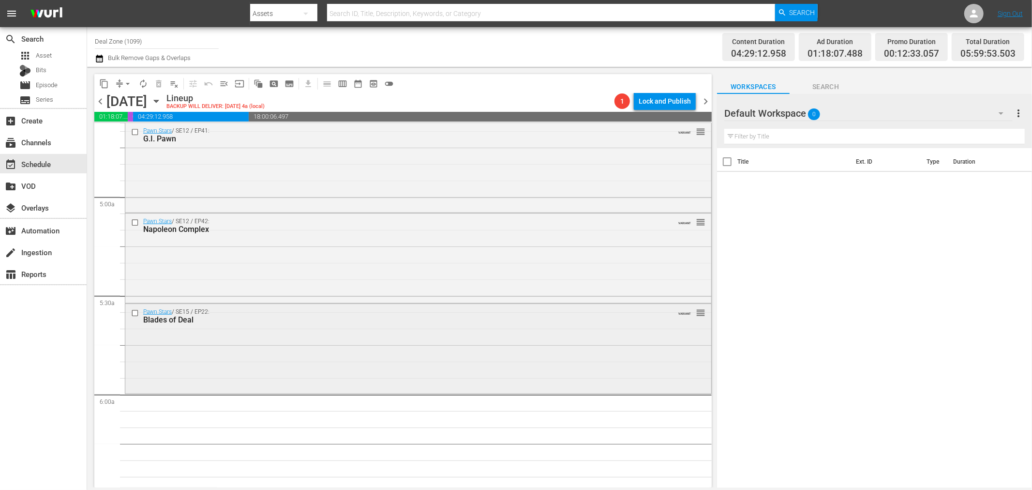
click at [408, 358] on div "Pawn Stars / SE15 / EP22: Blades of Deal VARIANT reorder" at bounding box center [418, 348] width 586 height 88
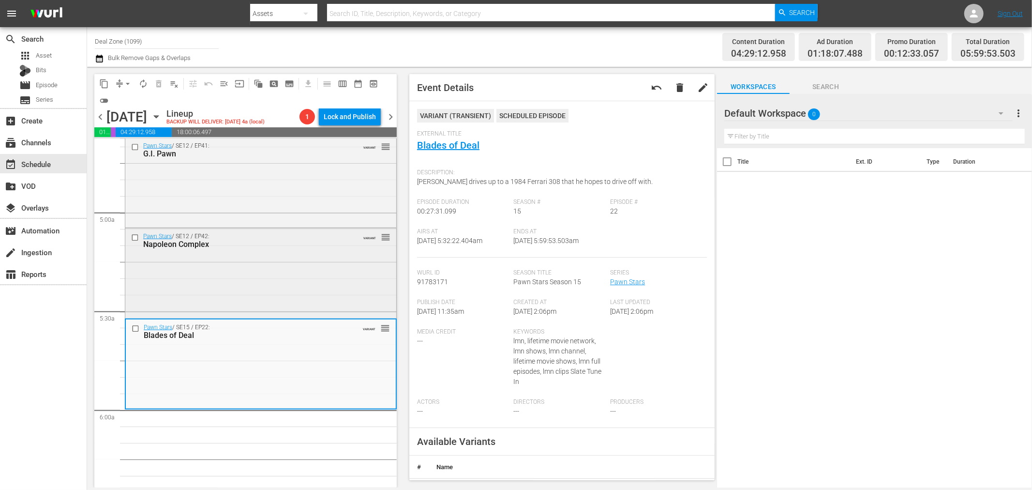
click at [357, 273] on div "Pawn Stars / SE12 / EP42: Napoleon Complex VARIANT reorder" at bounding box center [260, 272] width 271 height 88
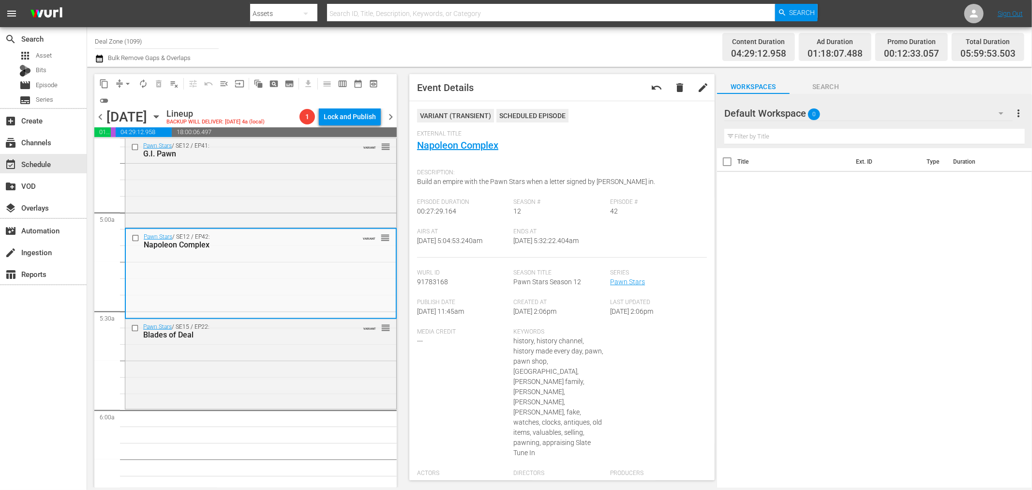
click at [132, 83] on span "arrow_drop_down" at bounding box center [128, 84] width 10 height 10
click at [137, 97] on li "Align to Midnight" at bounding box center [128, 103] width 80 height 16
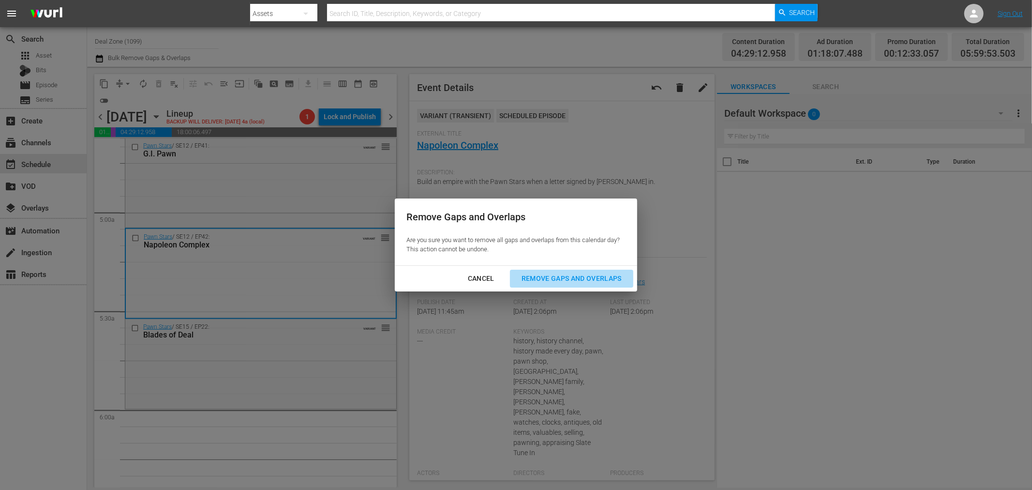
click at [591, 275] on div "Remove Gaps and Overlaps" at bounding box center [572, 278] width 116 height 12
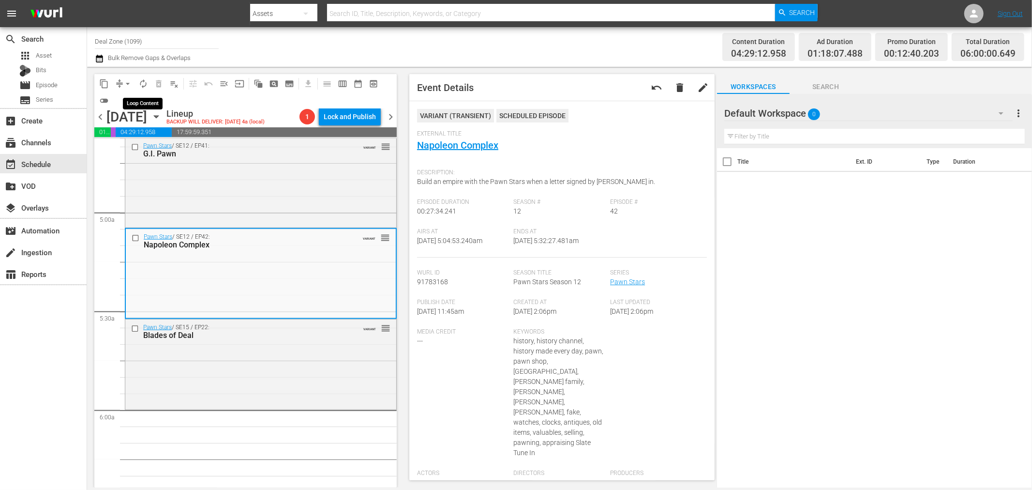
click at [140, 83] on span "autorenew_outlined" at bounding box center [143, 84] width 10 height 10
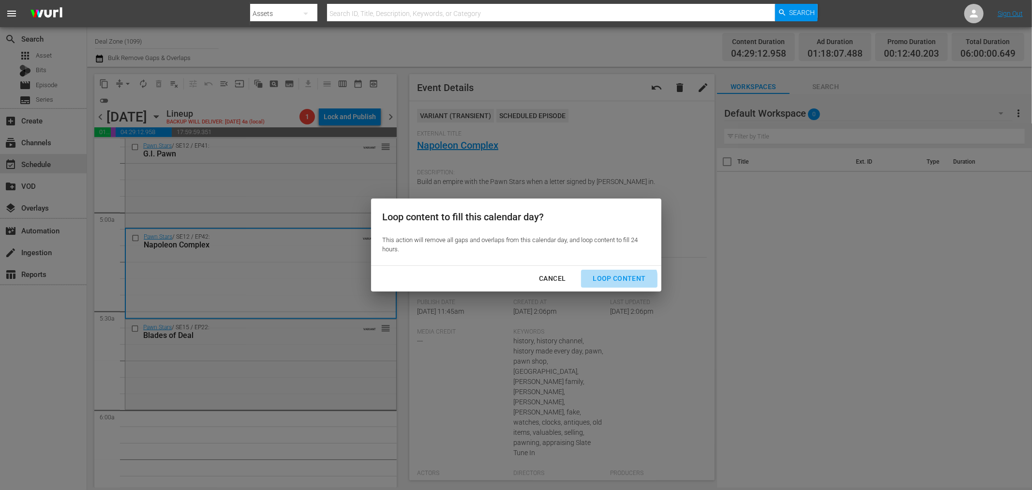
click at [604, 286] on button "Loop Content" at bounding box center [619, 279] width 76 height 18
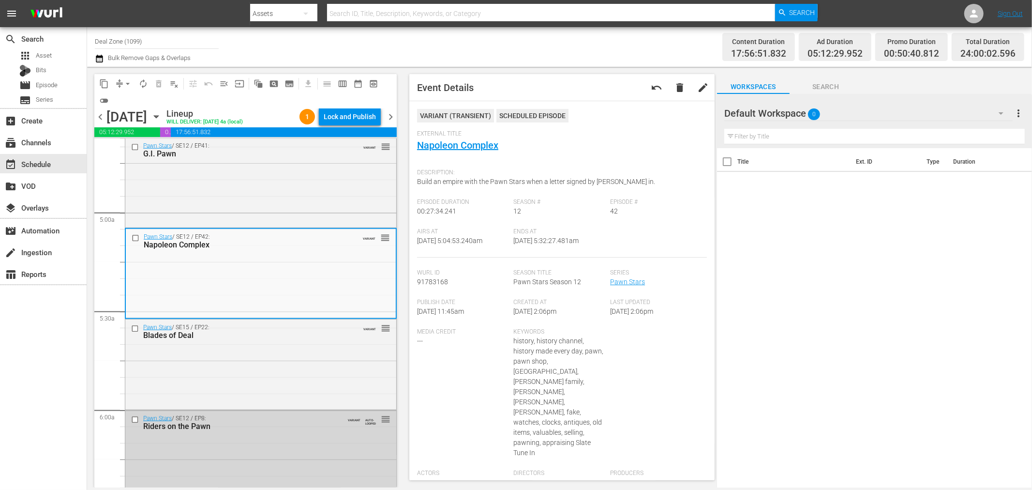
click at [162, 119] on icon "button" at bounding box center [156, 116] width 11 height 11
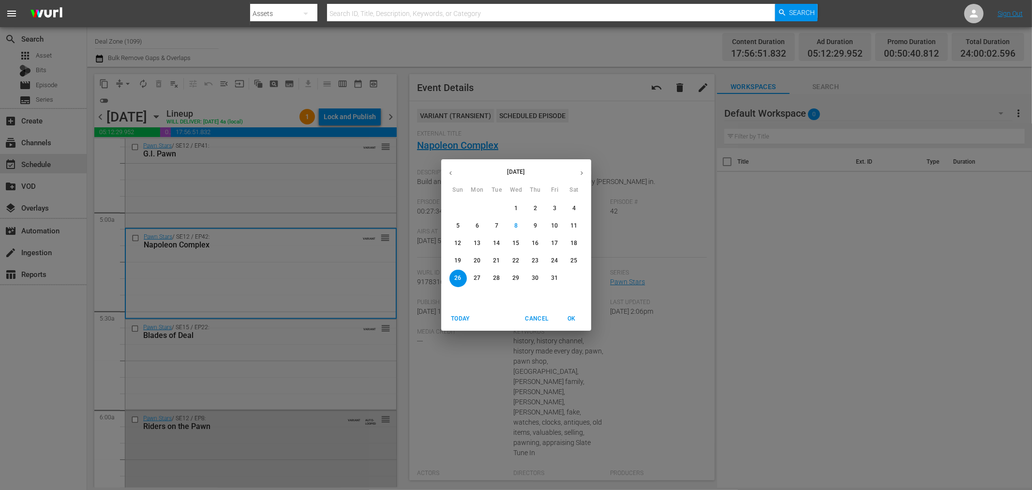
click at [241, 119] on div "October 2025 Sun Mon Tue Wed Thu Fri Sat 28 29 30 1 2 3 4 5 6 7 8 9 10 11 12 13…" at bounding box center [516, 245] width 1032 height 490
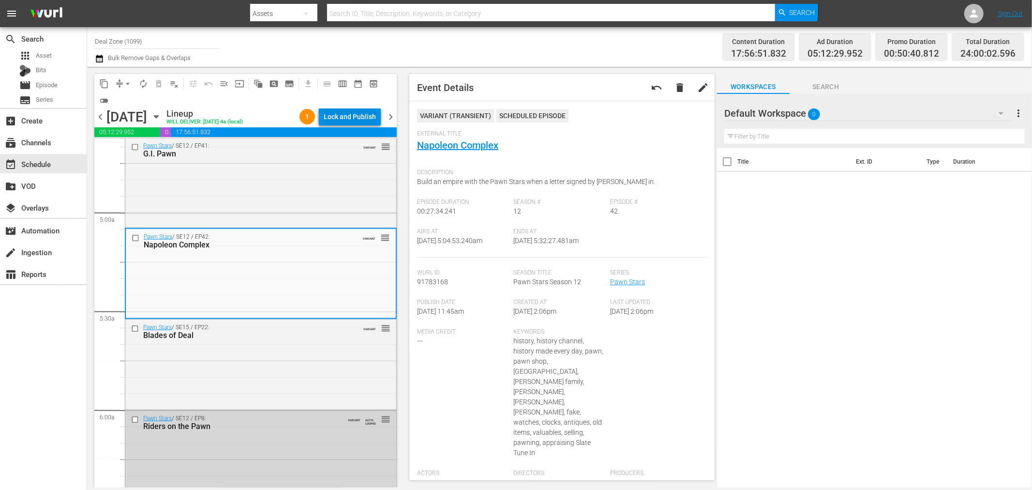
click at [343, 120] on div "Lock and Publish" at bounding box center [350, 116] width 52 height 17
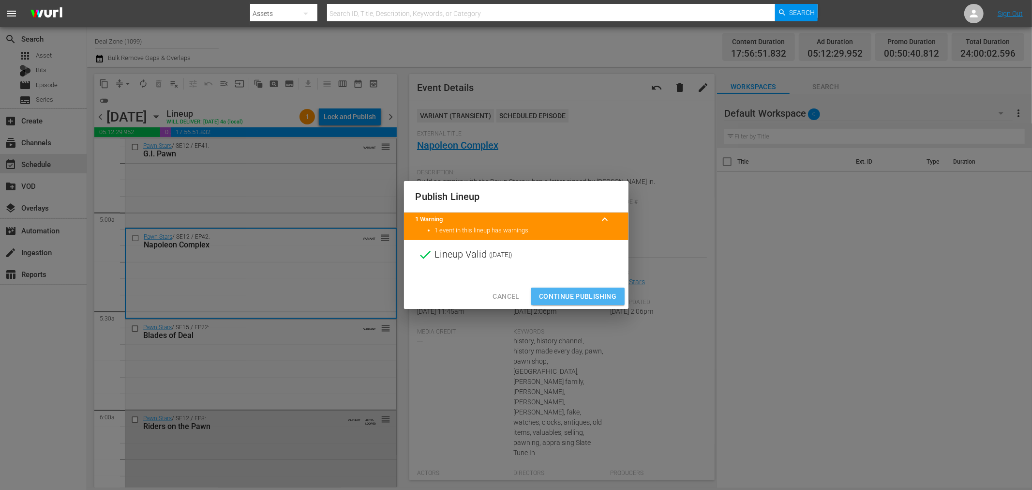
click at [584, 291] on span "Continue Publishing" at bounding box center [578, 296] width 78 height 12
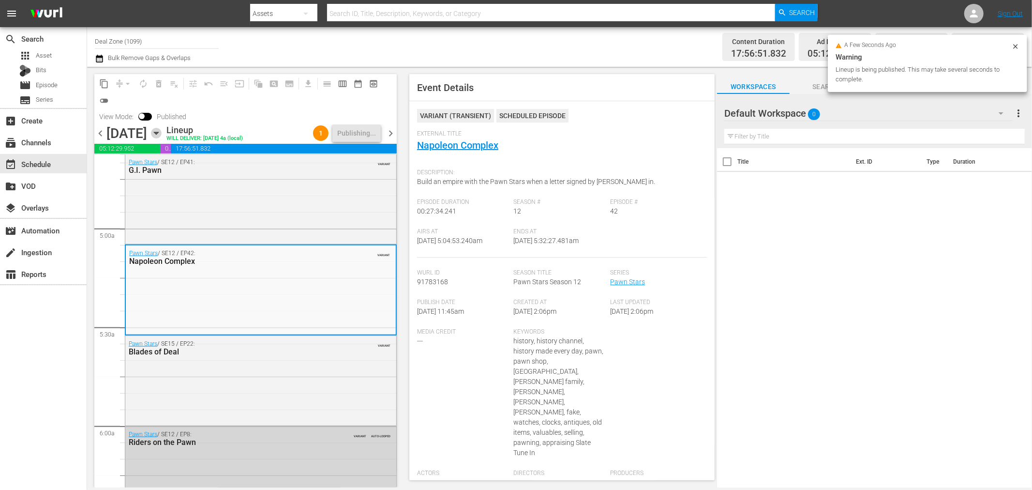
click at [162, 131] on icon "button" at bounding box center [156, 133] width 11 height 11
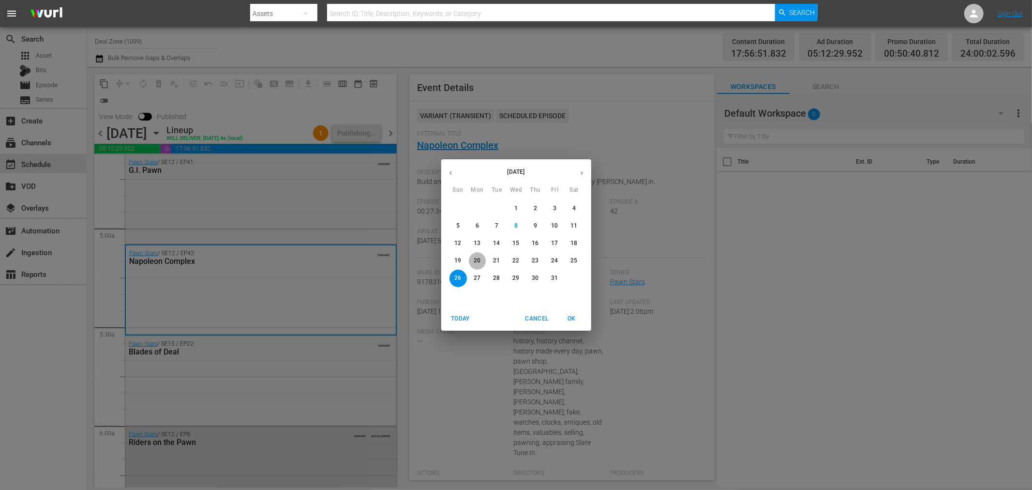
click at [481, 260] on p "20" at bounding box center [477, 261] width 7 height 8
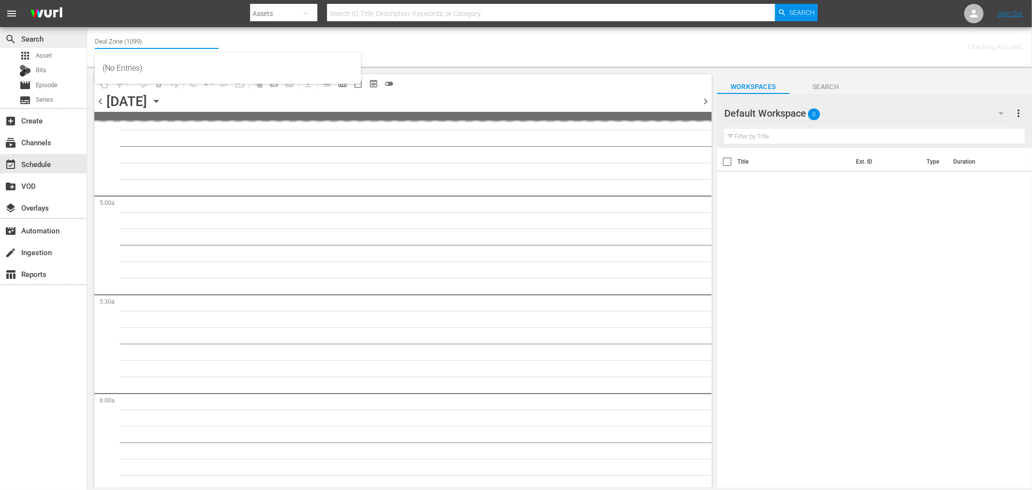
drag, startPoint x: 152, startPoint y: 42, endPoint x: 0, endPoint y: 33, distance: 152.2
click at [87, 0] on div "search Search apps Asset Bits movie Episode subtitles Series add_box Create sub…" at bounding box center [559, 0] width 945 height 0
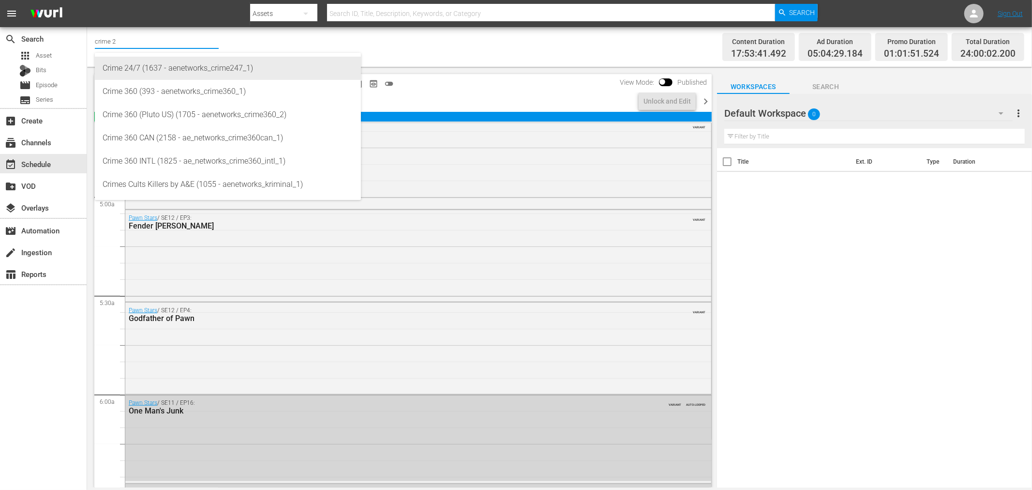
click at [158, 73] on div "Crime 24/7 (1637 - aenetworks_crime247_1)" at bounding box center [228, 68] width 251 height 23
type input "Crime 24/7 (1637 - aenetworks_crime247_1)"
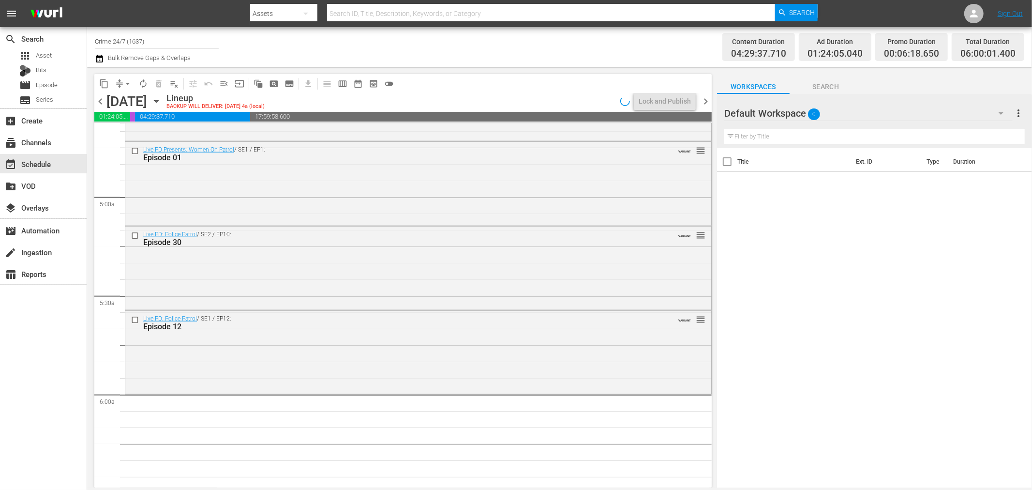
click at [361, 374] on div "Live PD: Police Patrol / SE1 / EP12: Episode 12 VARIANT reorder" at bounding box center [418, 351] width 586 height 81
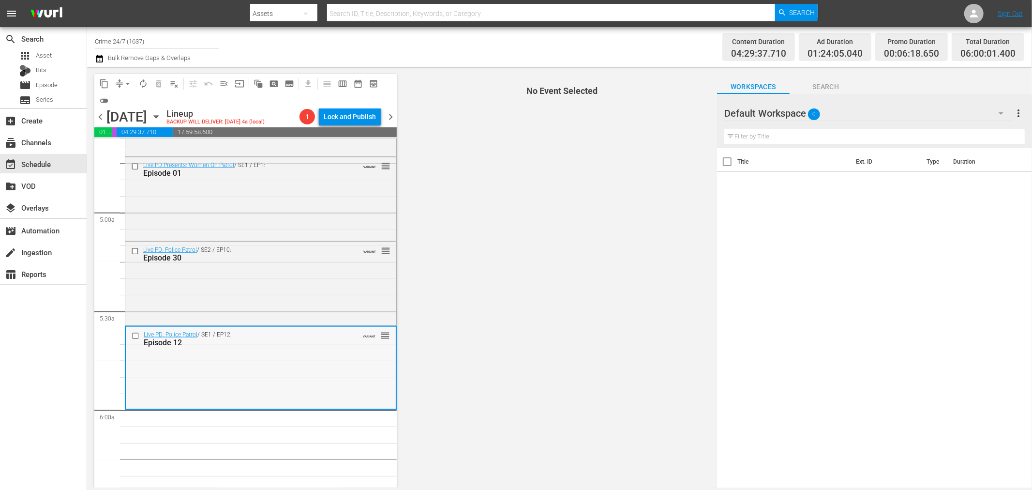
click at [310, 398] on div "Live PD: Police Patrol / SE1 / EP12: Episode 12 VARIANT reorder" at bounding box center [261, 367] width 270 height 81
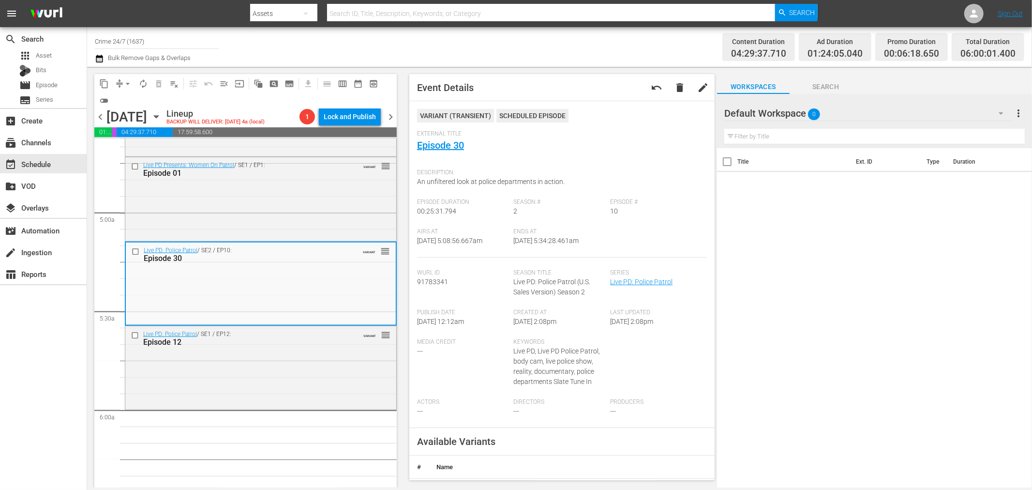
click at [121, 76] on button "compress" at bounding box center [119, 83] width 15 height 15
click at [128, 86] on span "arrow_drop_down" at bounding box center [128, 84] width 10 height 10
click at [125, 96] on li "Align to Midnight" at bounding box center [128, 103] width 102 height 16
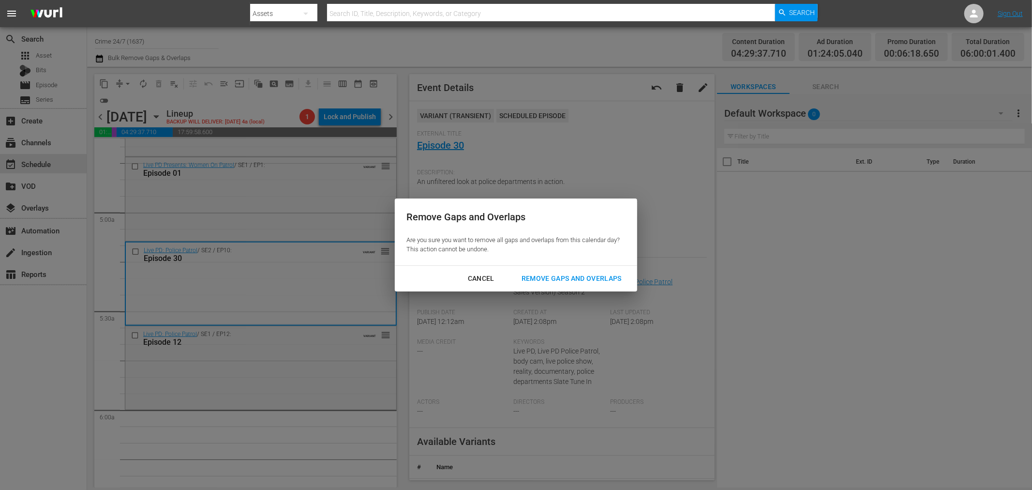
click at [569, 276] on div "Remove Gaps and Overlaps" at bounding box center [572, 278] width 116 height 12
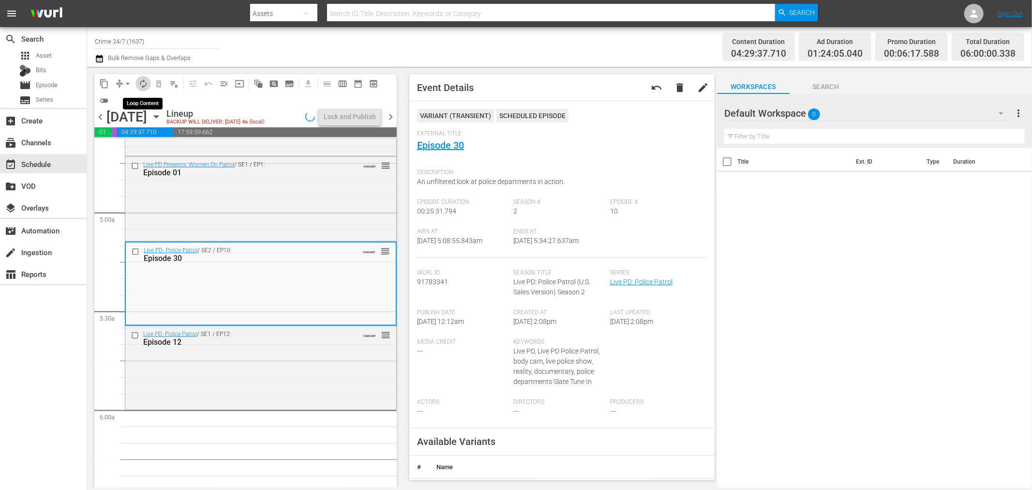
click at [142, 84] on span "autorenew_outlined" at bounding box center [143, 84] width 10 height 10
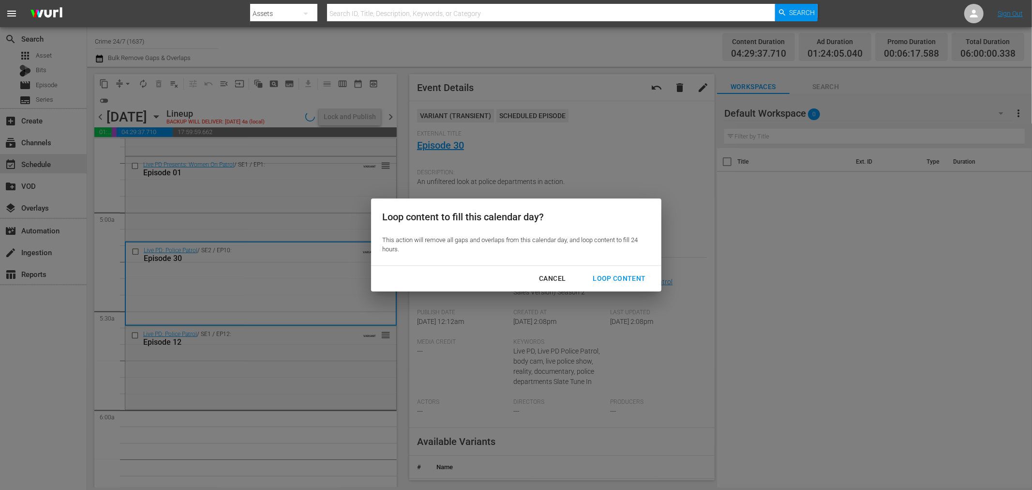
click at [624, 281] on div "Loop Content" at bounding box center [619, 278] width 68 height 12
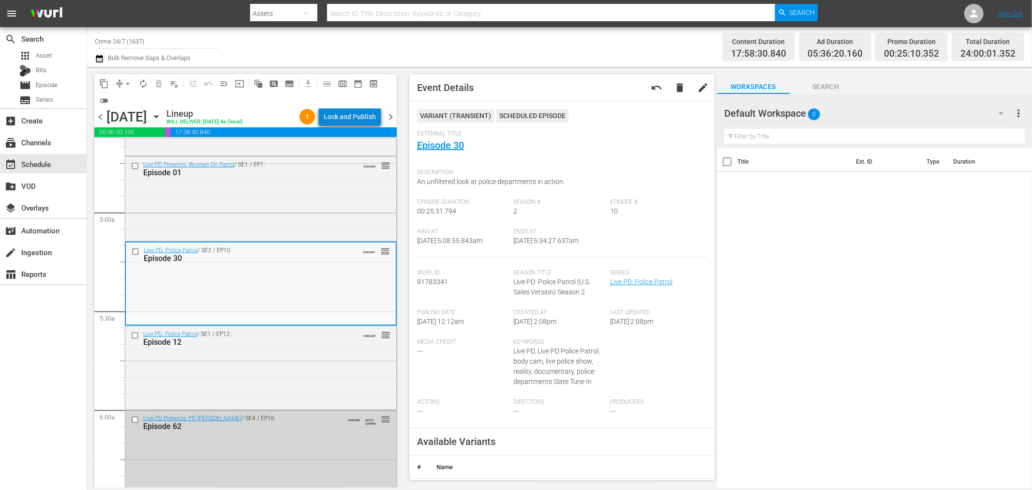
click at [355, 123] on div "Lock and Publish" at bounding box center [350, 116] width 52 height 17
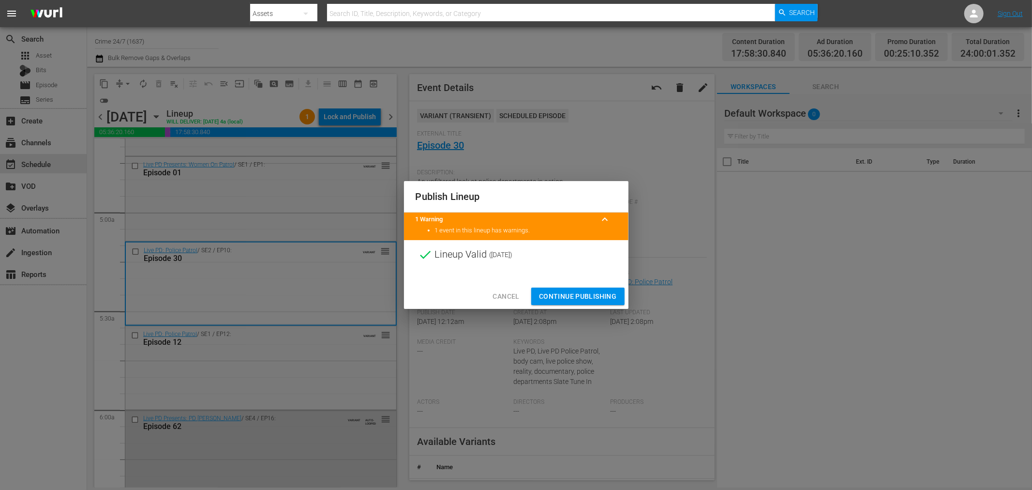
click at [585, 303] on button "Continue Publishing" at bounding box center [577, 296] width 93 height 18
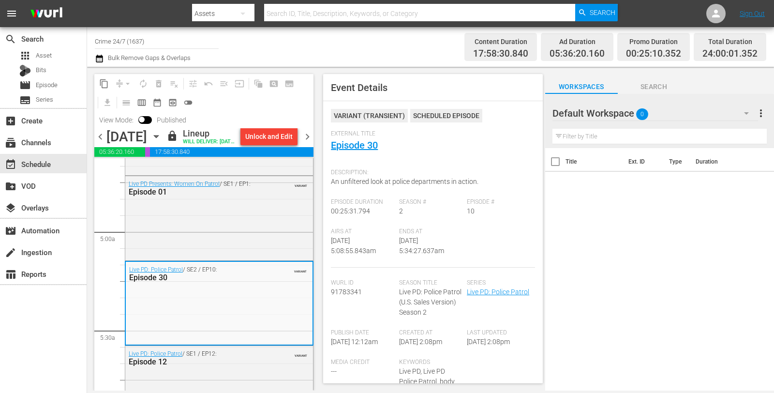
scroll to position [914, 0]
click at [304, 143] on span "chevron_right" at bounding box center [308, 137] width 12 height 12
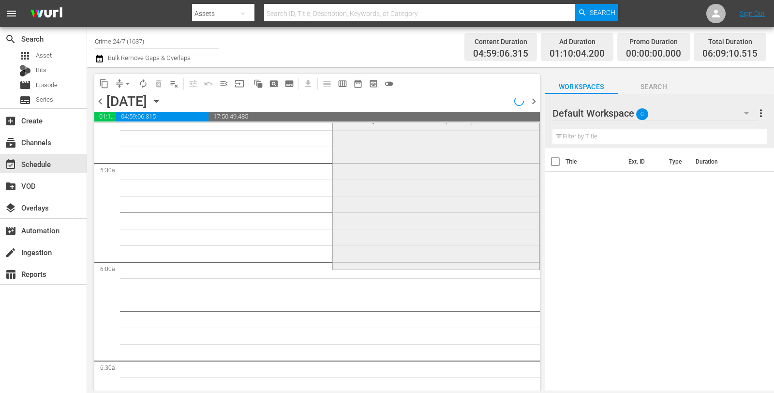
scroll to position [996, 0]
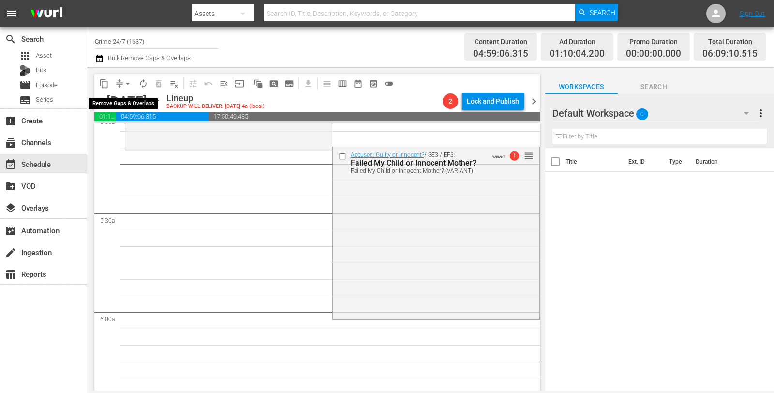
click at [128, 85] on span "arrow_drop_down" at bounding box center [128, 84] width 10 height 10
click at [136, 108] on li "Align to Midnight" at bounding box center [128, 103] width 102 height 16
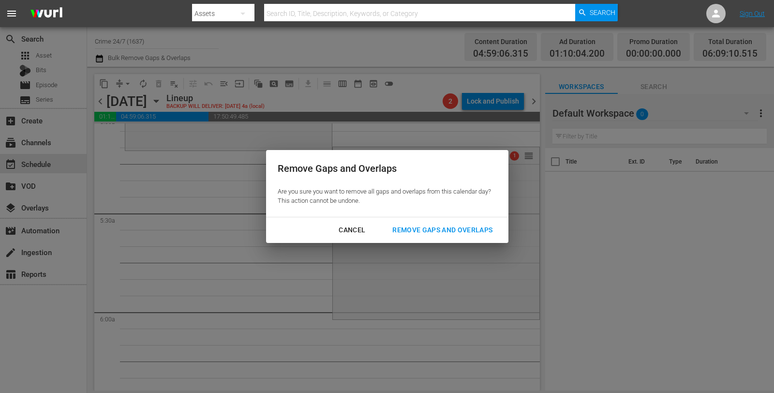
click at [401, 223] on button "Remove Gaps and Overlaps" at bounding box center [442, 230] width 123 height 18
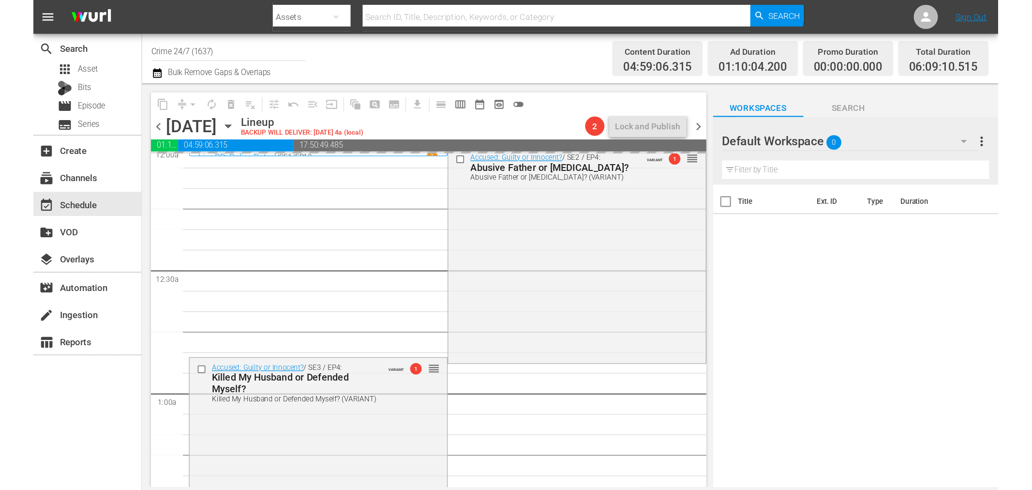
scroll to position [0, 0]
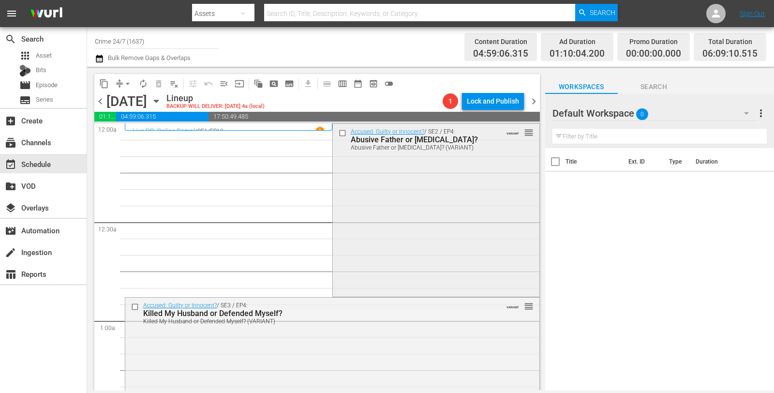
click at [444, 192] on div "Accused: Guilty or Innocent? / SE2 / EP4: Abusive Father or Birth Trauma? Abusi…" at bounding box center [436, 209] width 207 height 171
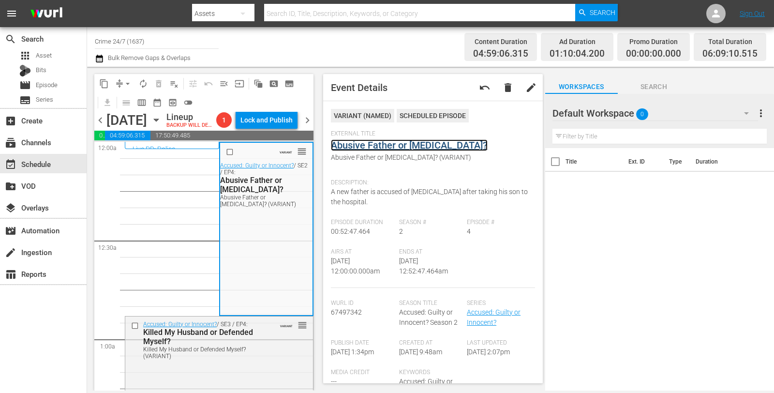
click at [362, 145] on link "Abusive Father or Birth Trauma?" at bounding box center [409, 145] width 157 height 12
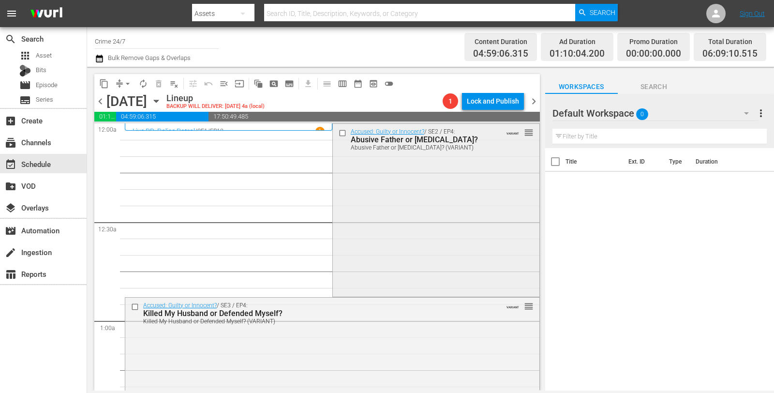
click at [394, 213] on div "Accused: Guilty or Innocent? / SE2 / EP4: Abusive Father or Birth Trauma? Abusi…" at bounding box center [436, 209] width 207 height 171
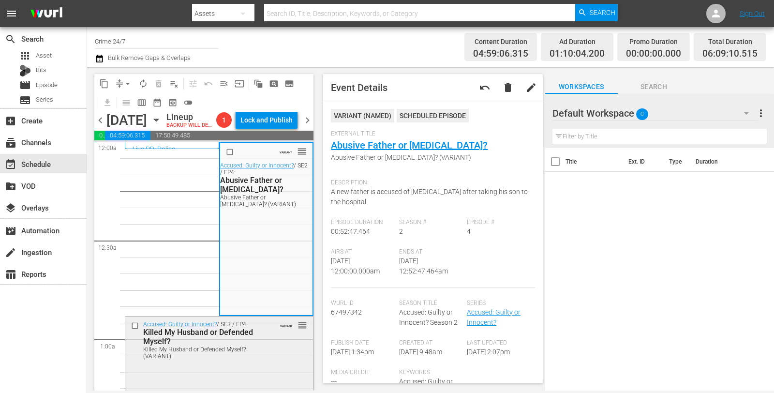
click at [257, 346] on div "Killed My Husband or Defended Myself?" at bounding box center [204, 337] width 123 height 18
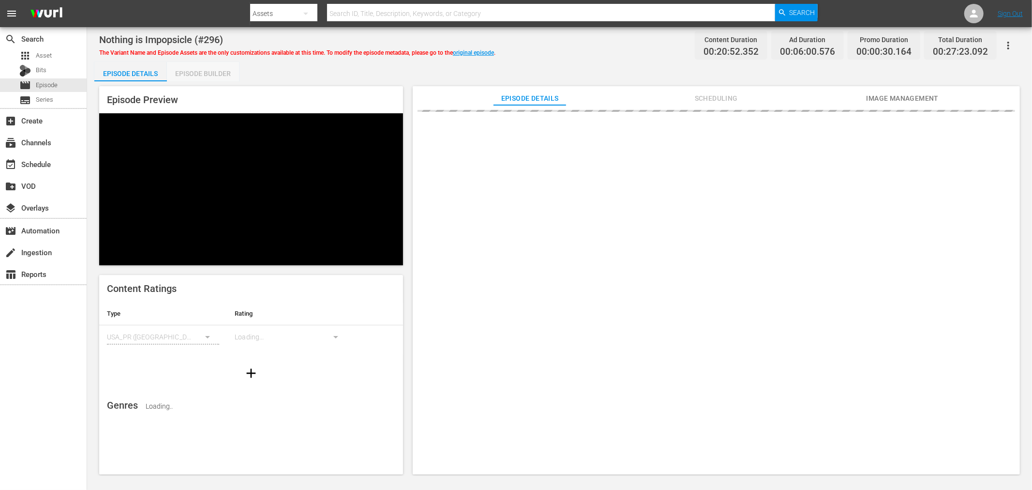
click at [217, 70] on div "Episode Builder" at bounding box center [203, 73] width 73 height 23
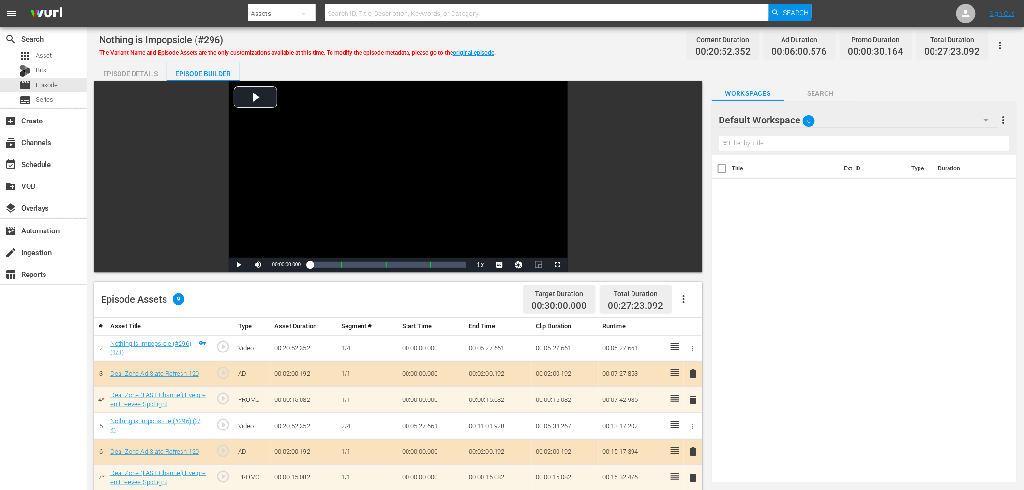
click at [877, 121] on div "Default Workspace 0" at bounding box center [858, 119] width 279 height 27
click at [764, 182] on div "Deal Zone (15)" at bounding box center [781, 177] width 101 height 15
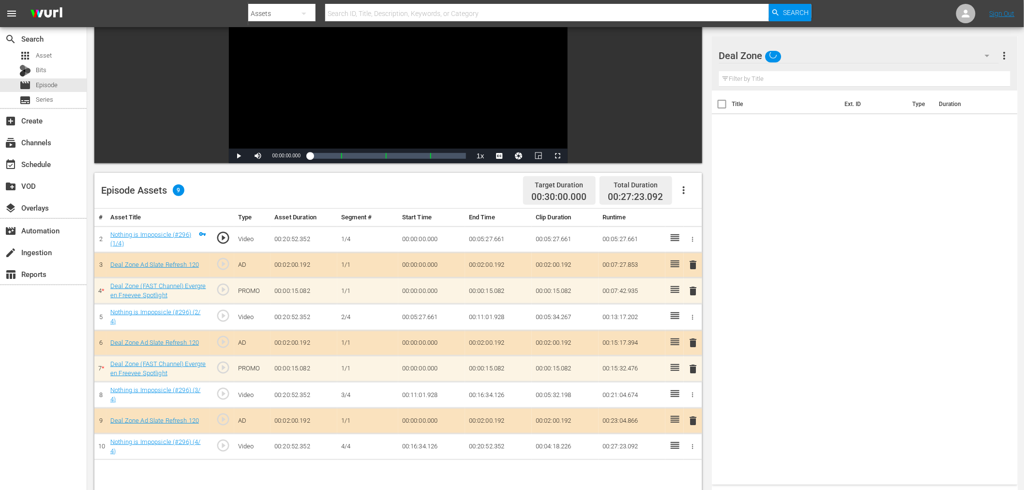
scroll to position [252, 0]
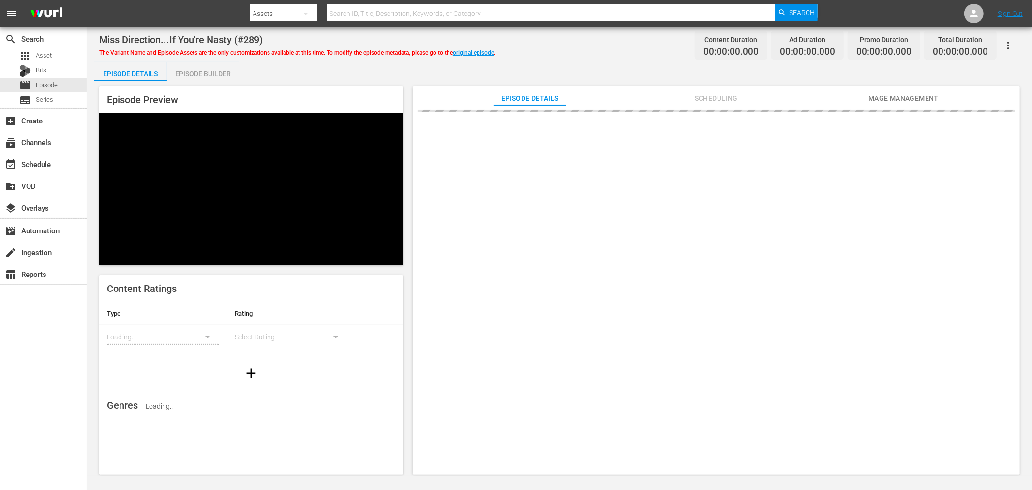
click at [208, 74] on div "Episode Builder" at bounding box center [203, 73] width 73 height 23
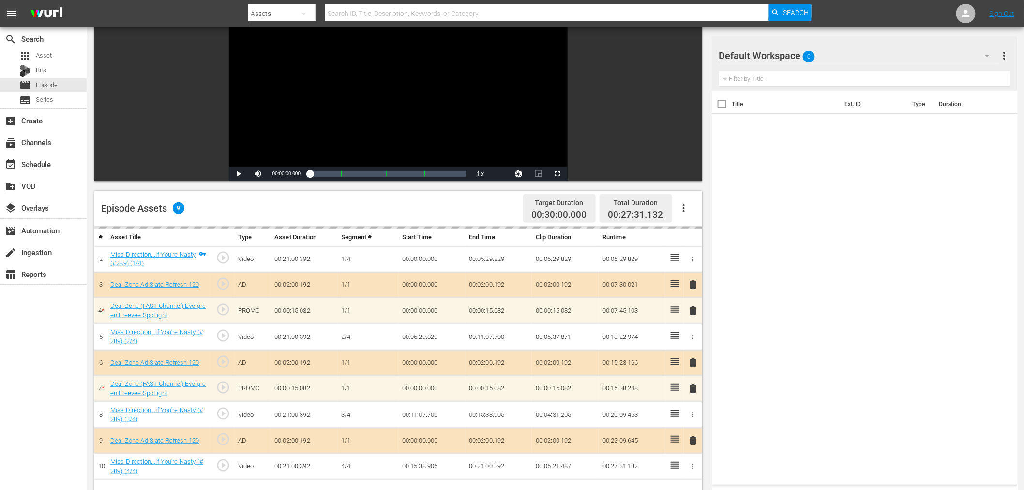
scroll to position [252, 0]
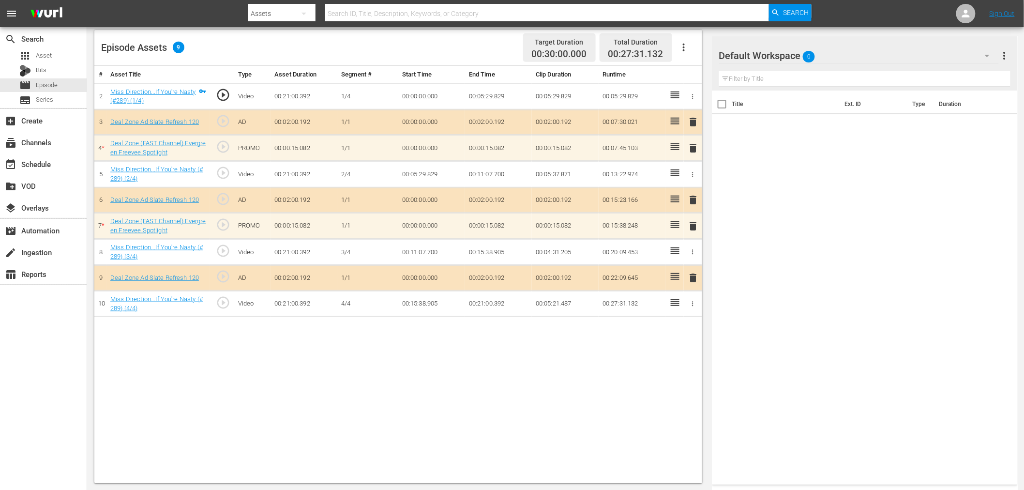
click at [862, 36] on div "Default Workspace 0 Default more_vert" at bounding box center [864, 51] width 291 height 31
click at [859, 55] on div "Default Workspace 0" at bounding box center [859, 55] width 280 height 27
click at [742, 116] on div "Deal Zone (15)" at bounding box center [781, 113] width 101 height 15
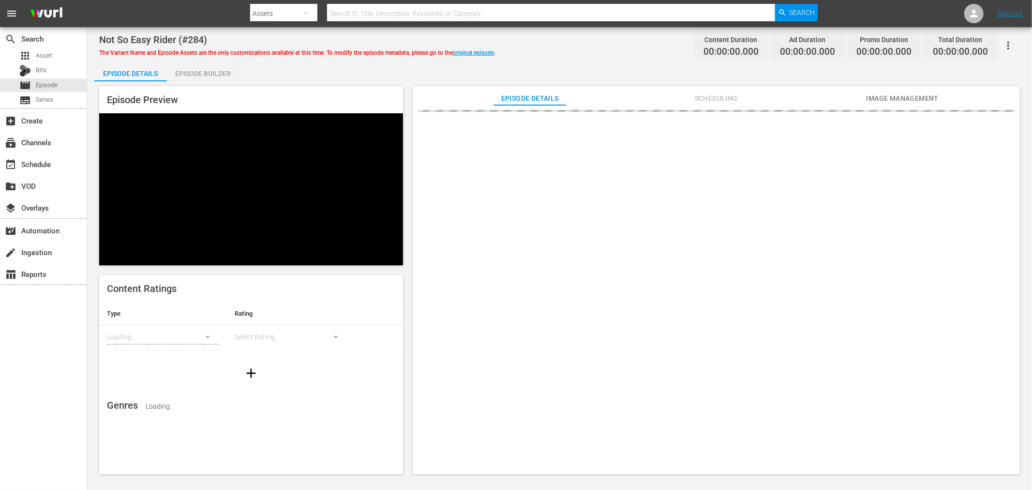
click at [236, 78] on div "Episode Builder" at bounding box center [203, 73] width 73 height 23
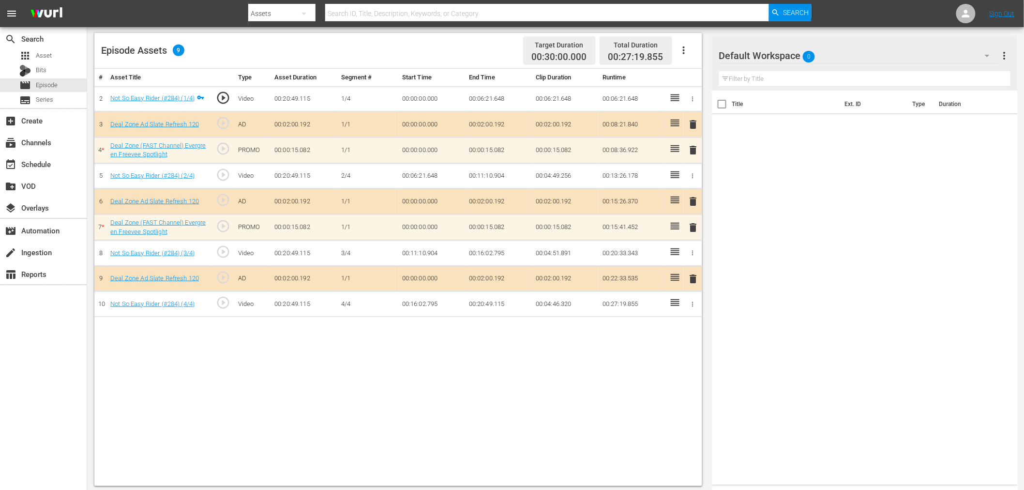
scroll to position [252, 0]
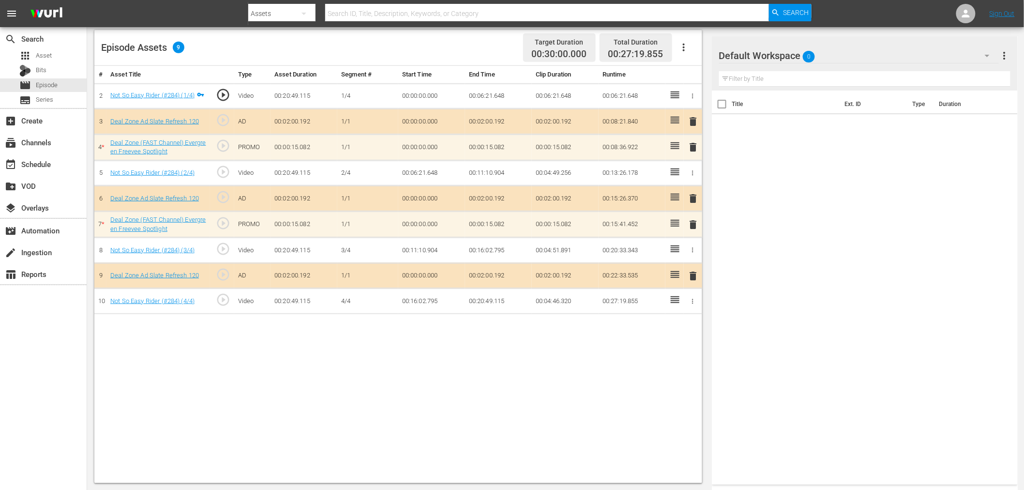
click at [858, 55] on div "Default Workspace 0" at bounding box center [859, 55] width 280 height 27
click at [757, 111] on div "Deal Zone (15)" at bounding box center [781, 113] width 101 height 15
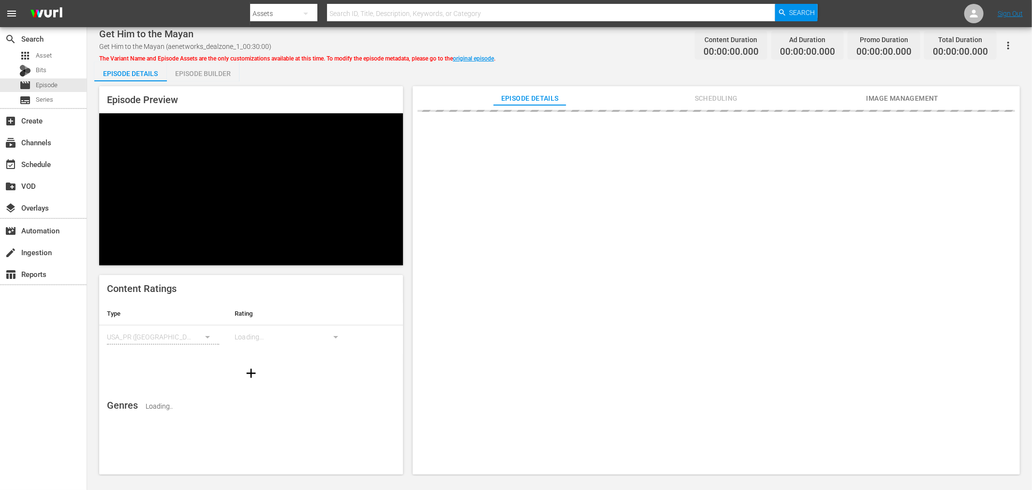
click at [193, 75] on div "Episode Builder" at bounding box center [203, 73] width 73 height 23
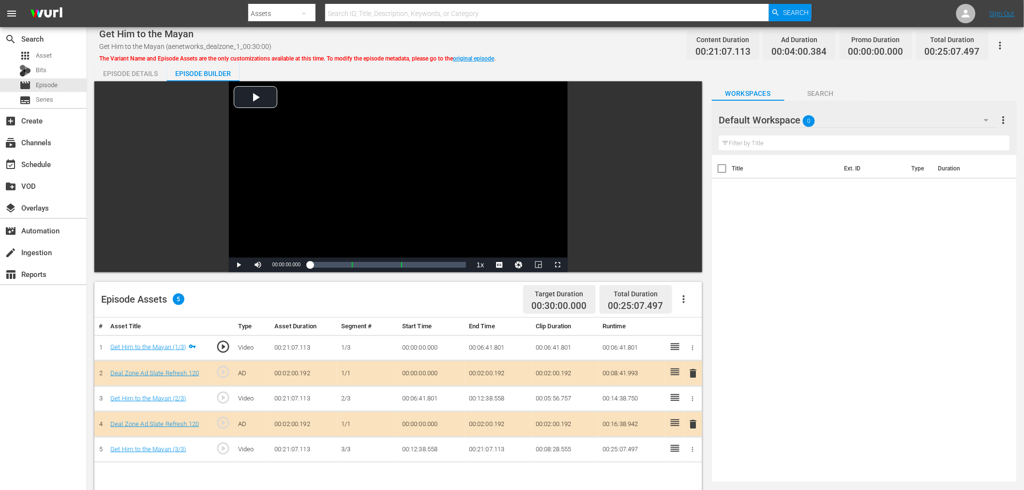
click at [881, 132] on div "Filter by Title" at bounding box center [864, 143] width 290 height 23
click at [878, 120] on div "Default Workspace 0" at bounding box center [858, 119] width 279 height 27
click at [773, 176] on div "Deal Zone (15)" at bounding box center [781, 177] width 101 height 15
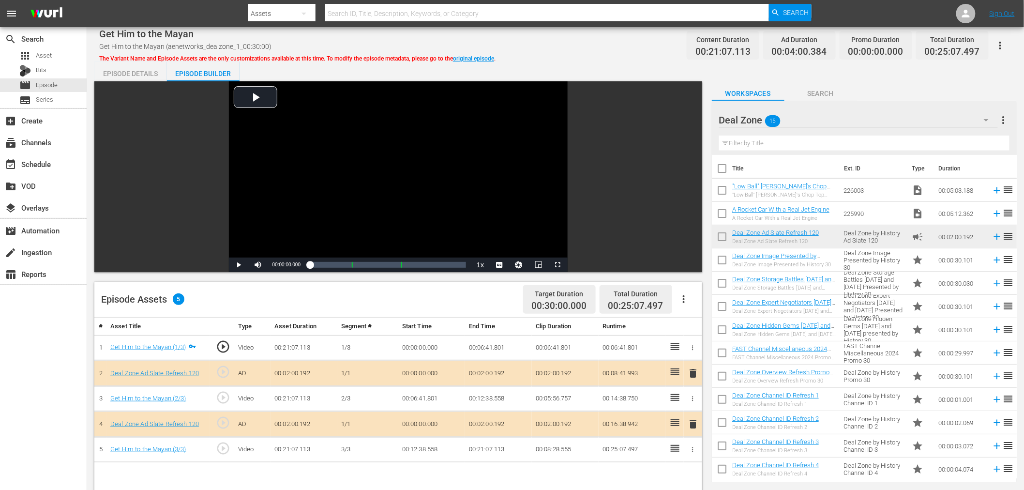
drag, startPoint x: 715, startPoint y: 333, endPoint x: 946, endPoint y: 427, distance: 250.0
click at [929, 427] on td "00:00:02.069" at bounding box center [961, 422] width 53 height 23
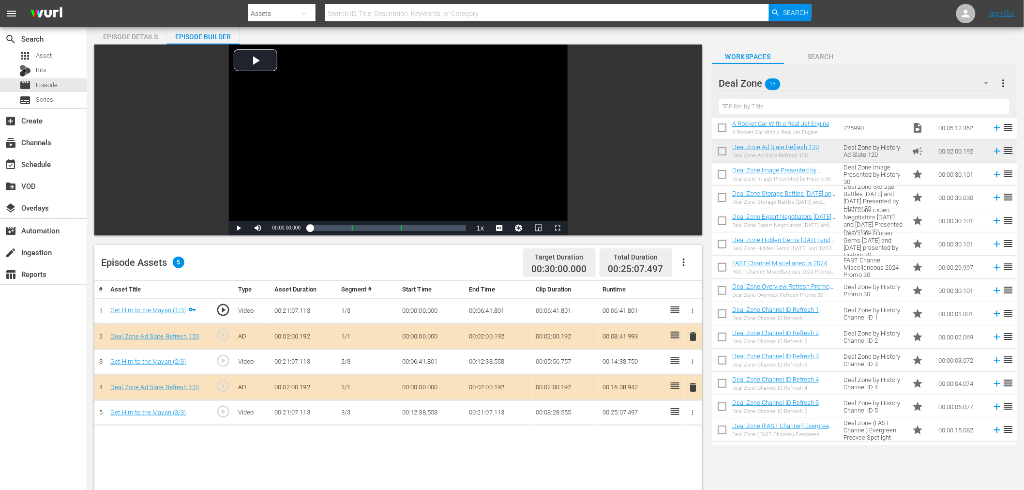
scroll to position [54, 0]
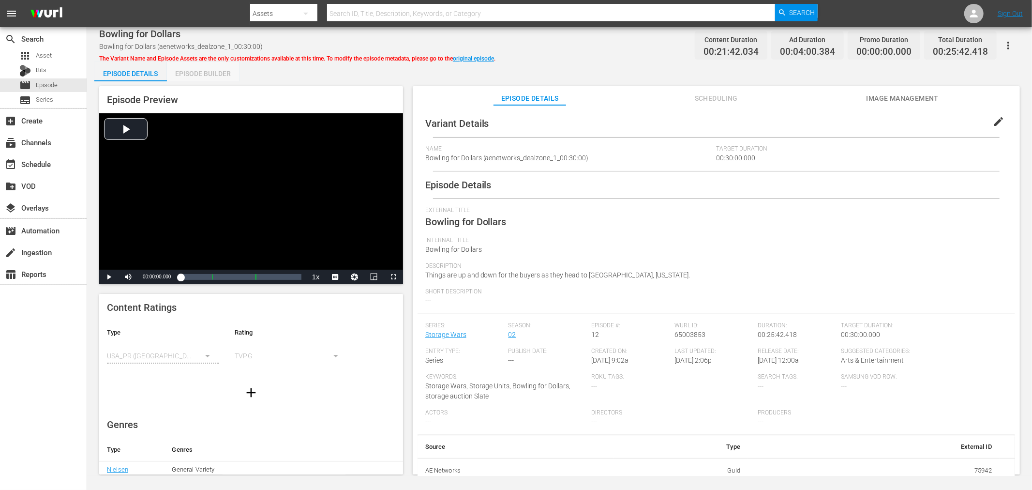
click at [219, 65] on div "Episode Builder" at bounding box center [203, 73] width 73 height 23
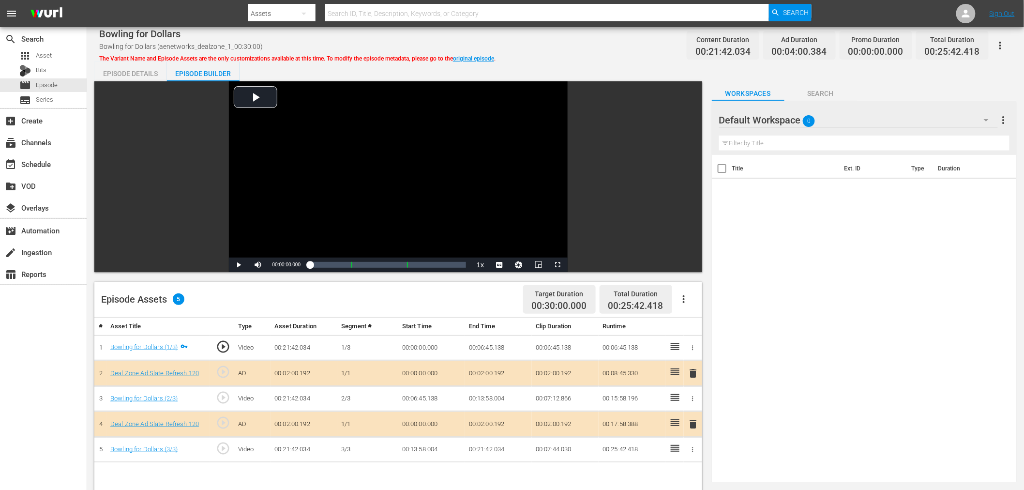
click at [929, 85] on div "Workspaces Search" at bounding box center [864, 90] width 305 height 19
click at [910, 109] on div "Default Workspace 0" at bounding box center [858, 119] width 279 height 27
click at [800, 177] on div "Deal Zone (15)" at bounding box center [781, 177] width 101 height 15
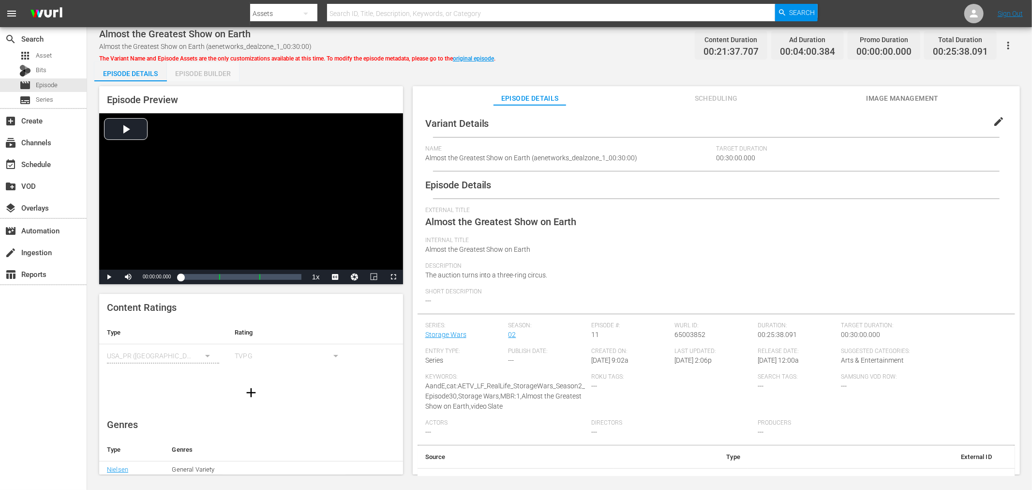
click at [216, 78] on div "Episode Builder" at bounding box center [203, 73] width 73 height 23
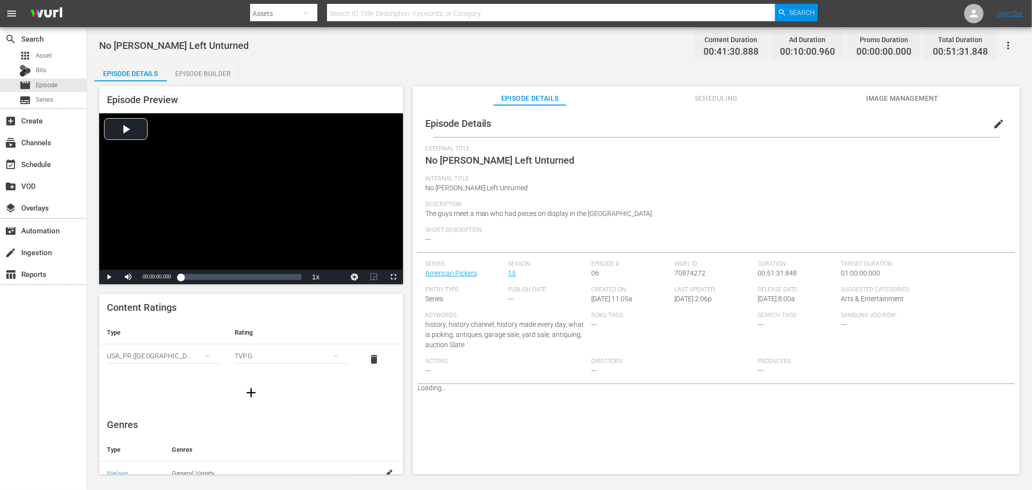
click at [202, 64] on div "Episode Builder" at bounding box center [203, 73] width 73 height 23
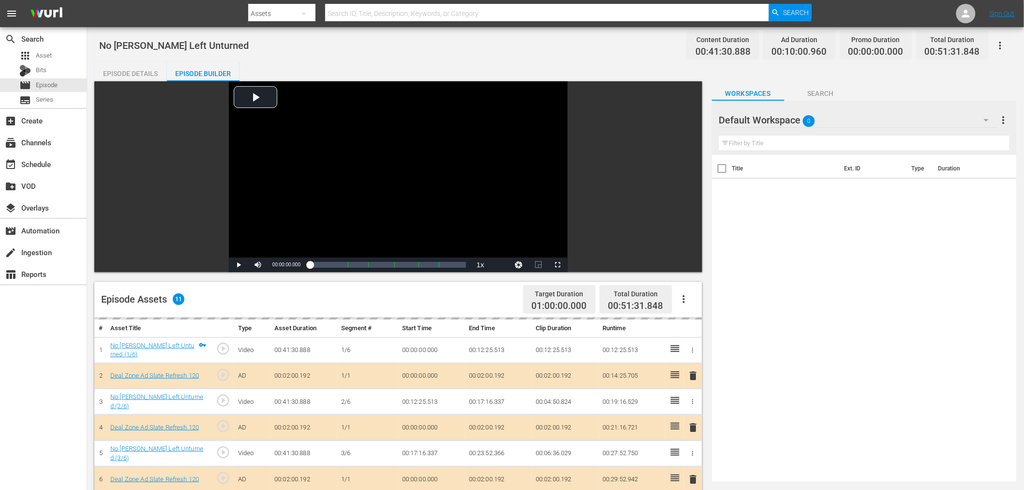
click at [896, 113] on div "Default Workspace 0" at bounding box center [858, 119] width 279 height 27
click at [743, 177] on div "Deal Zone (15)" at bounding box center [781, 177] width 101 height 15
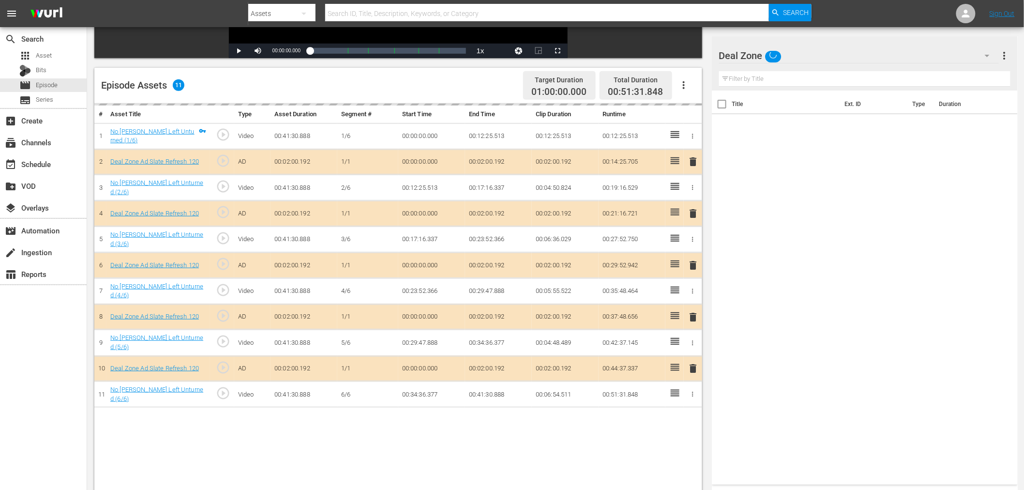
scroll to position [215, 0]
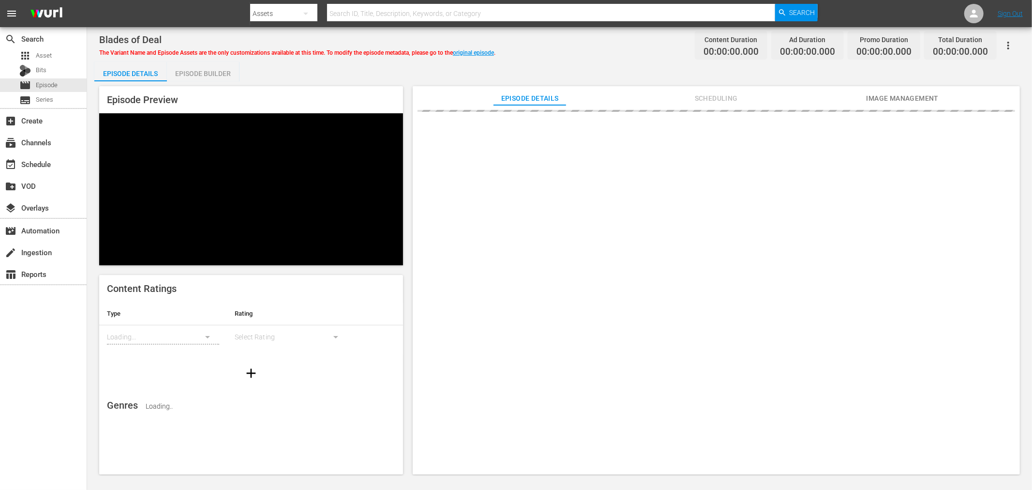
click at [189, 70] on div "Episode Builder" at bounding box center [203, 73] width 73 height 23
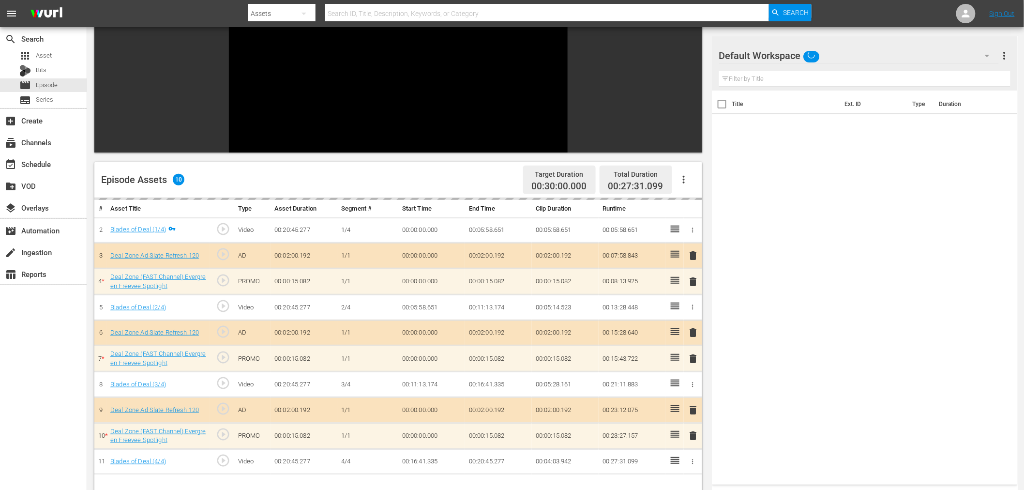
scroll to position [134, 0]
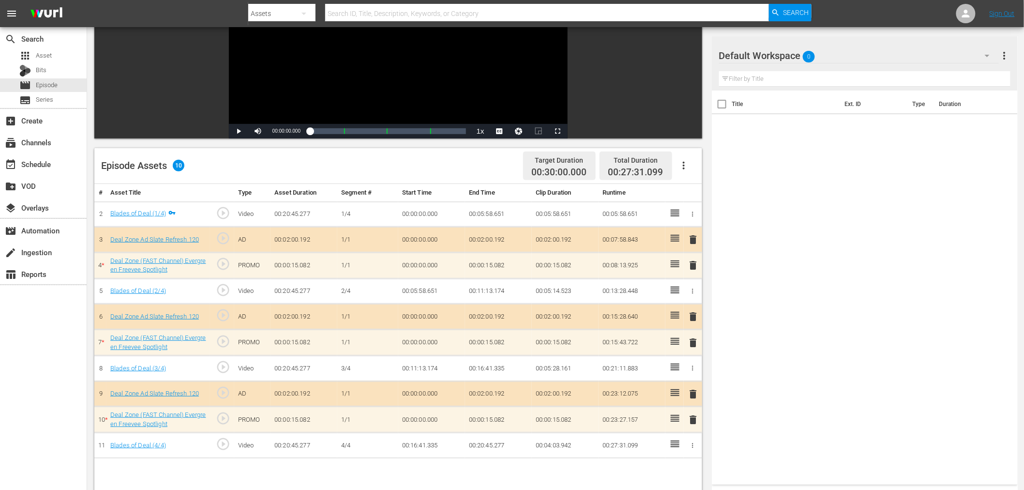
click at [865, 42] on div "Default Workspace 0" at bounding box center [859, 55] width 280 height 27
click at [772, 115] on div "Deal Zone (15)" at bounding box center [781, 113] width 101 height 15
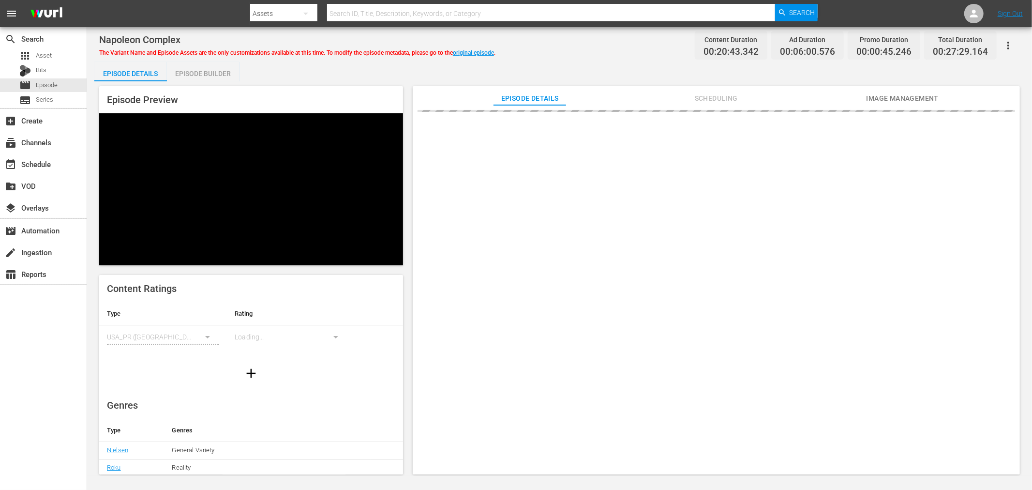
click at [180, 79] on div "Episode Builder" at bounding box center [203, 73] width 73 height 23
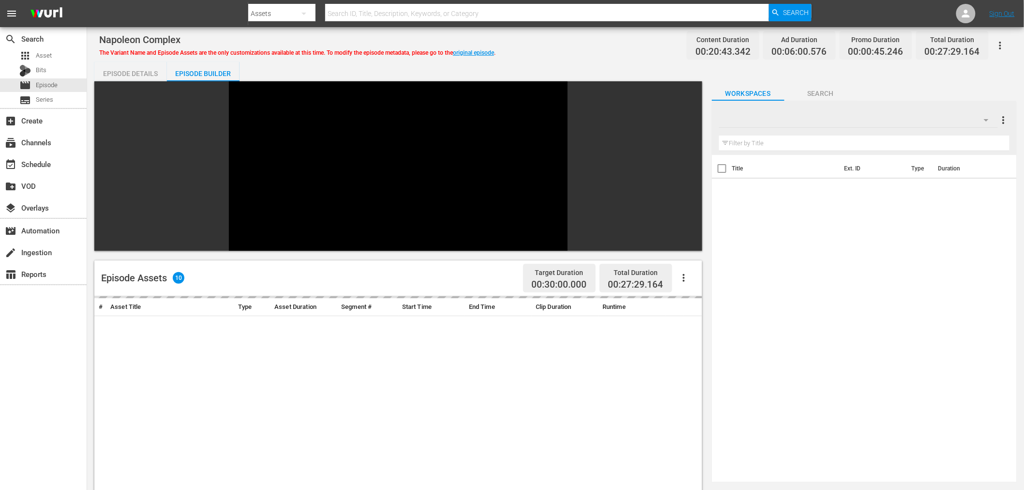
click at [844, 118] on div at bounding box center [858, 119] width 279 height 27
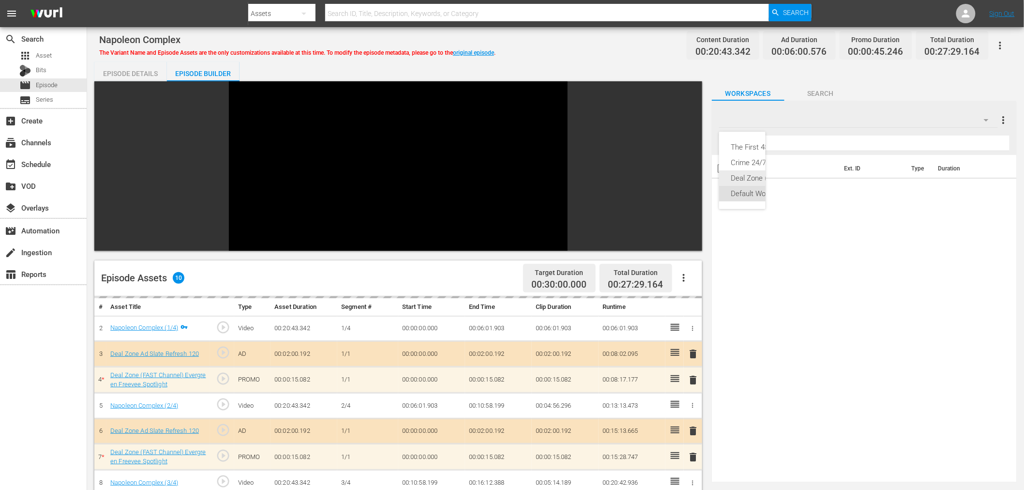
click at [744, 177] on div "Deal Zone (15)" at bounding box center [773, 177] width 84 height 15
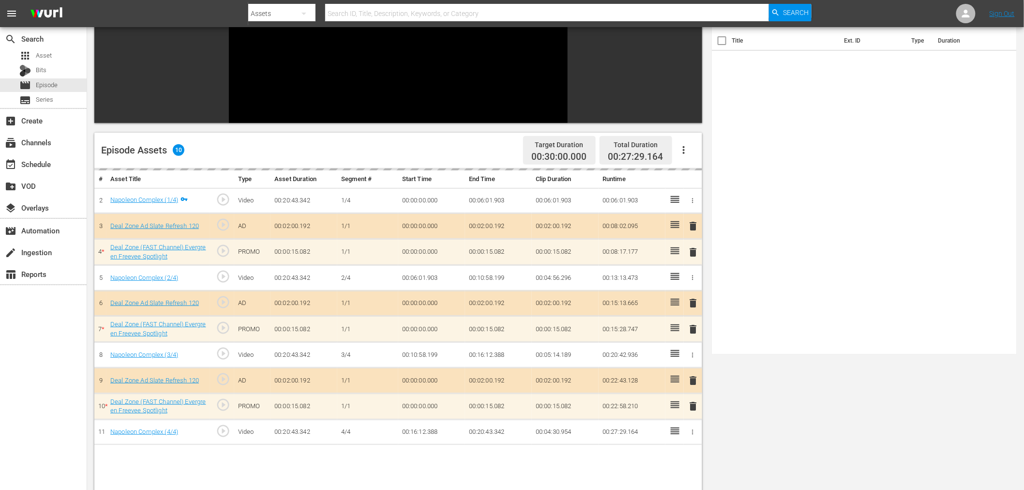
scroll to position [134, 0]
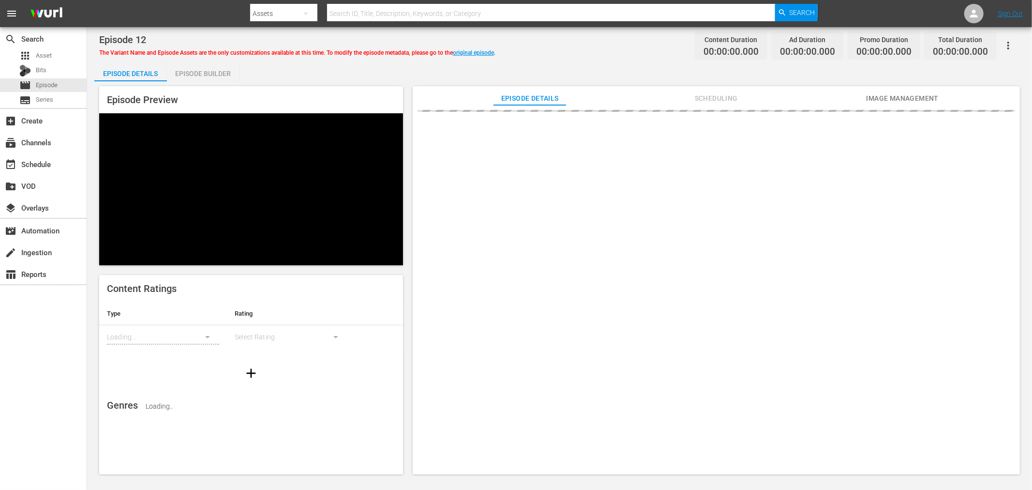
click at [193, 68] on div "Episode Builder" at bounding box center [203, 73] width 73 height 23
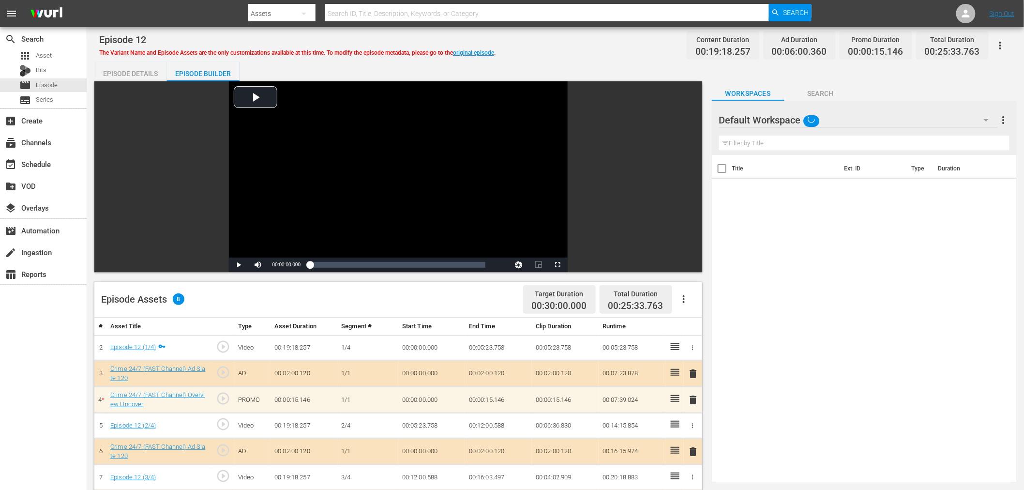
click at [690, 283] on div "Episode Assets 8 Target Duration 00:30:00.000 Total Duration 00:25:33.763" at bounding box center [398, 300] width 608 height 36
click at [699, 399] on span "delete" at bounding box center [694, 400] width 12 height 12
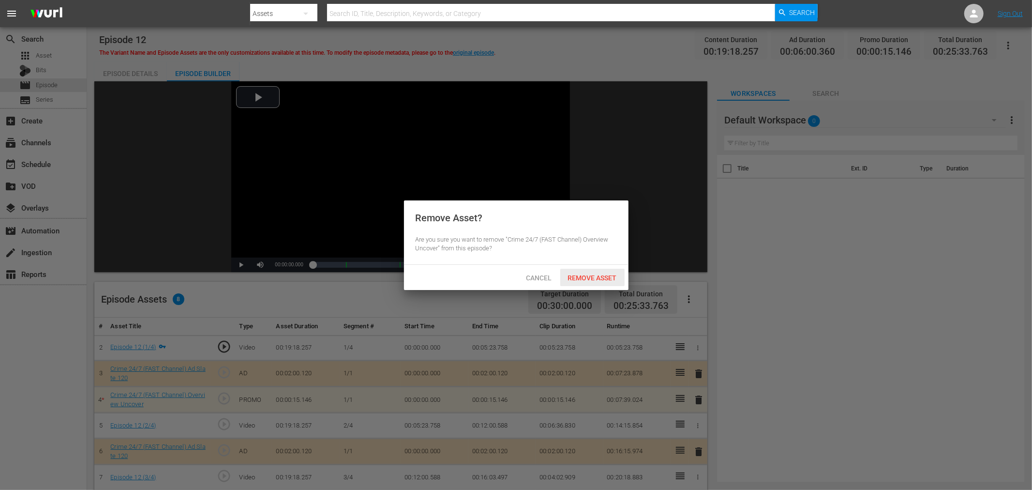
click at [583, 269] on div "Remove Asset" at bounding box center [592, 278] width 64 height 18
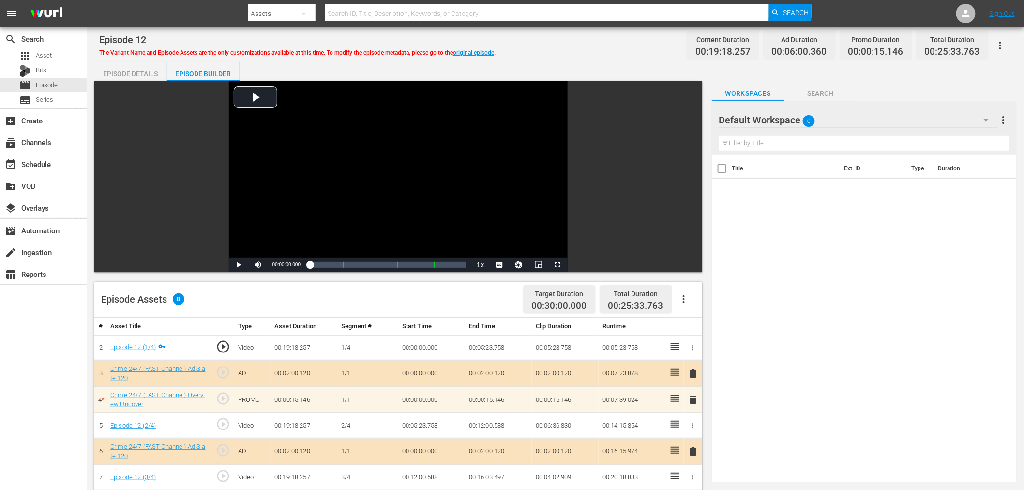
click at [907, 110] on div "Default Workspace 0" at bounding box center [858, 119] width 279 height 27
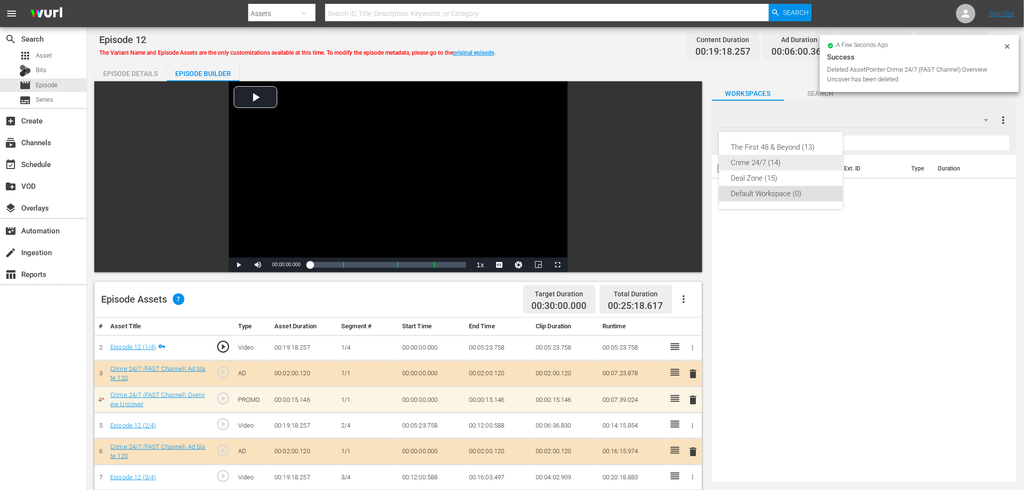
click at [796, 158] on div "Crime 24/7 (14)" at bounding box center [781, 162] width 101 height 15
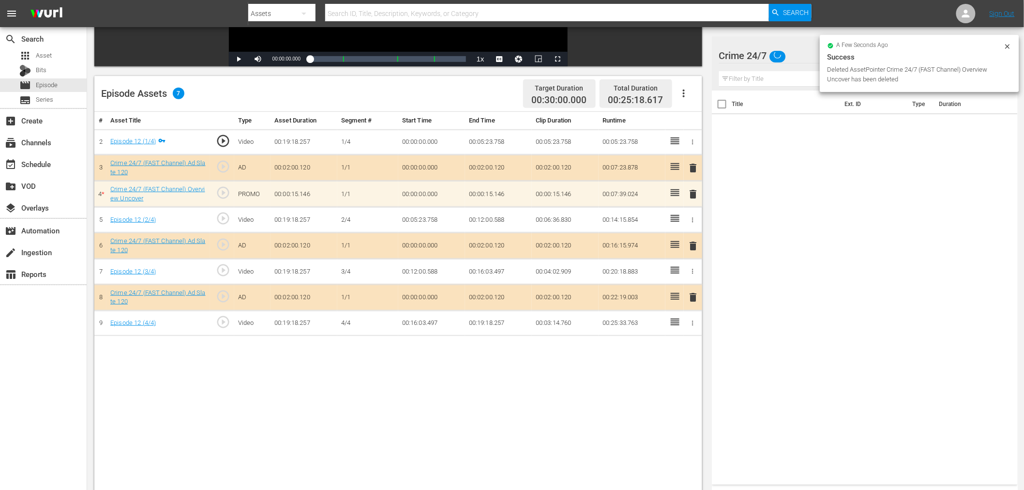
scroll to position [215, 0]
